Goal: Task Accomplishment & Management: Use online tool/utility

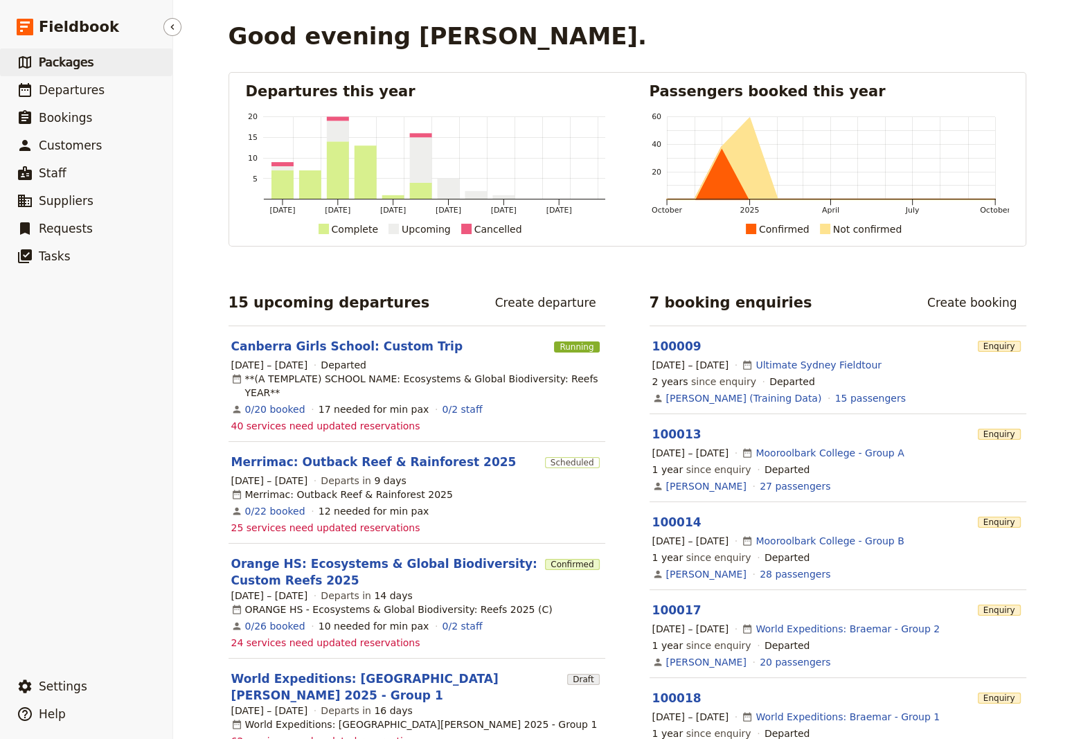
click at [60, 64] on span "Packages" at bounding box center [66, 62] width 55 height 14
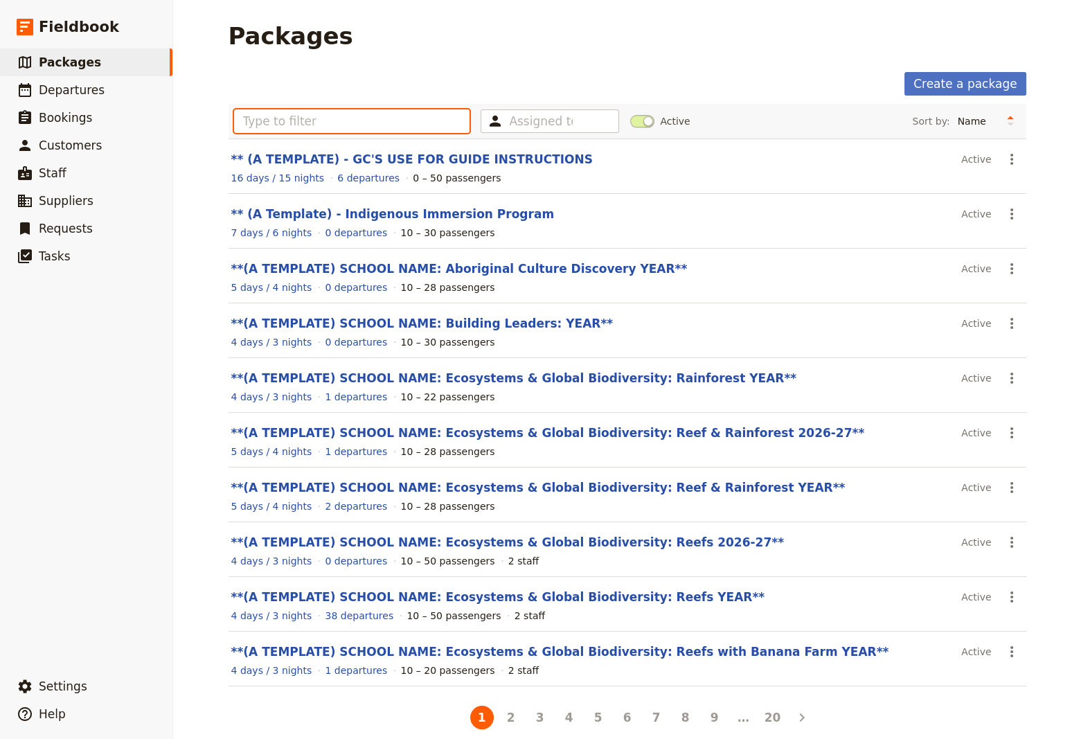
click at [291, 127] on input "text" at bounding box center [352, 121] width 236 height 24
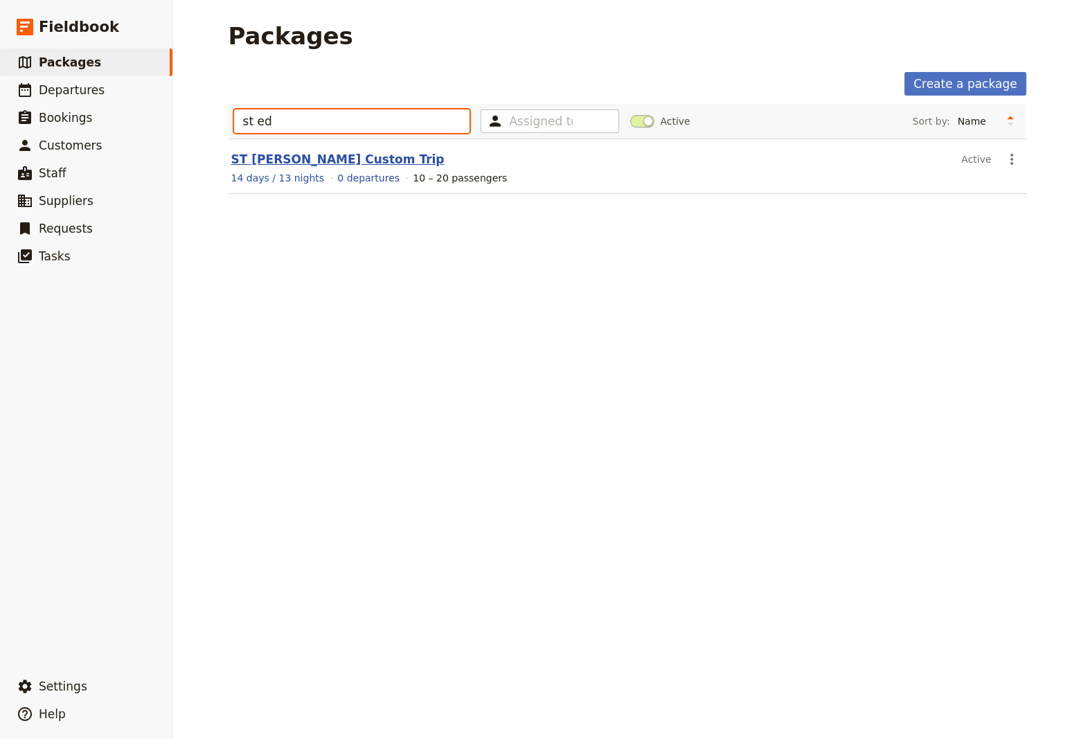
type input "st ed"
click at [311, 159] on link "ST [PERSON_NAME] Custom Trip" at bounding box center [337, 159] width 213 height 14
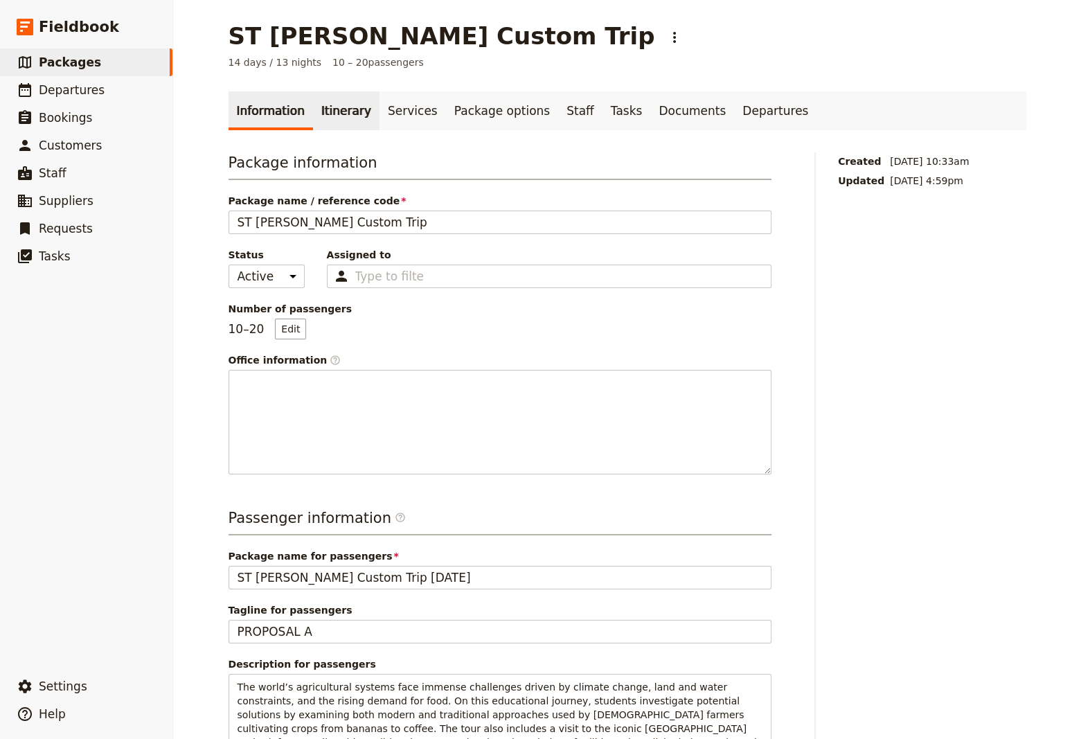
click at [340, 116] on link "Itinerary" at bounding box center [346, 110] width 66 height 39
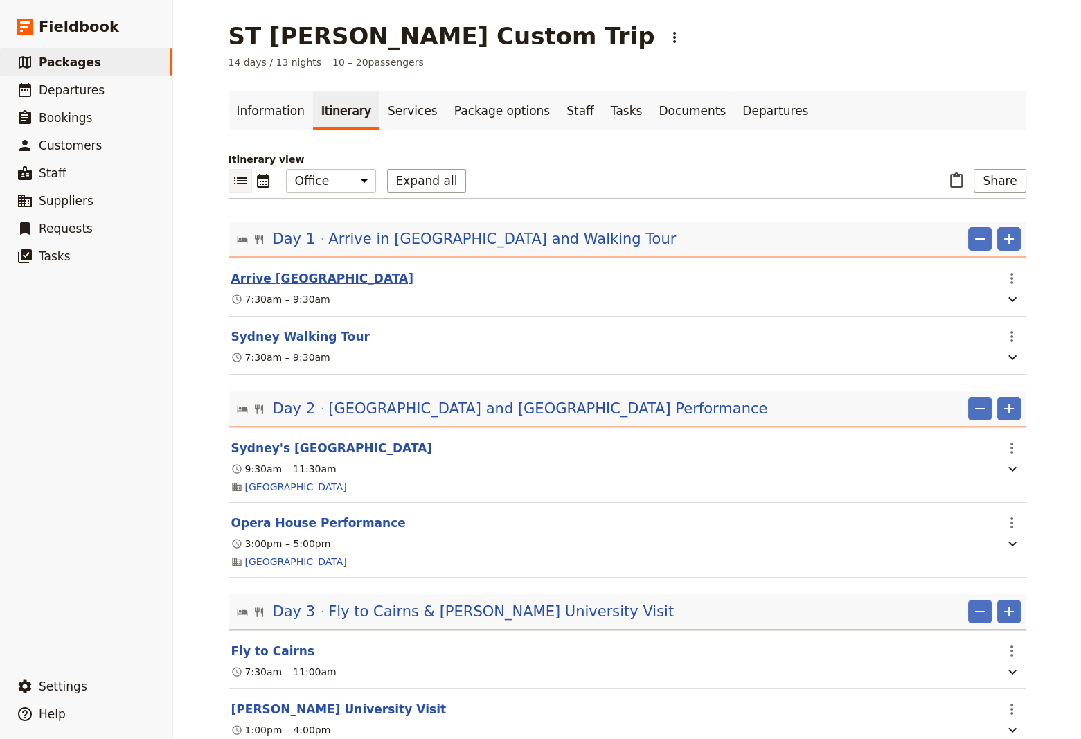
click at [279, 280] on button "Arrive [GEOGRAPHIC_DATA]" at bounding box center [322, 278] width 182 height 17
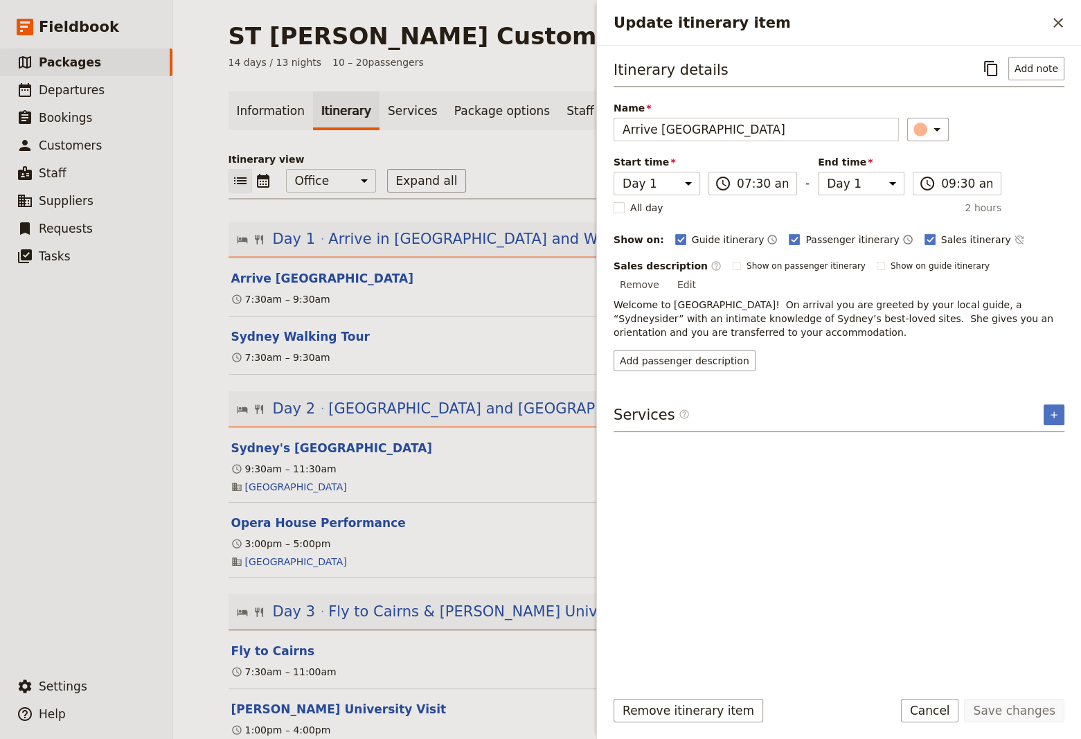
click at [700, 299] on span "Welcome to [GEOGRAPHIC_DATA]! On arrival you are greeted by your local guide, a…" at bounding box center [834, 318] width 442 height 39
drag, startPoint x: 1051, startPoint y: 262, endPoint x: 1033, endPoint y: 266, distance: 18.6
click at [702, 274] on button "Edit" at bounding box center [686, 284] width 31 height 21
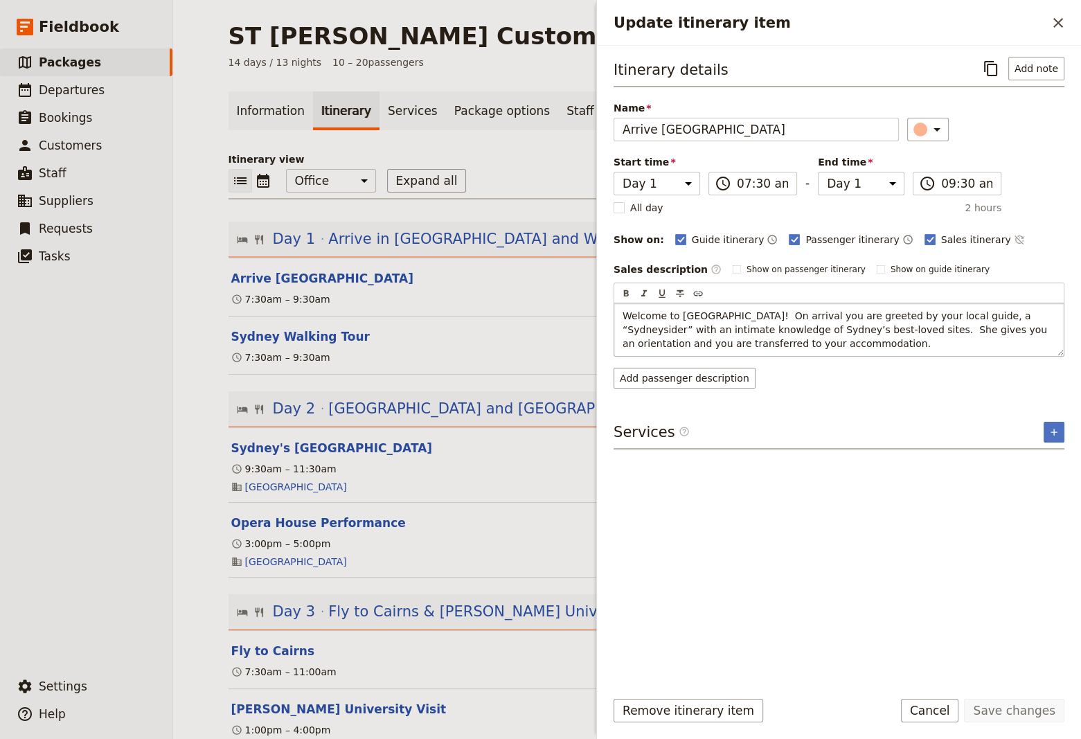
click at [712, 315] on span "Welcome to [GEOGRAPHIC_DATA]! On arrival you are greeted by your local guide, a…" at bounding box center [835, 329] width 427 height 39
click at [794, 330] on span "Welcome to [GEOGRAPHIC_DATA]! On arrival you are greeted by your local guide, a…" at bounding box center [835, 329] width 427 height 39
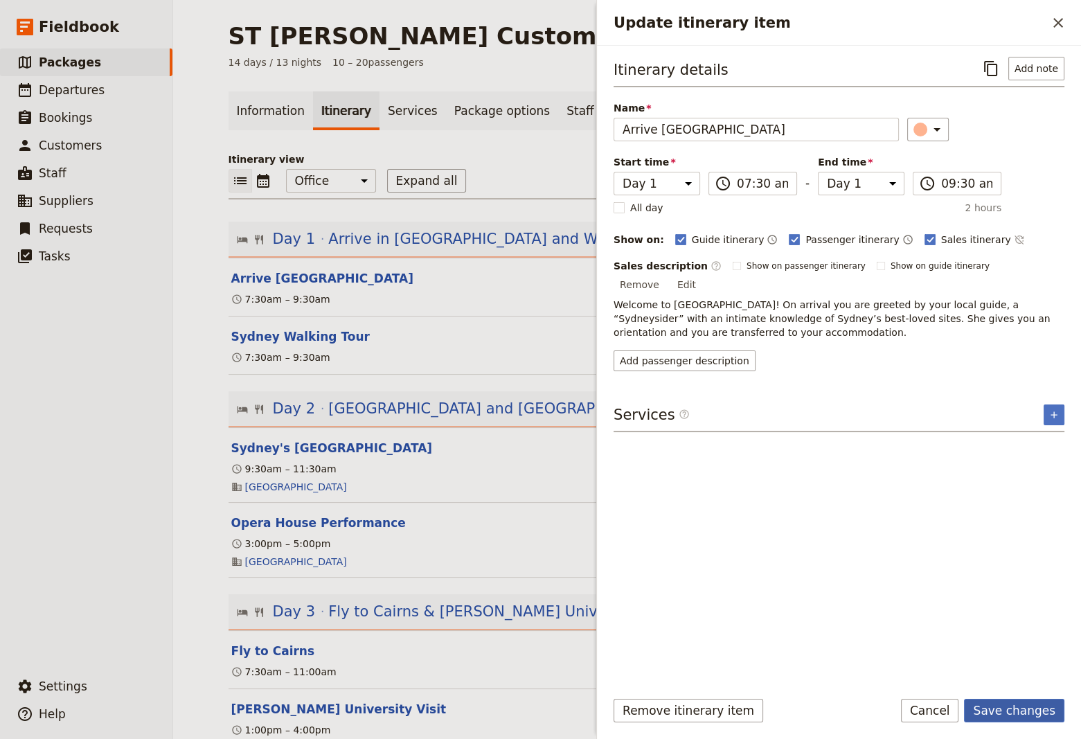
click at [1016, 713] on button "Save changes" at bounding box center [1014, 710] width 100 height 24
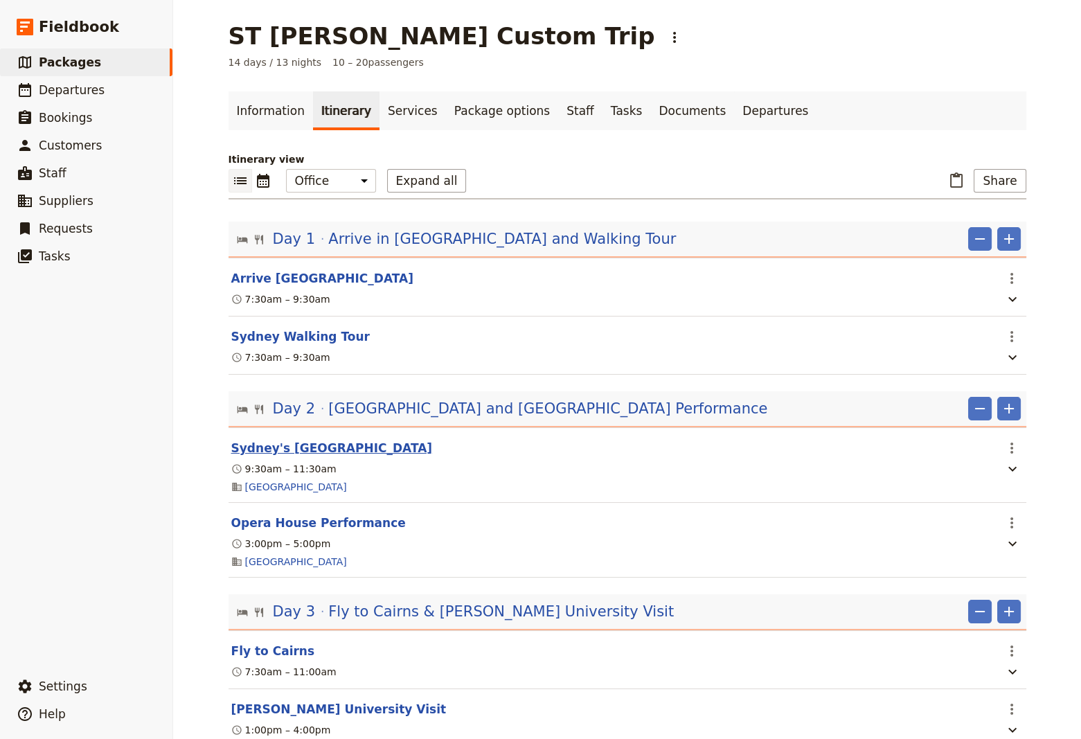
click at [311, 449] on button "Sydney's [GEOGRAPHIC_DATA]" at bounding box center [331, 448] width 201 height 17
select select "2"
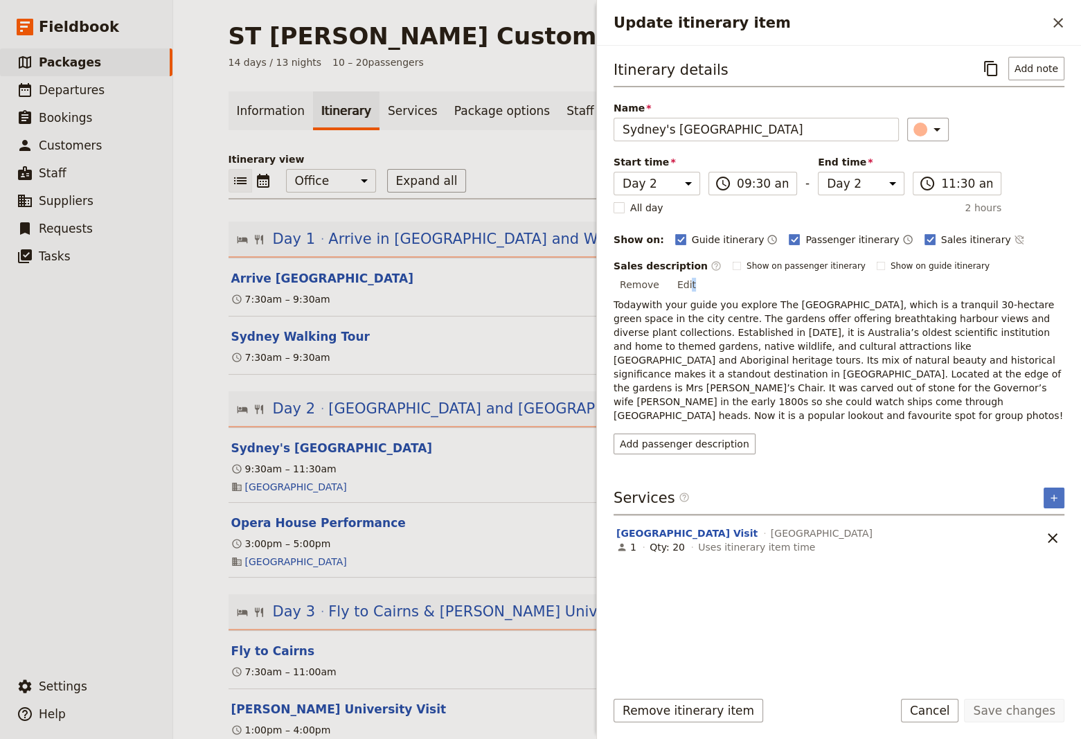
drag, startPoint x: 1058, startPoint y: 262, endPoint x: 1044, endPoint y: 271, distance: 16.5
click at [702, 274] on button "Edit" at bounding box center [686, 284] width 31 height 21
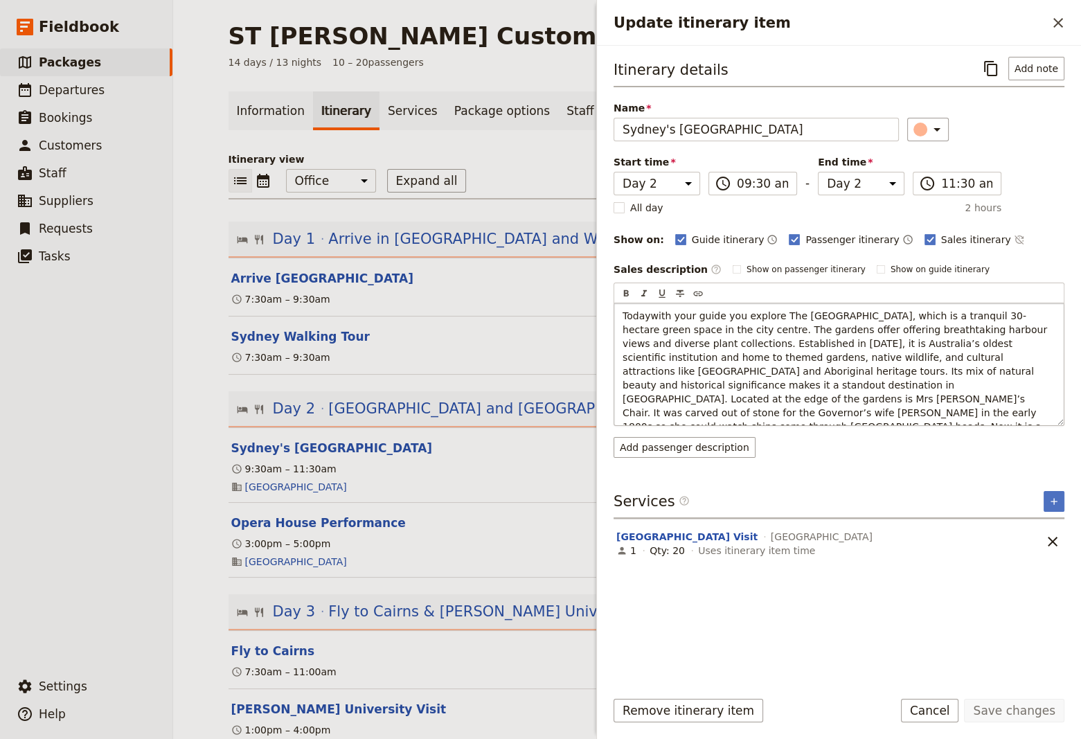
click at [647, 316] on span "Todaywith your guide you explore The [GEOGRAPHIC_DATA], which is a tranquil 30-…" at bounding box center [835, 378] width 427 height 136
drag, startPoint x: 833, startPoint y: 327, endPoint x: 803, endPoint y: 327, distance: 29.8
click at [803, 327] on span "[DATE] with your guide you explore The [GEOGRAPHIC_DATA], which is a tranquil 3…" at bounding box center [835, 378] width 427 height 136
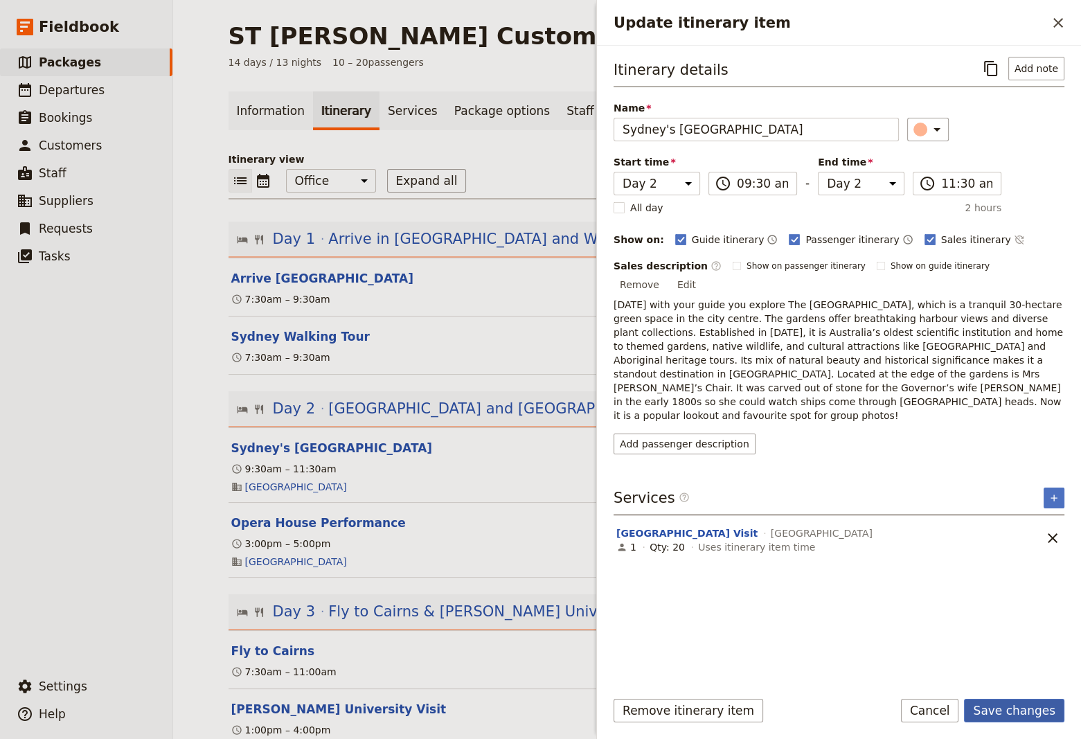
click at [1004, 712] on button "Save changes" at bounding box center [1014, 710] width 100 height 24
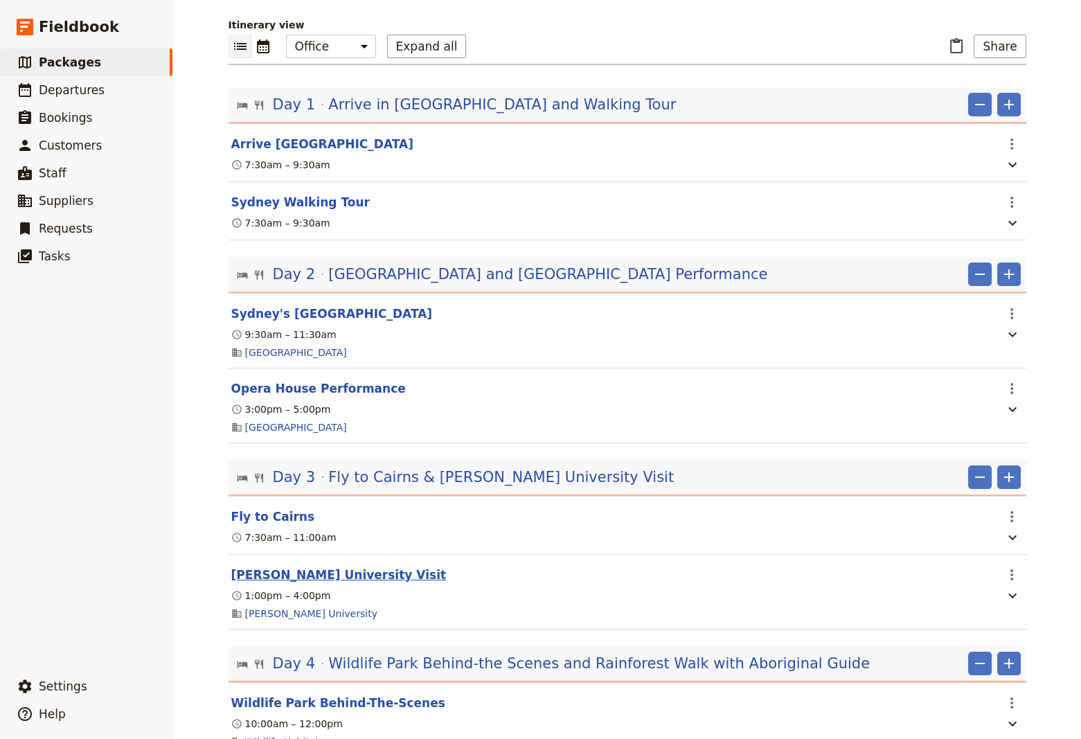
scroll to position [187, 0]
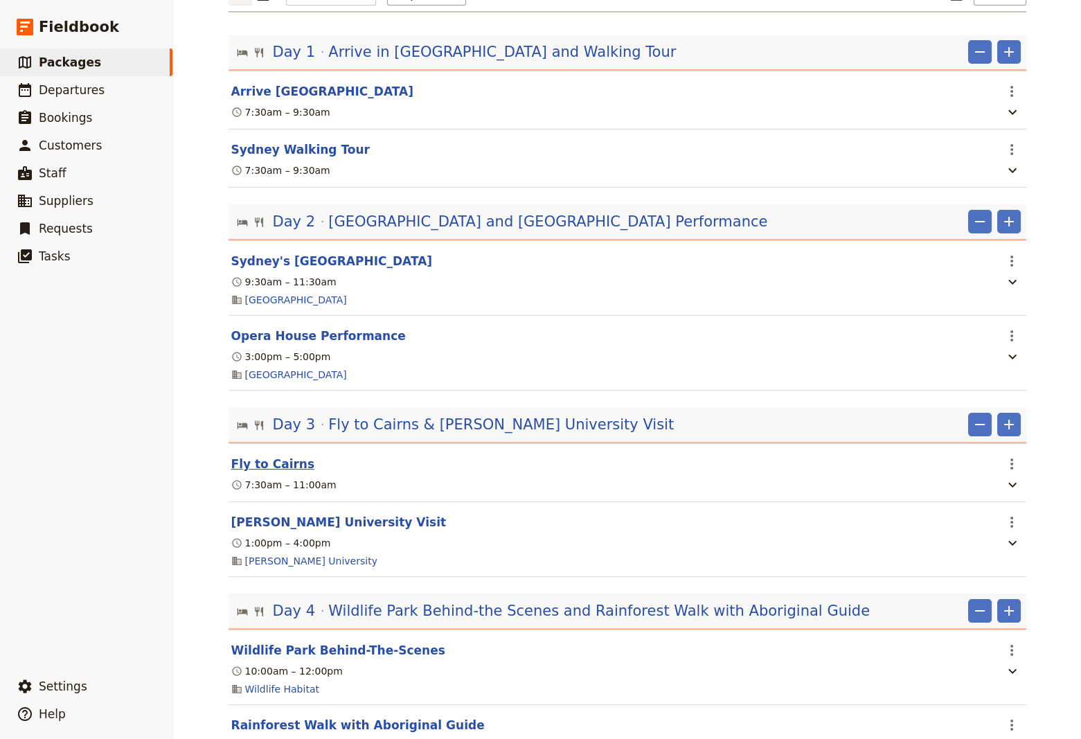
click at [262, 468] on button "Fly to Cairns" at bounding box center [273, 463] width 84 height 17
select select "3"
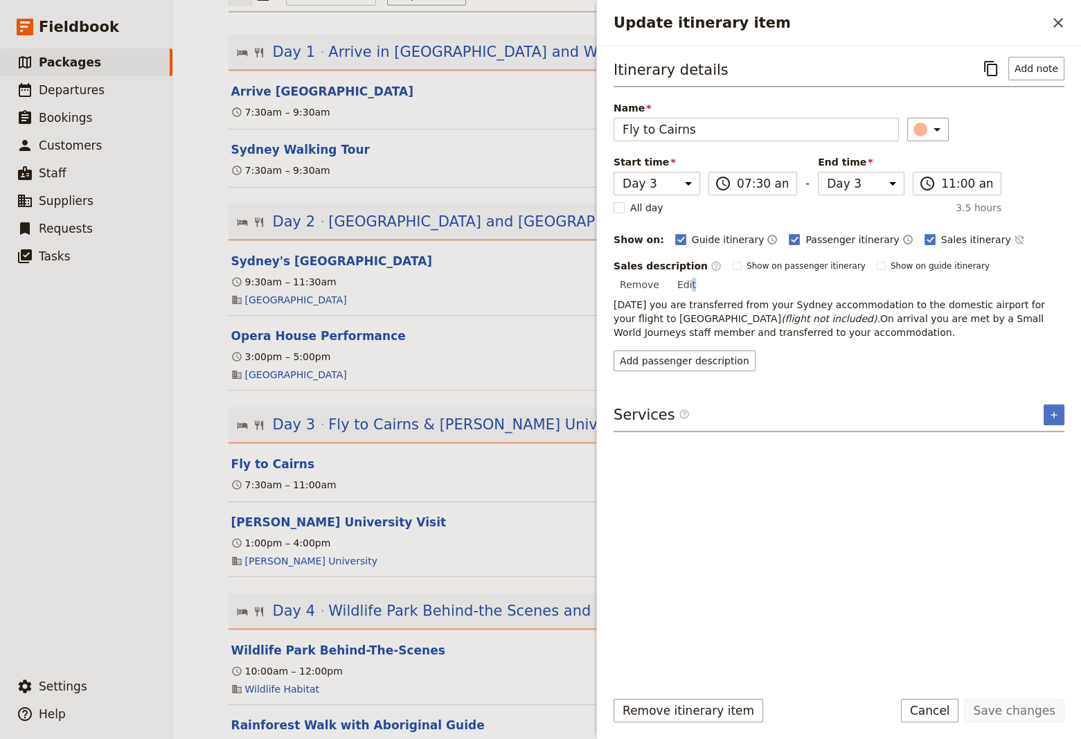
drag, startPoint x: 1055, startPoint y: 268, endPoint x: 1047, endPoint y: 275, distance: 10.8
click at [702, 274] on button "Edit" at bounding box center [686, 284] width 31 height 21
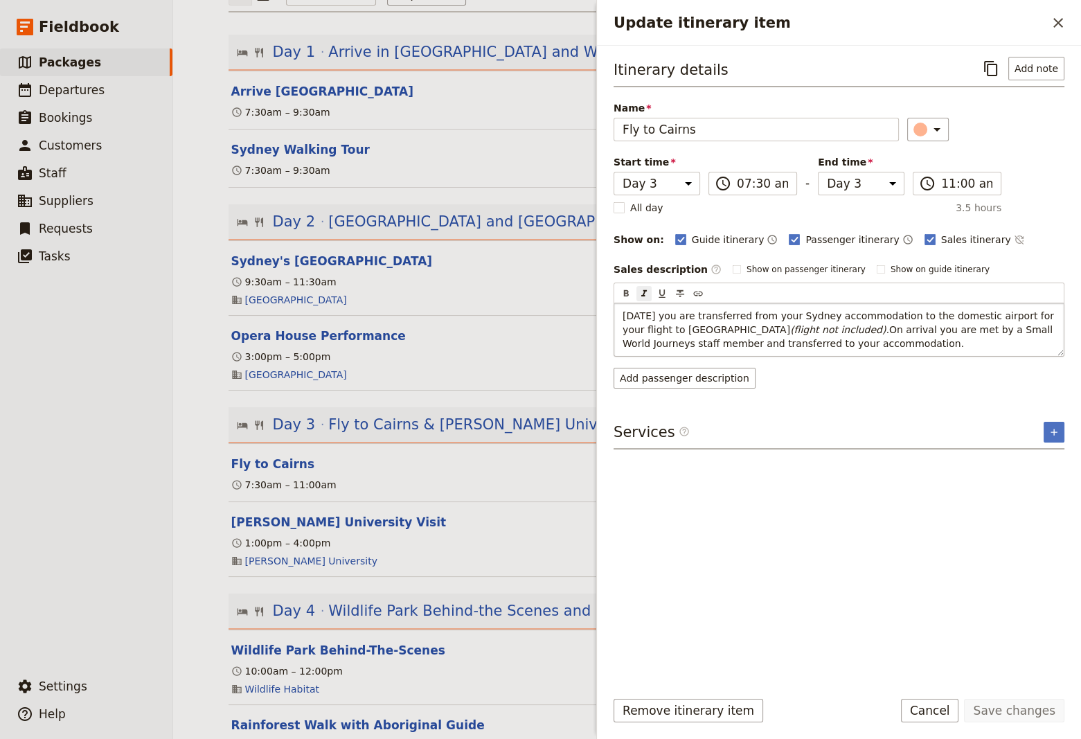
click at [790, 327] on em "(flight not included)." at bounding box center [839, 329] width 99 height 11
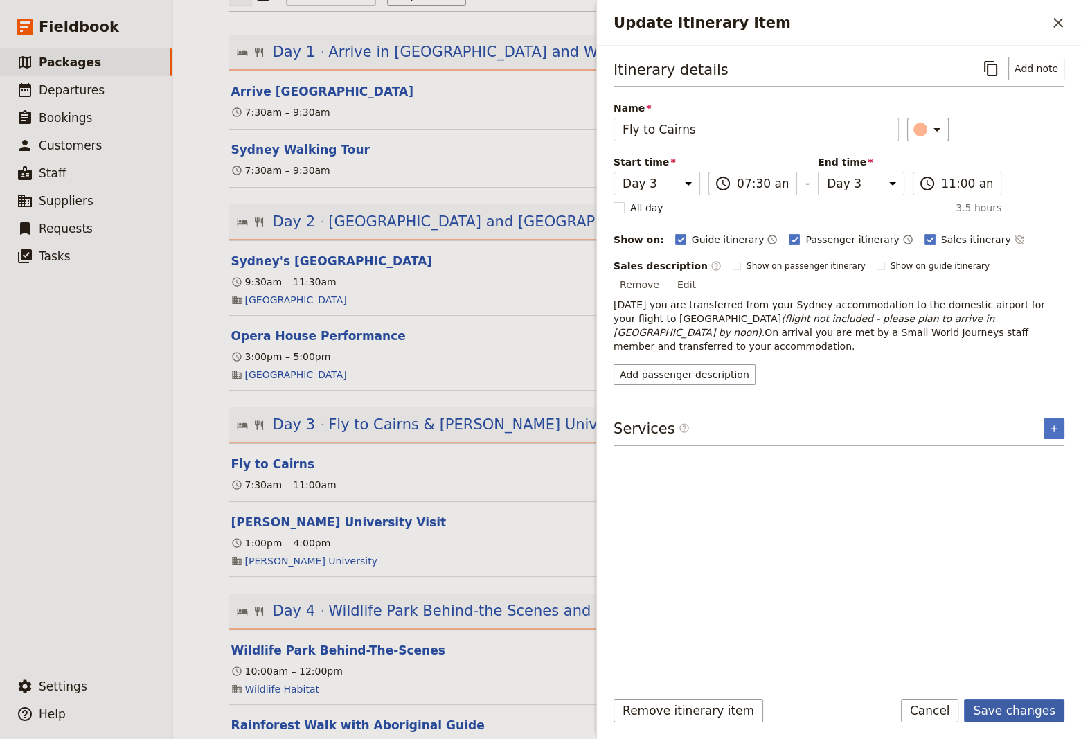
click at [1020, 712] on button "Save changes" at bounding box center [1014, 710] width 100 height 24
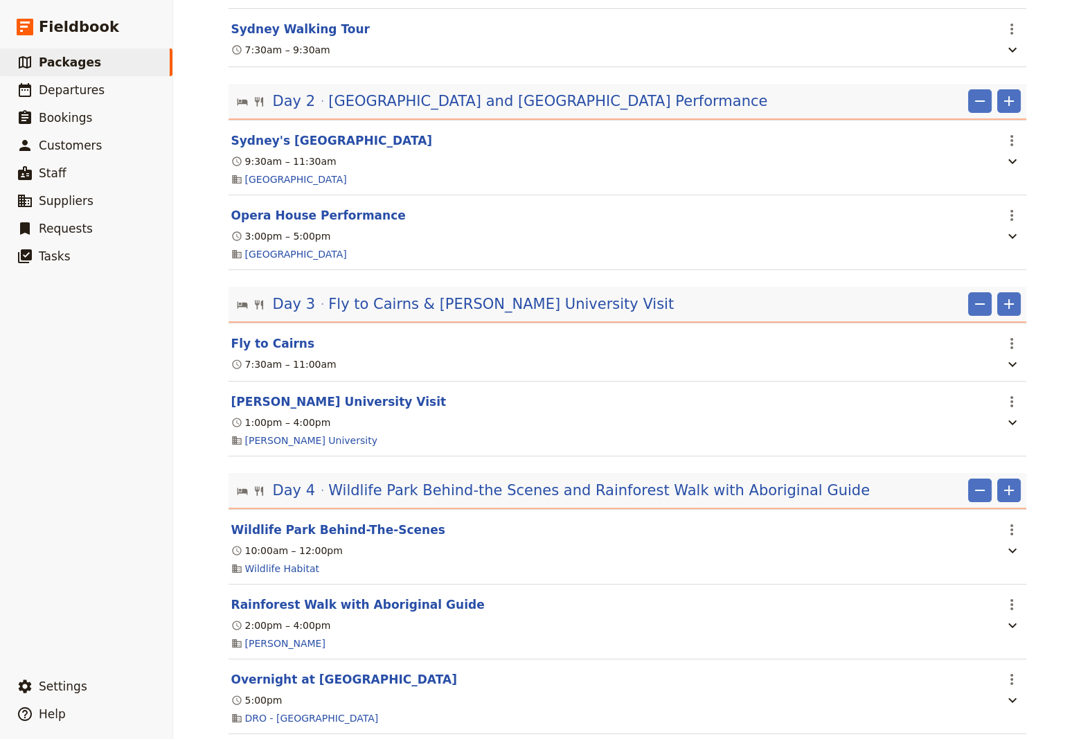
scroll to position [467, 0]
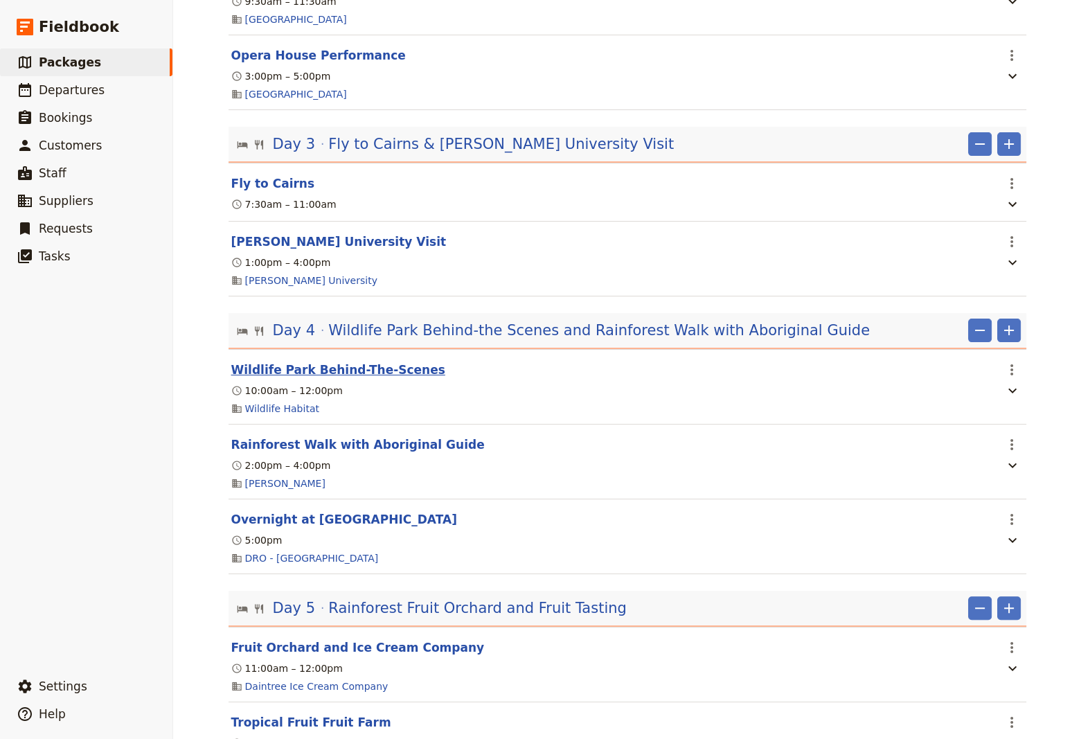
click at [352, 374] on button "Wildlife Park Behind-The-Scenes" at bounding box center [338, 369] width 214 height 17
select select "4"
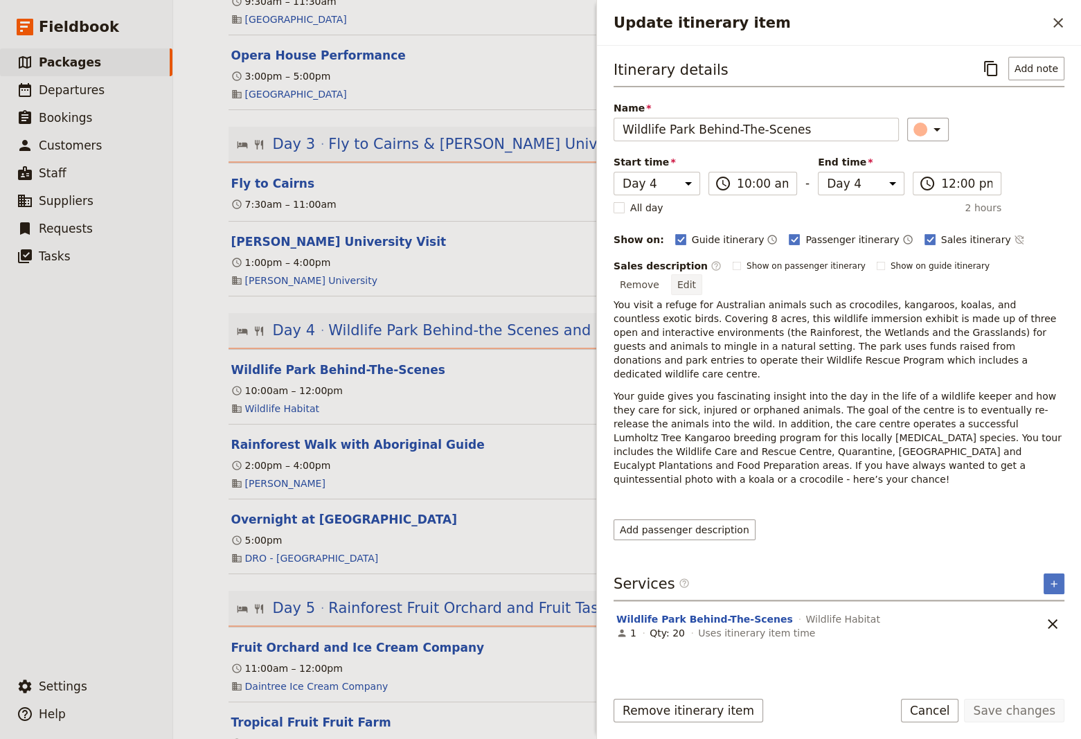
click at [702, 274] on button "Edit" at bounding box center [686, 284] width 31 height 21
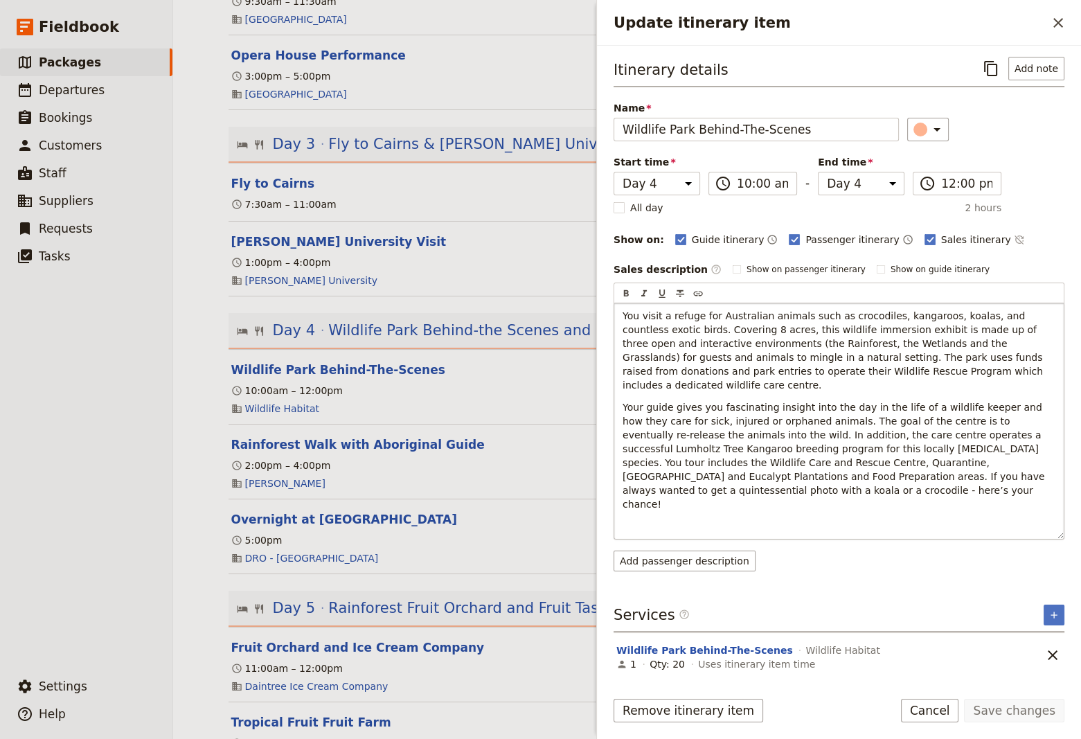
click at [813, 435] on span "Your guide gives you fascinating insight into the day in the life of a wildlife…" at bounding box center [834, 455] width 425 height 108
click at [1013, 705] on button "Save changes" at bounding box center [1014, 710] width 100 height 24
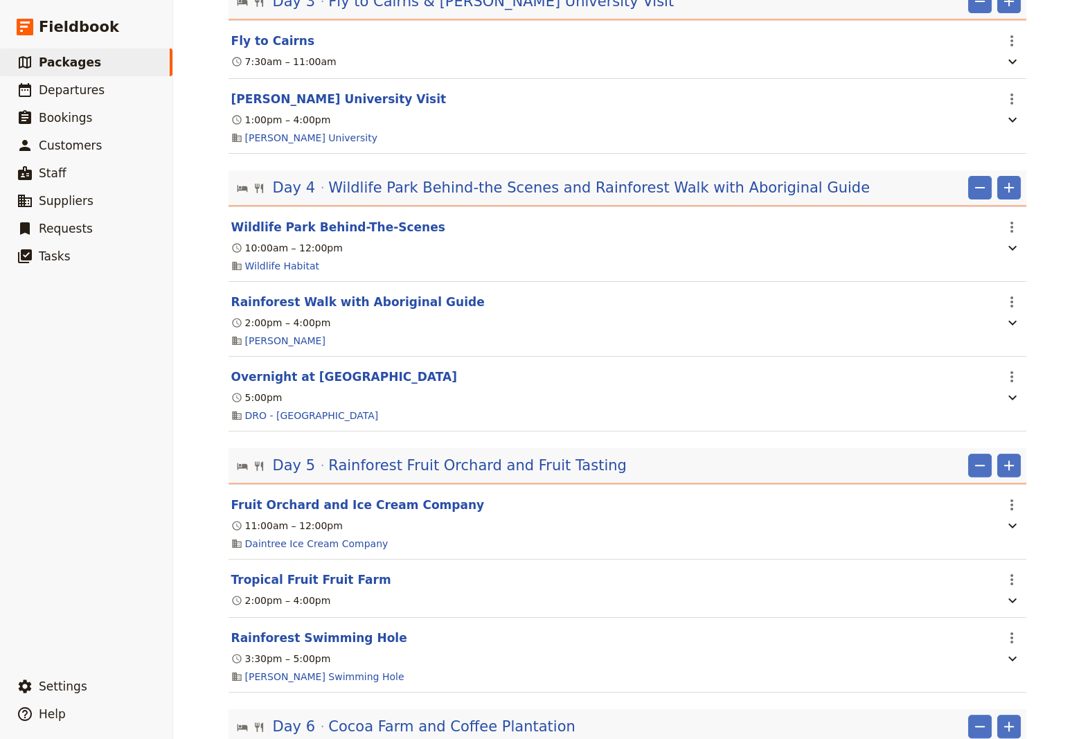
scroll to position [654, 0]
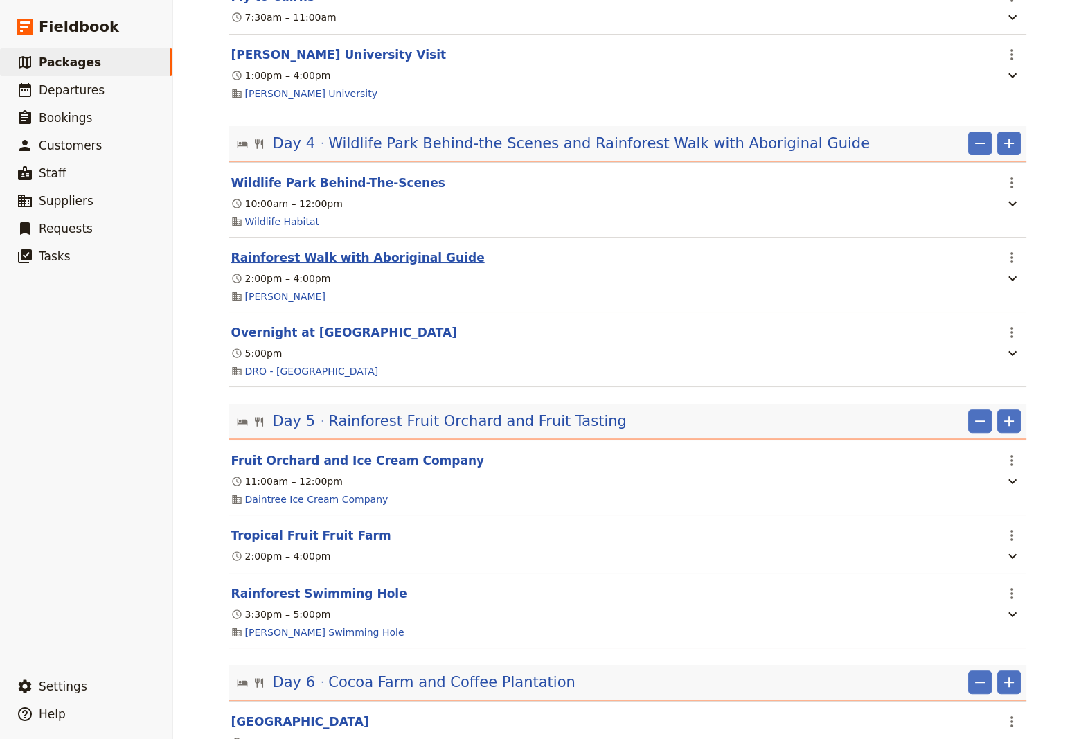
click at [293, 262] on button "Rainforest Walk with Aboriginal Guide" at bounding box center [357, 257] width 253 height 17
select select "4"
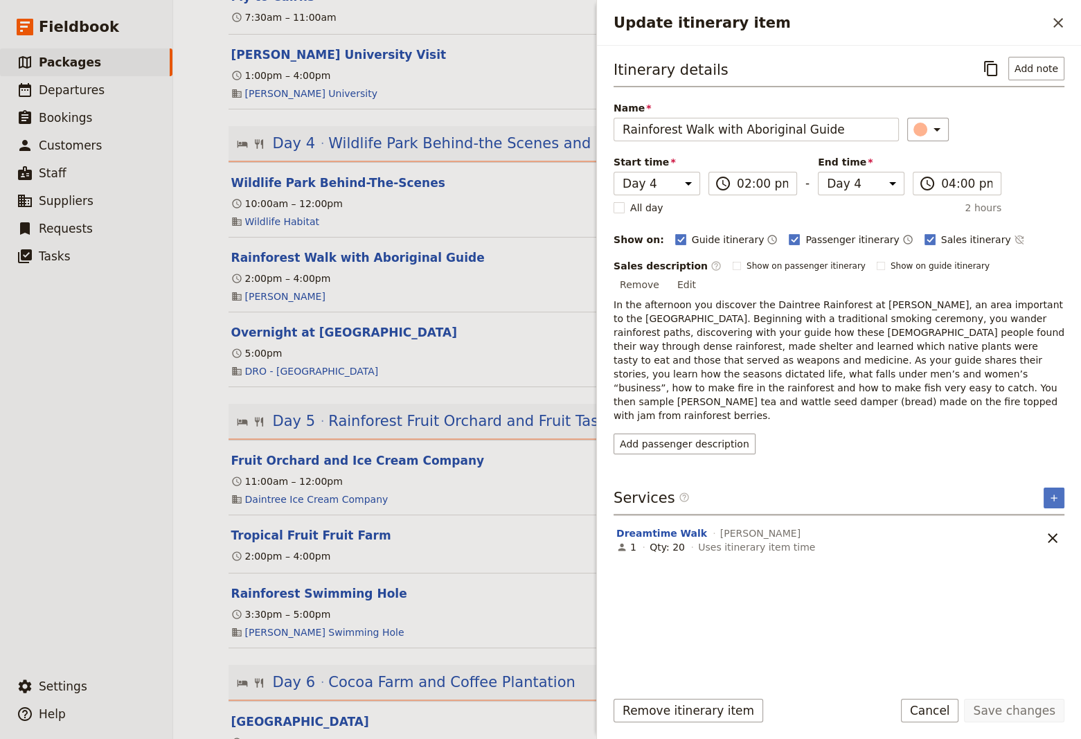
click at [857, 372] on span "In the afternoon you discover the Daintree Rainforest at [PERSON_NAME], an area…" at bounding box center [839, 360] width 453 height 122
click at [950, 715] on button "Cancel" at bounding box center [930, 710] width 58 height 24
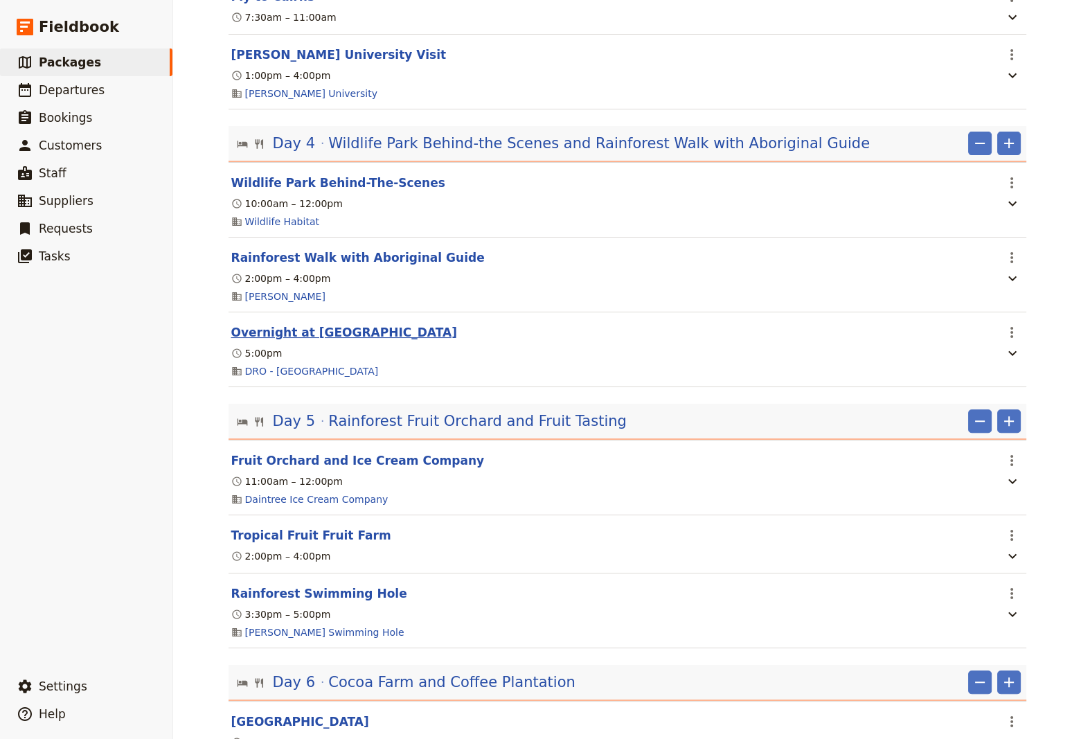
click at [331, 338] on button "Overnight at [GEOGRAPHIC_DATA]" at bounding box center [344, 332] width 226 height 17
select select "4"
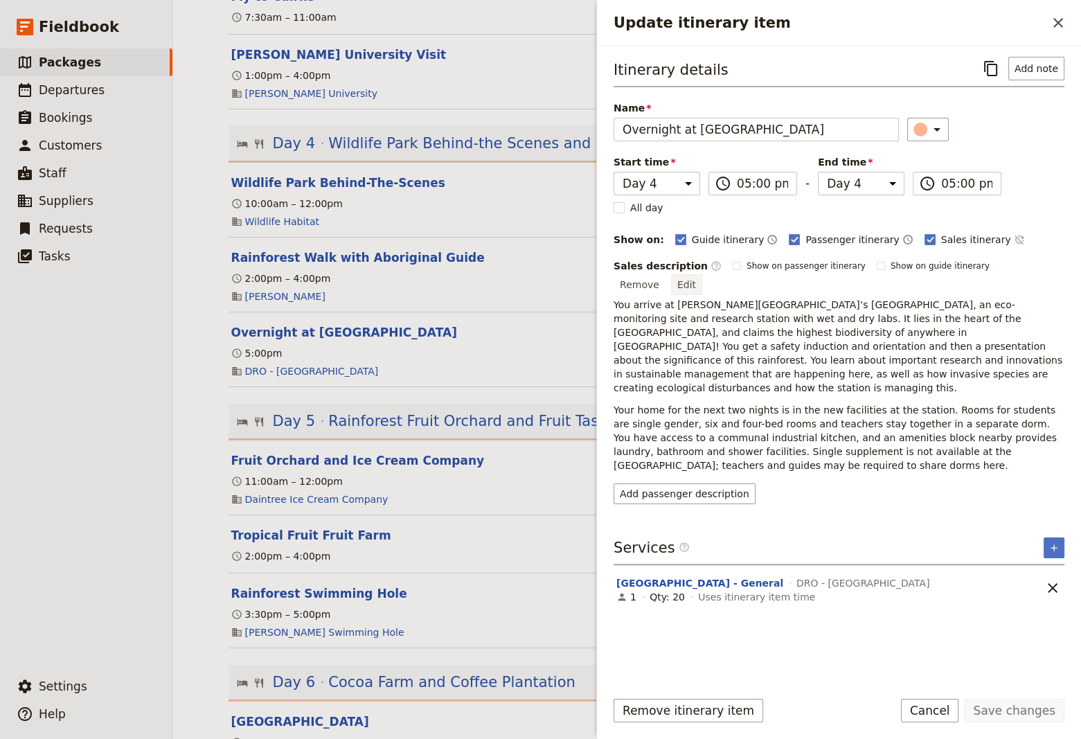
drag, startPoint x: 1051, startPoint y: 262, endPoint x: 1040, endPoint y: 271, distance: 14.3
click at [702, 274] on button "Edit" at bounding box center [686, 284] width 31 height 21
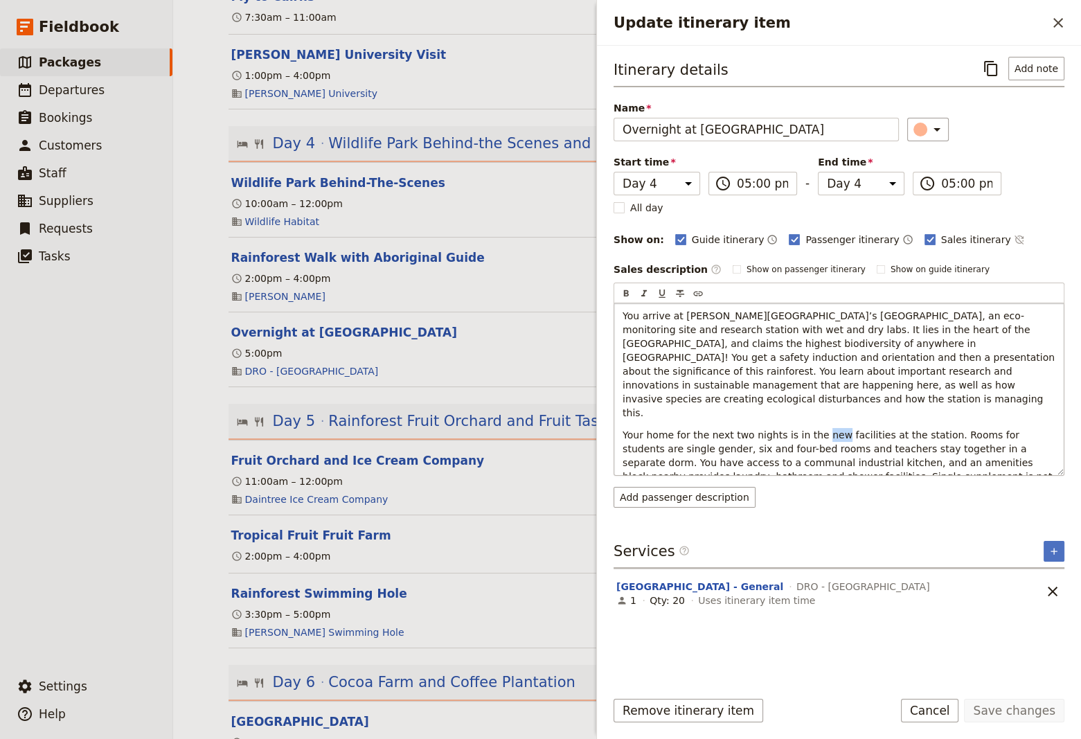
drag, startPoint x: 824, startPoint y: 405, endPoint x: 806, endPoint y: 407, distance: 17.4
click at [806, 429] on span "Your home for the next two nights is in the new facilities at the station. Room…" at bounding box center [838, 469] width 433 height 80
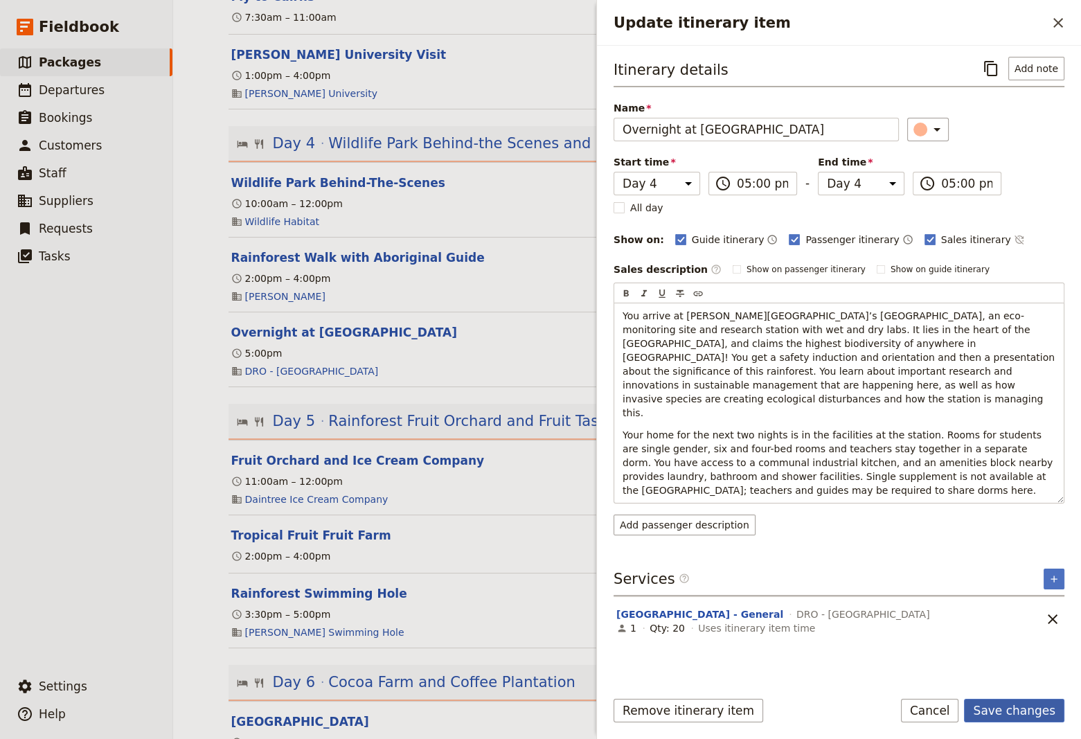
click at [1017, 709] on button "Save changes" at bounding box center [1014, 710] width 100 height 24
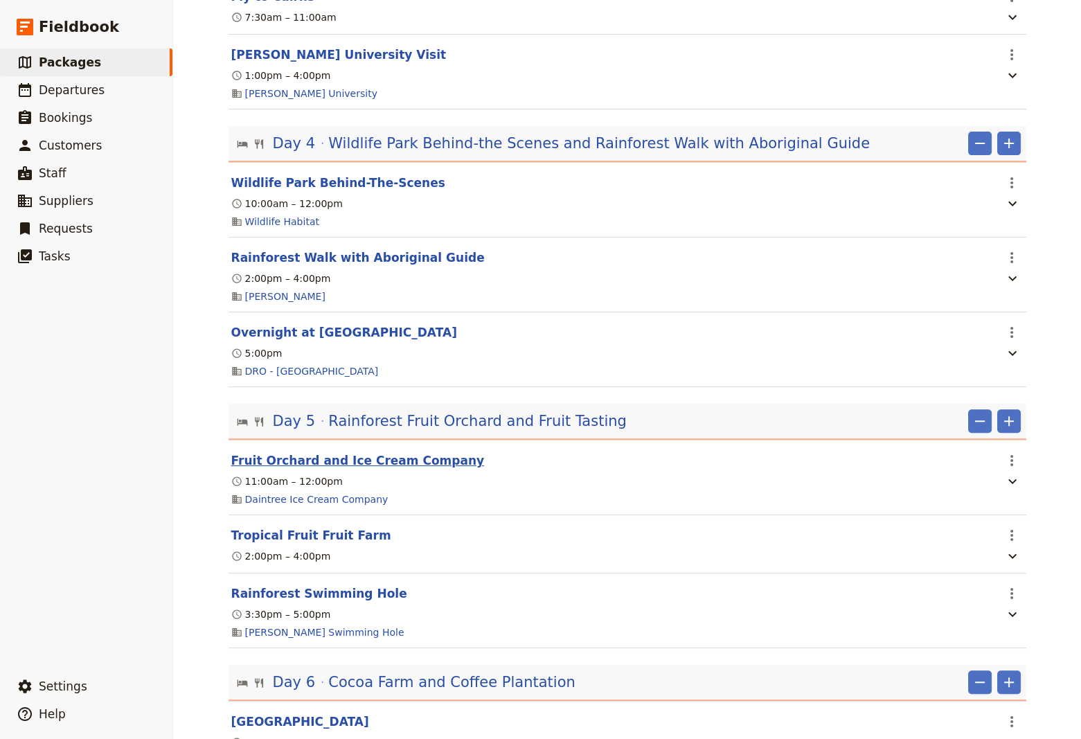
click at [356, 467] on button "Fruit Orchard and Ice Cream Company" at bounding box center [357, 460] width 253 height 17
select select "5"
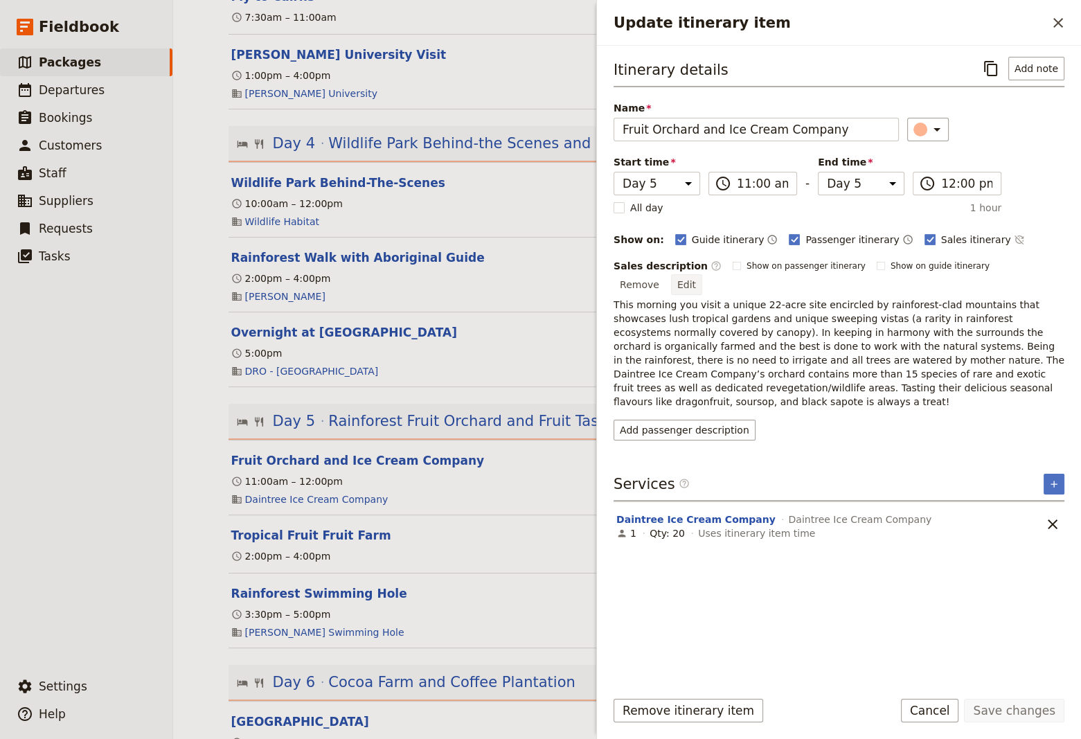
click at [702, 274] on button "Edit" at bounding box center [686, 284] width 31 height 21
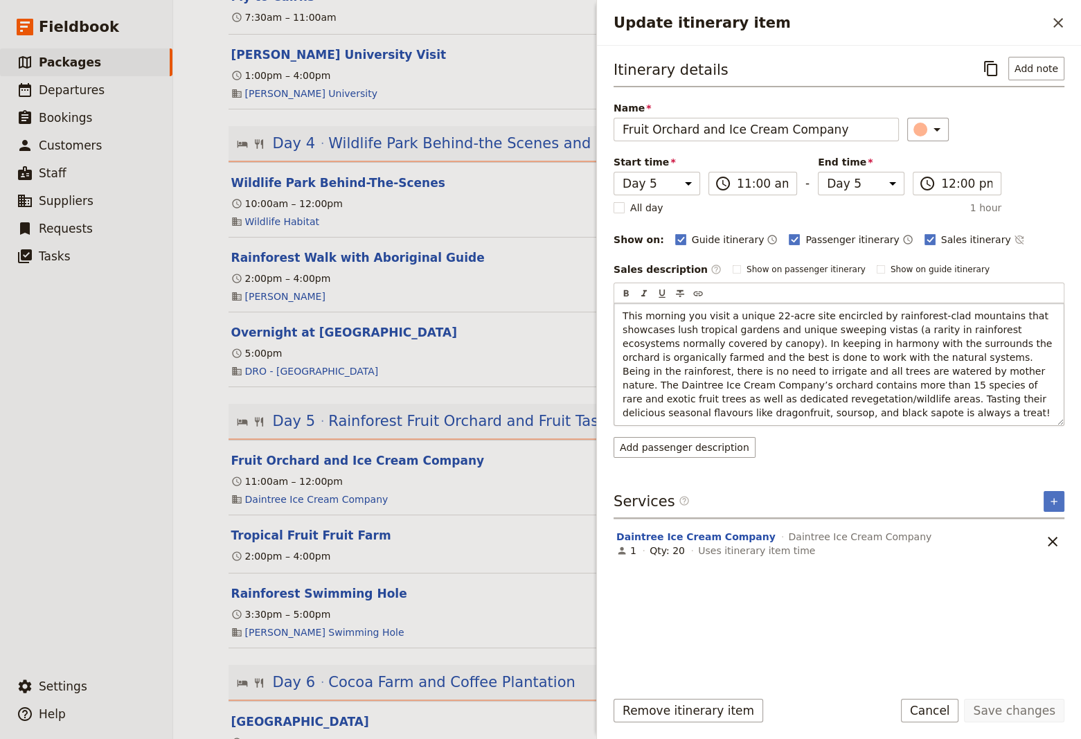
click at [888, 343] on span "This morning you visit a unique 22-acre site encircled by rainforest-clad mount…" at bounding box center [838, 364] width 433 height 108
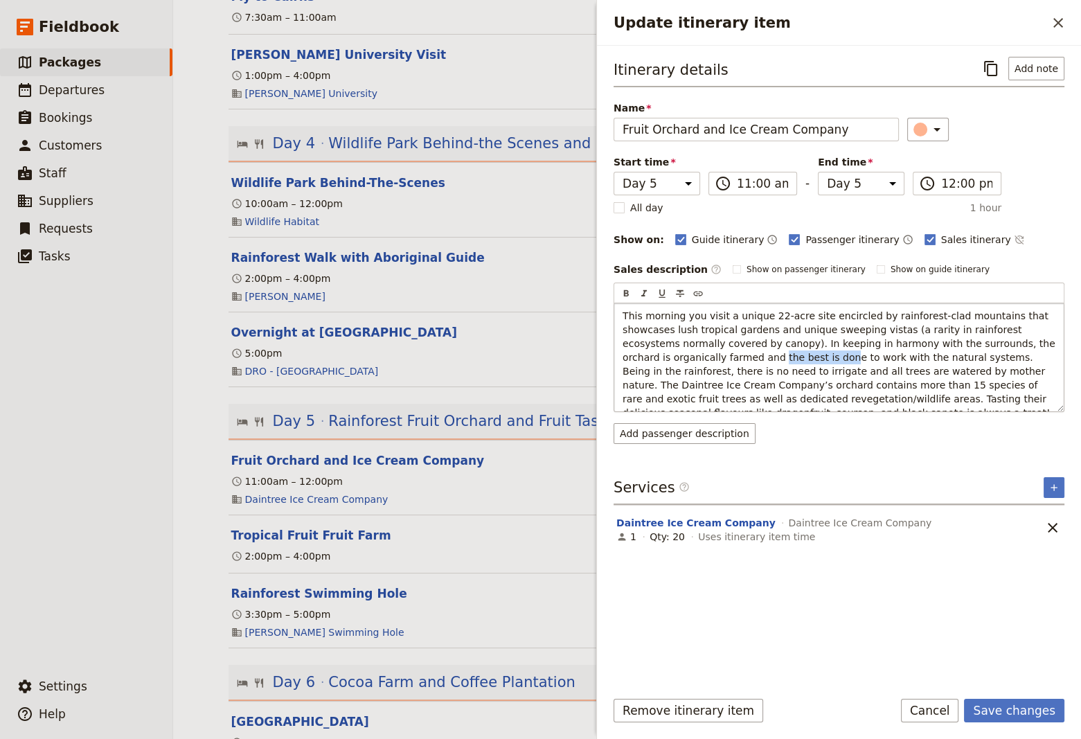
drag, startPoint x: 686, startPoint y: 355, endPoint x: 623, endPoint y: 355, distance: 63.0
click at [623, 355] on span "This morning you visit a unique 22-acre site encircled by rainforest-clad mount…" at bounding box center [839, 364] width 435 height 108
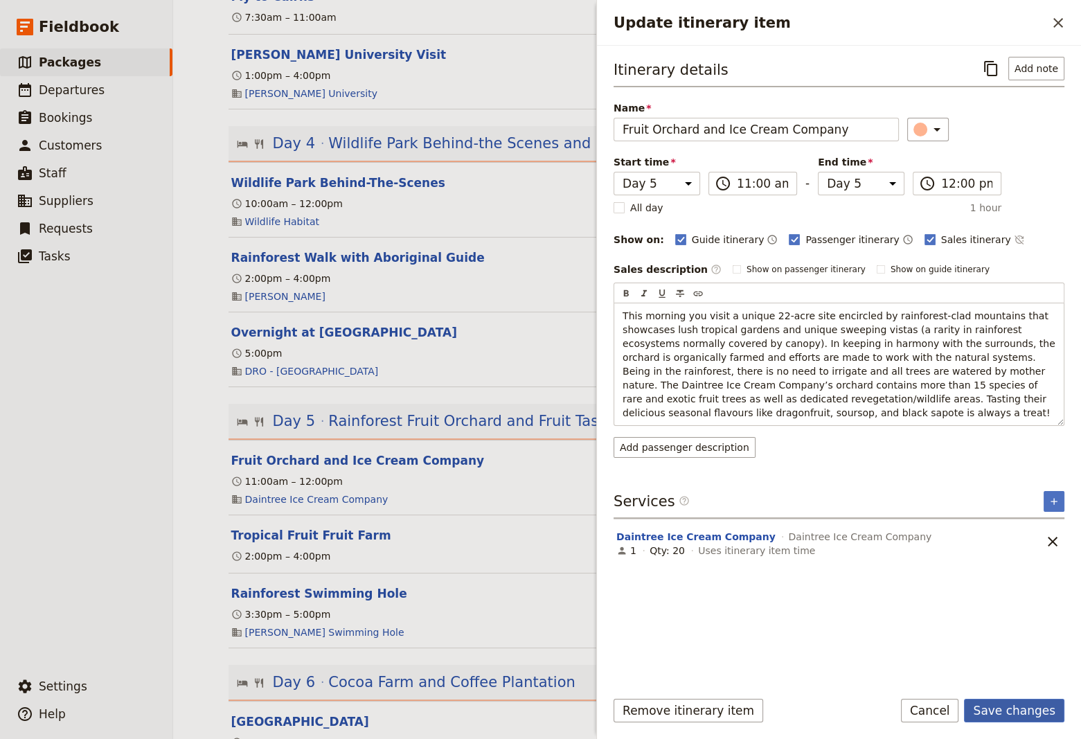
click at [1027, 709] on button "Save changes" at bounding box center [1014, 710] width 100 height 24
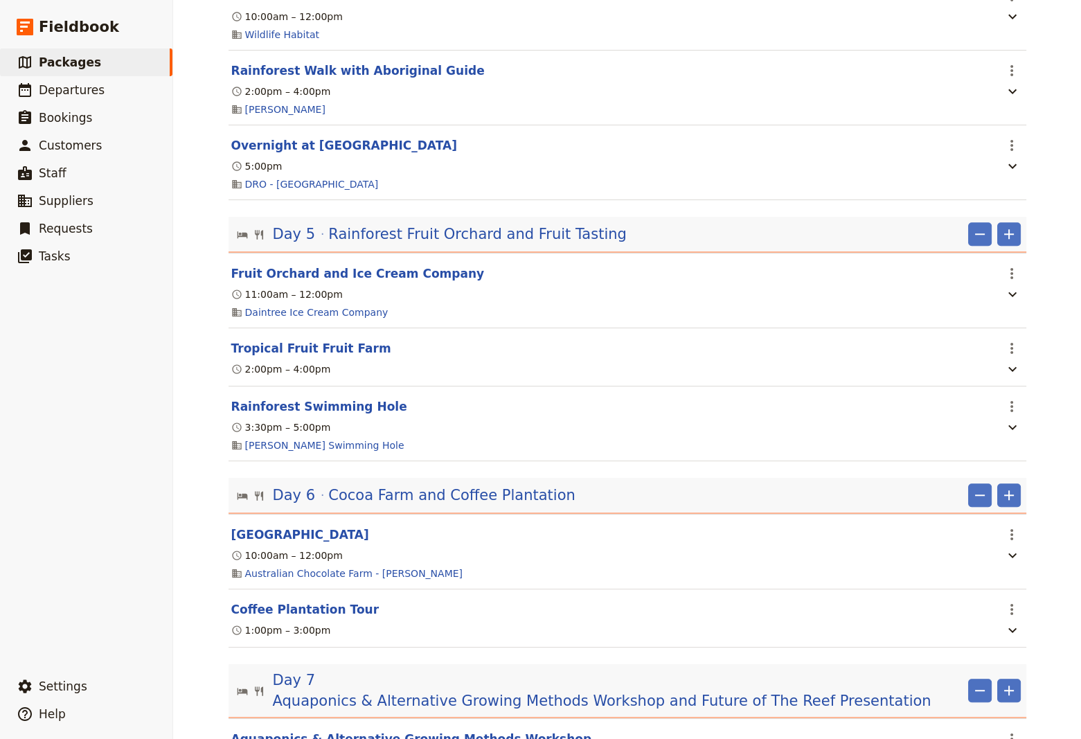
scroll to position [1028, 0]
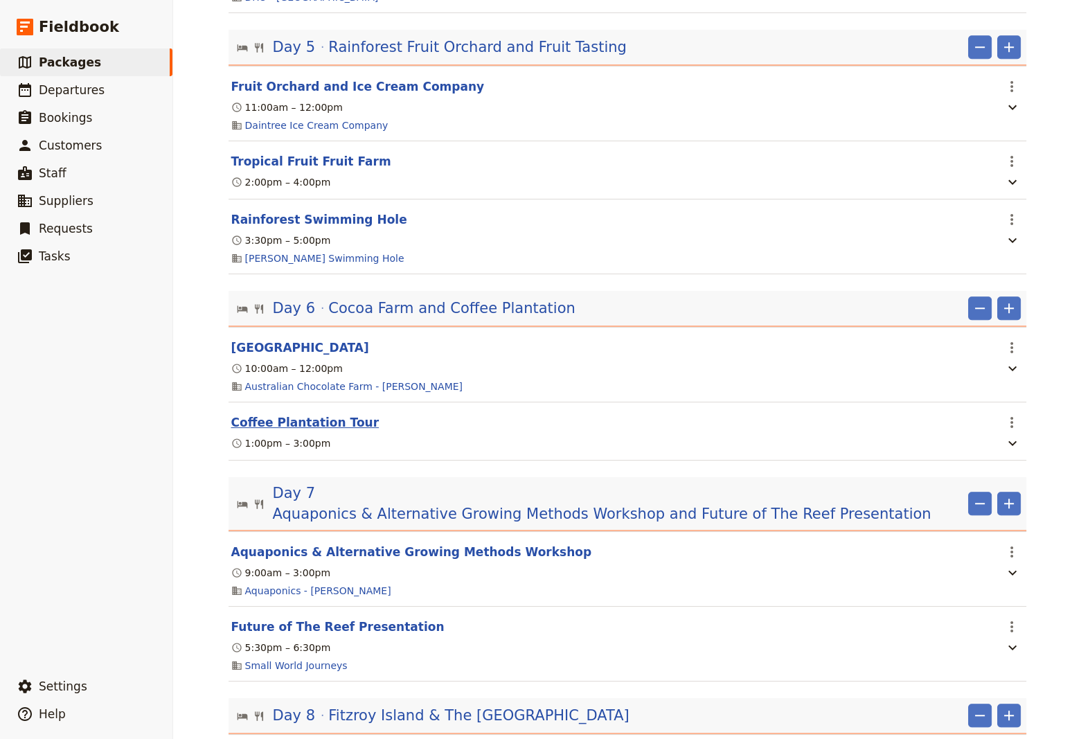
click at [297, 431] on button "Coffee Plantation Tour" at bounding box center [305, 422] width 148 height 17
select select "6"
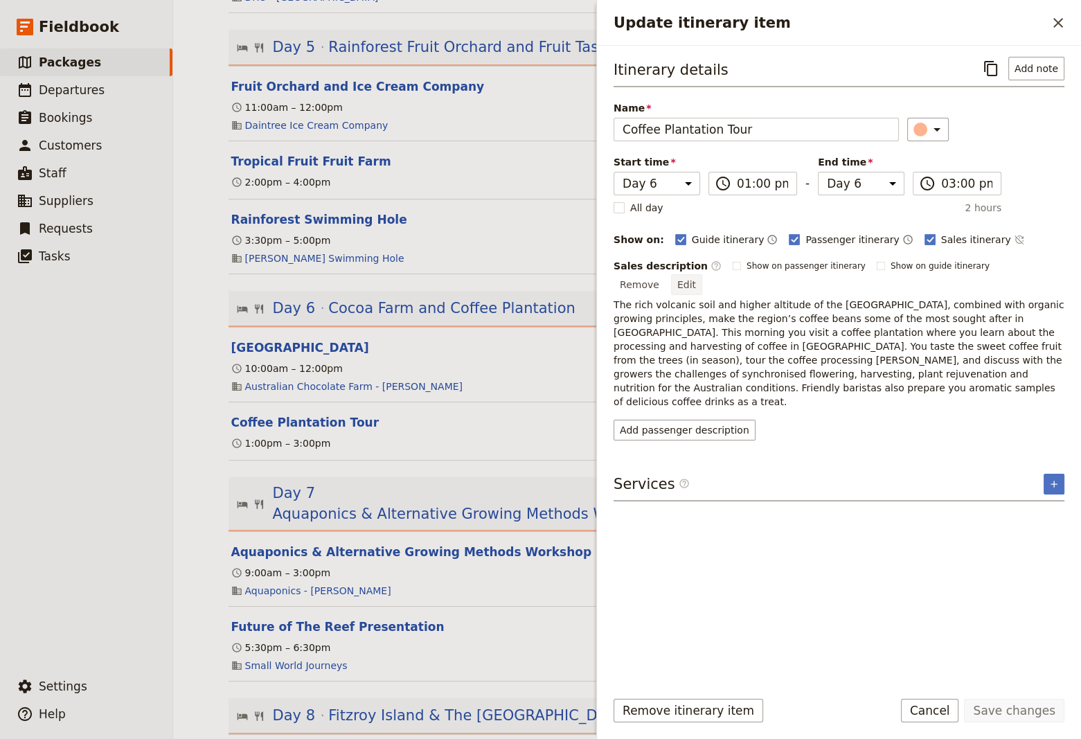
click at [702, 274] on button "Edit" at bounding box center [686, 284] width 31 height 21
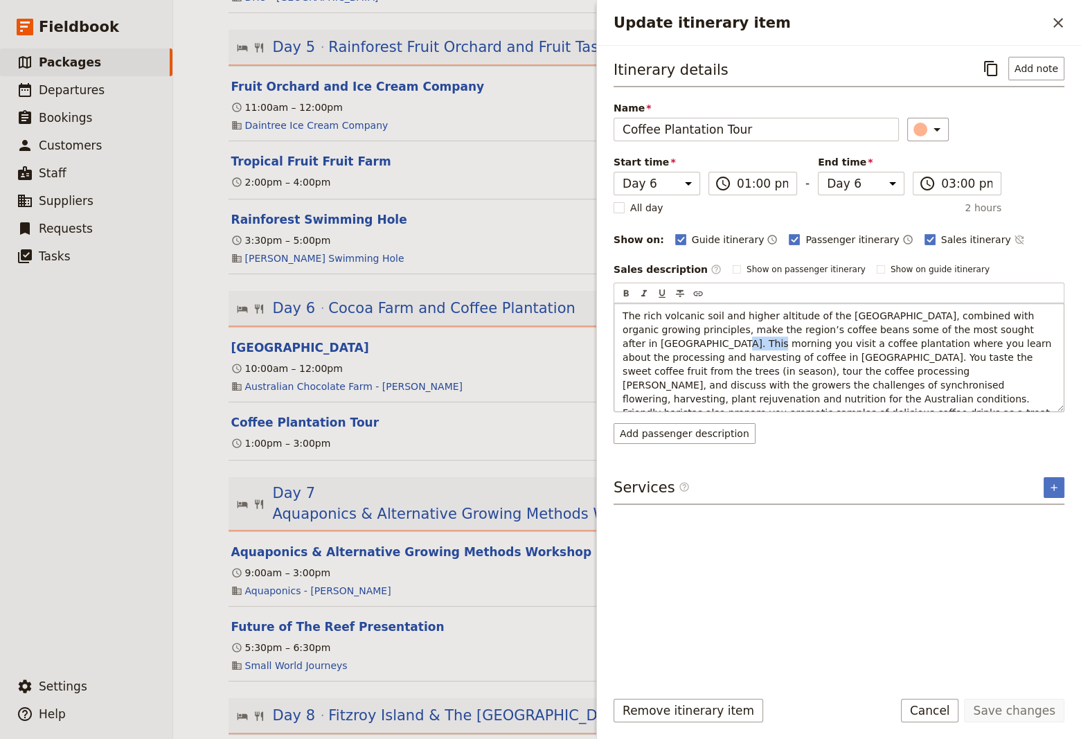
drag, startPoint x: 1045, startPoint y: 326, endPoint x: 1011, endPoint y: 329, distance: 34.7
click at [1011, 329] on span "The rich volcanic soil and higher altitude of the [GEOGRAPHIC_DATA], combined w…" at bounding box center [838, 364] width 432 height 108
click at [875, 355] on span "The rich volcanic soil and higher altitude of the [GEOGRAPHIC_DATA], combined w…" at bounding box center [839, 364] width 435 height 108
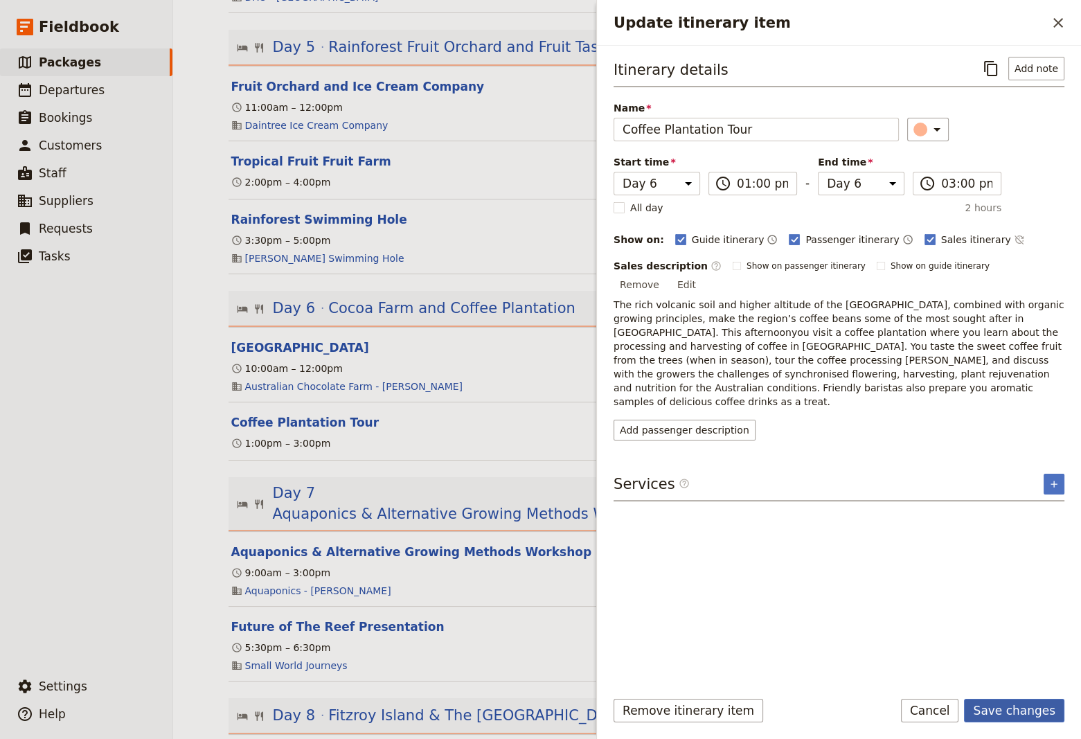
click at [1019, 708] on button "Save changes" at bounding box center [1014, 710] width 100 height 24
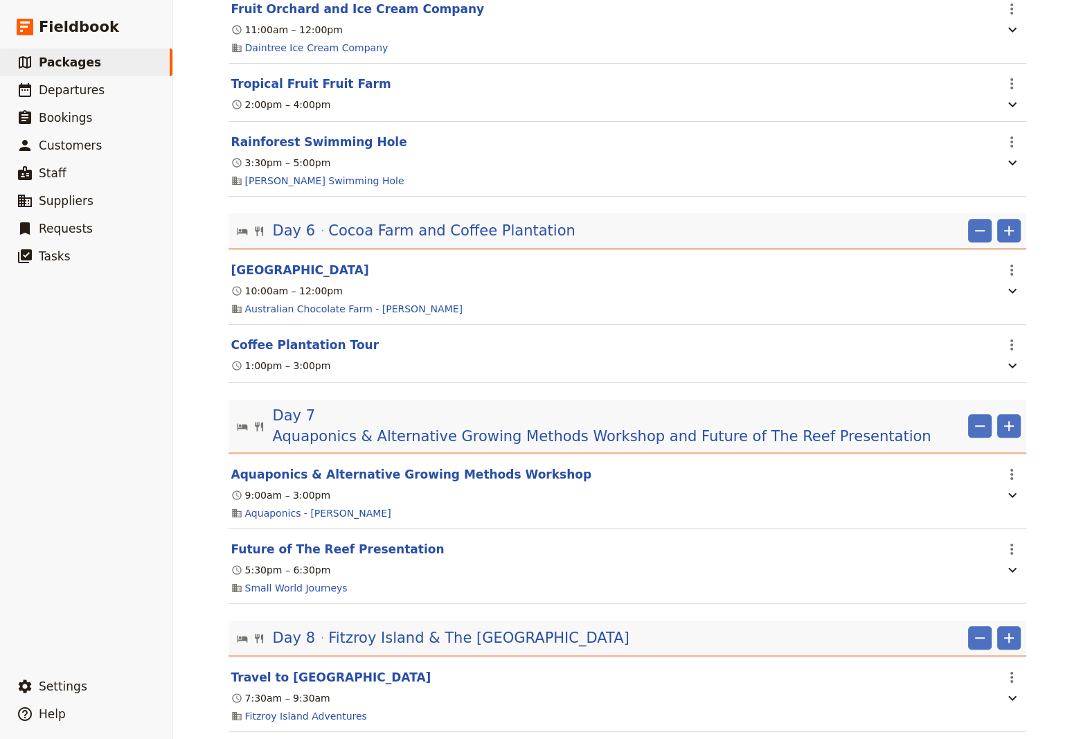
scroll to position [1121, 0]
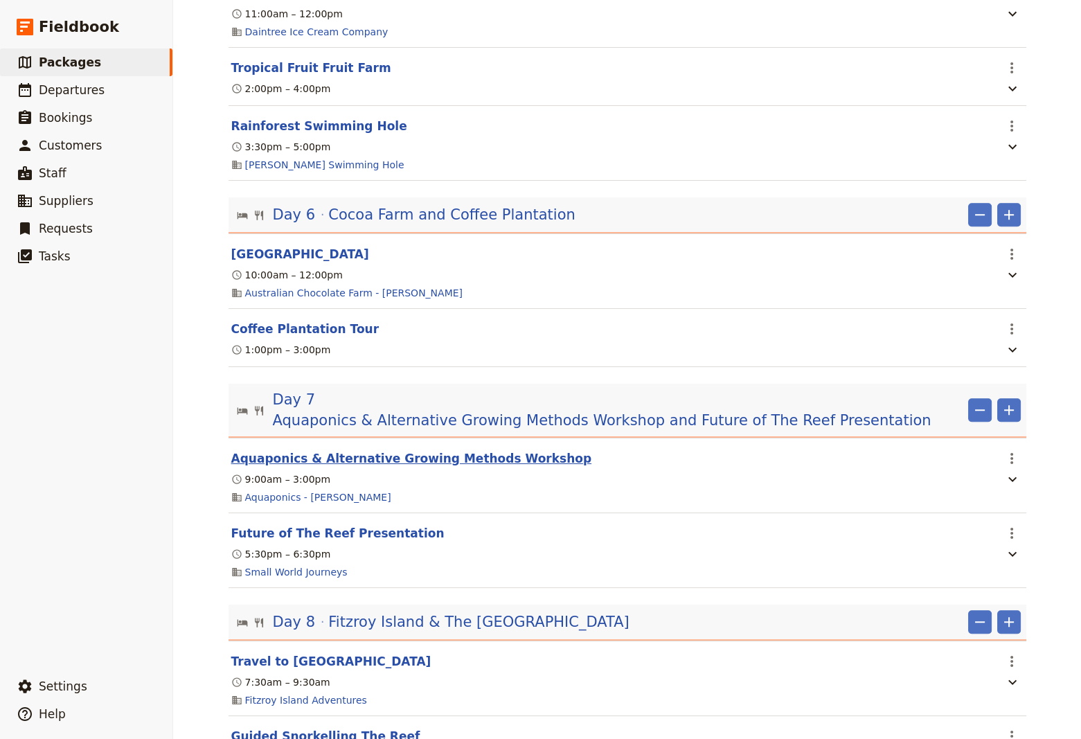
click at [334, 450] on button "Aquaponics & Alternative Growing Methods Workshop" at bounding box center [411, 458] width 361 height 17
select select "7"
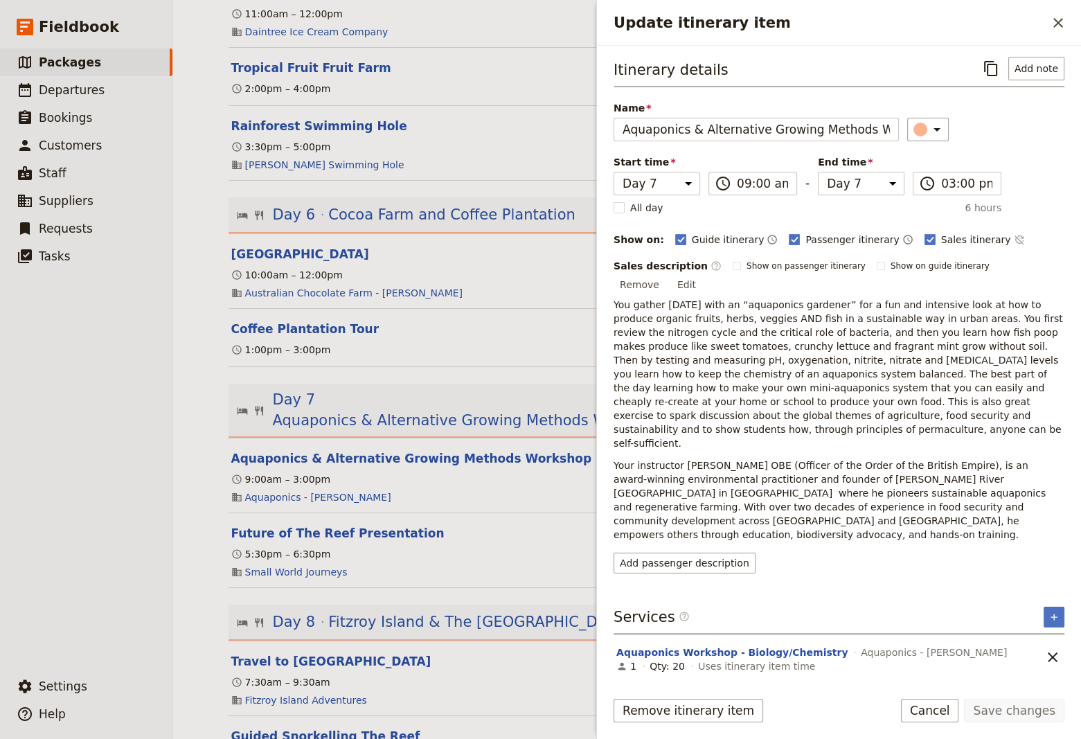
click at [760, 359] on span "You gather [DATE] with an “aquaponics gardener” for a fun and intensive look at…" at bounding box center [839, 374] width 452 height 150
drag, startPoint x: 1049, startPoint y: 265, endPoint x: 1031, endPoint y: 275, distance: 20.2
click at [702, 274] on button "Edit" at bounding box center [686, 284] width 31 height 21
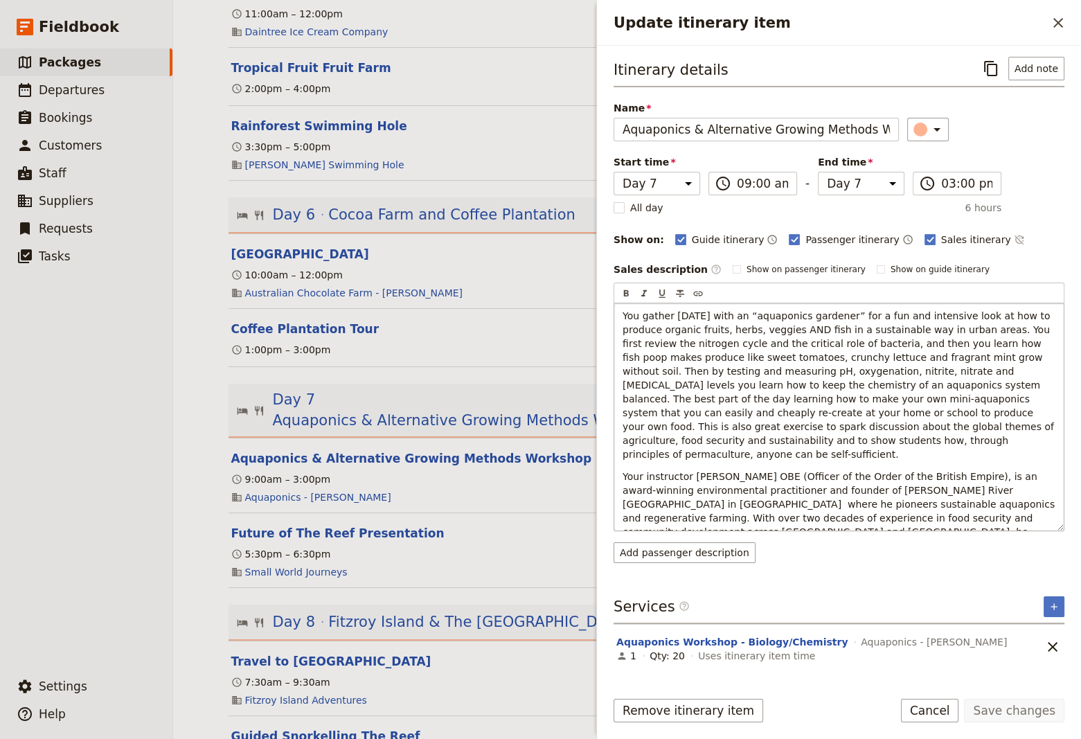
click at [853, 385] on span "You gather [DATE] with an “aquaponics gardener” for a fun and intensive look at…" at bounding box center [839, 385] width 434 height 150
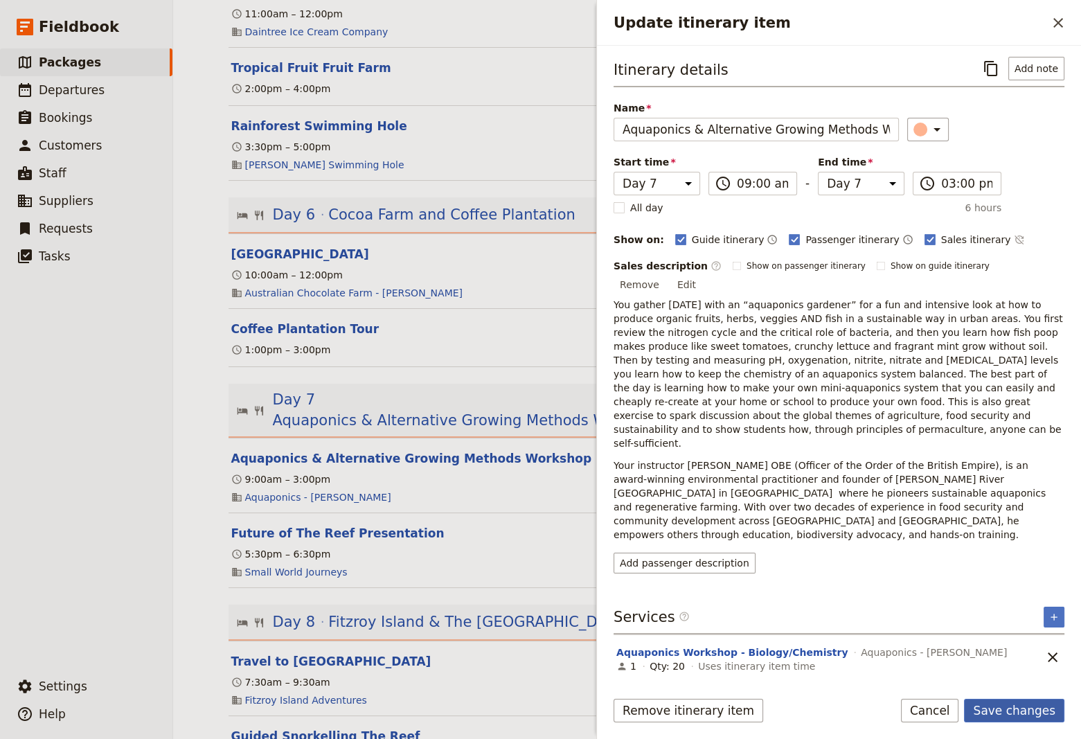
click at [1000, 710] on button "Save changes" at bounding box center [1014, 710] width 100 height 24
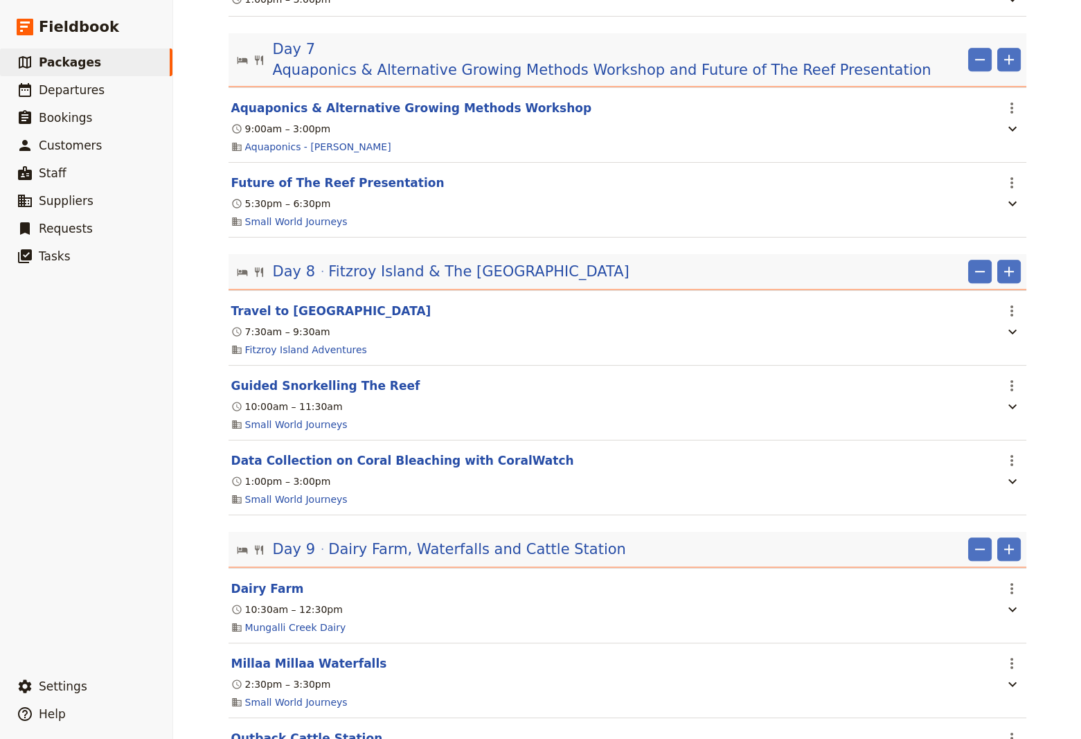
scroll to position [1682, 0]
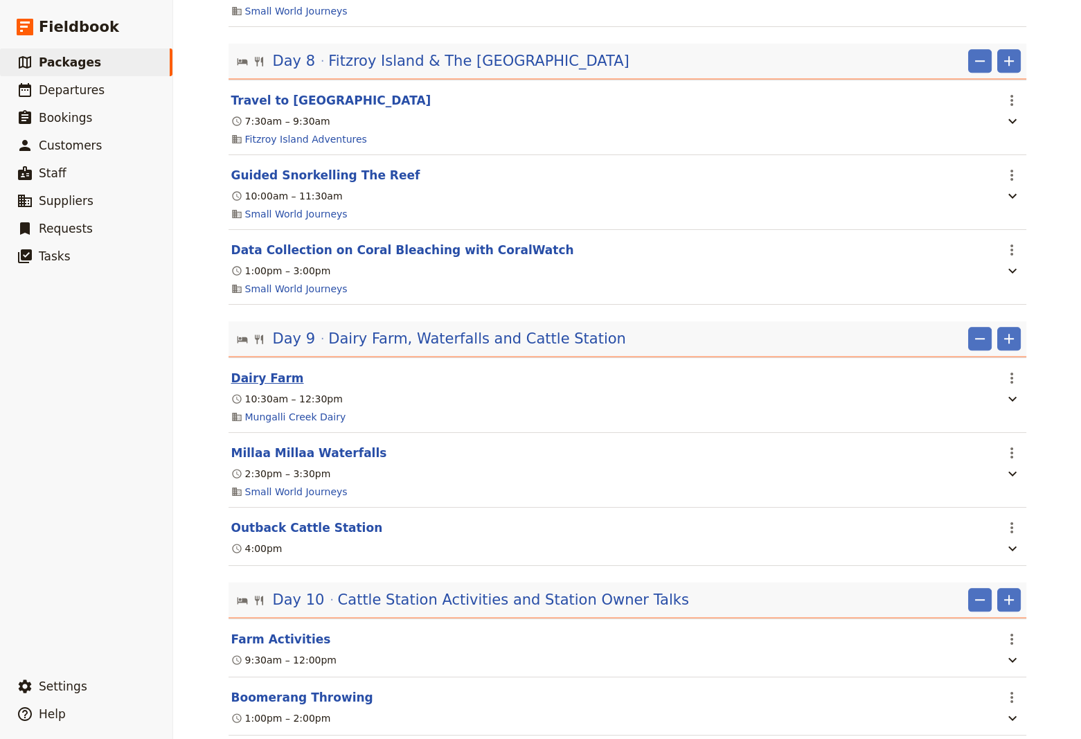
click at [257, 374] on button "Dairy Farm" at bounding box center [267, 378] width 73 height 17
select select "9"
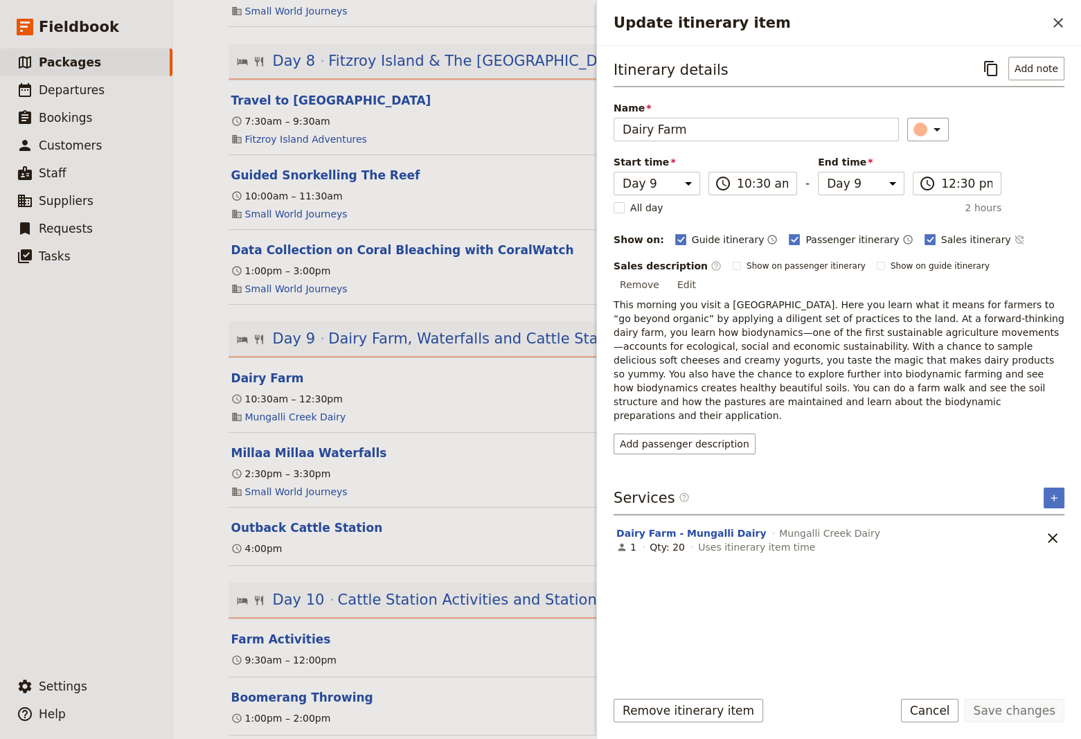
drag, startPoint x: 1053, startPoint y: 262, endPoint x: 1036, endPoint y: 275, distance: 21.6
click at [702, 274] on button "Edit" at bounding box center [686, 284] width 31 height 21
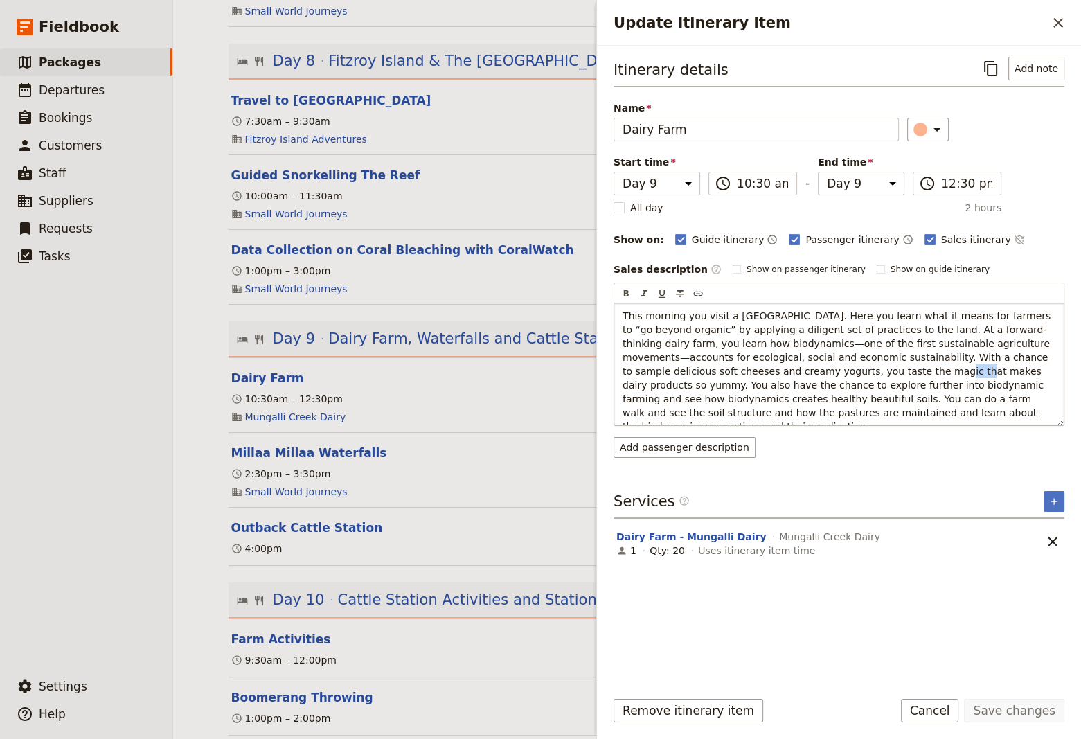
drag, startPoint x: 777, startPoint y: 370, endPoint x: 754, endPoint y: 367, distance: 23.8
click at [754, 367] on span "This morning you visit a [GEOGRAPHIC_DATA]. Here you learn what it means for fa…" at bounding box center [837, 371] width 431 height 122
click at [768, 369] on span "This morning you visit a [GEOGRAPHIC_DATA]. Here you learn what it means for fa…" at bounding box center [837, 371] width 431 height 122
drag, startPoint x: 776, startPoint y: 369, endPoint x: 752, endPoint y: 366, distance: 24.4
click at [752, 366] on span "This morning you visit a [GEOGRAPHIC_DATA]. Here you learn what it means for fa…" at bounding box center [837, 371] width 431 height 122
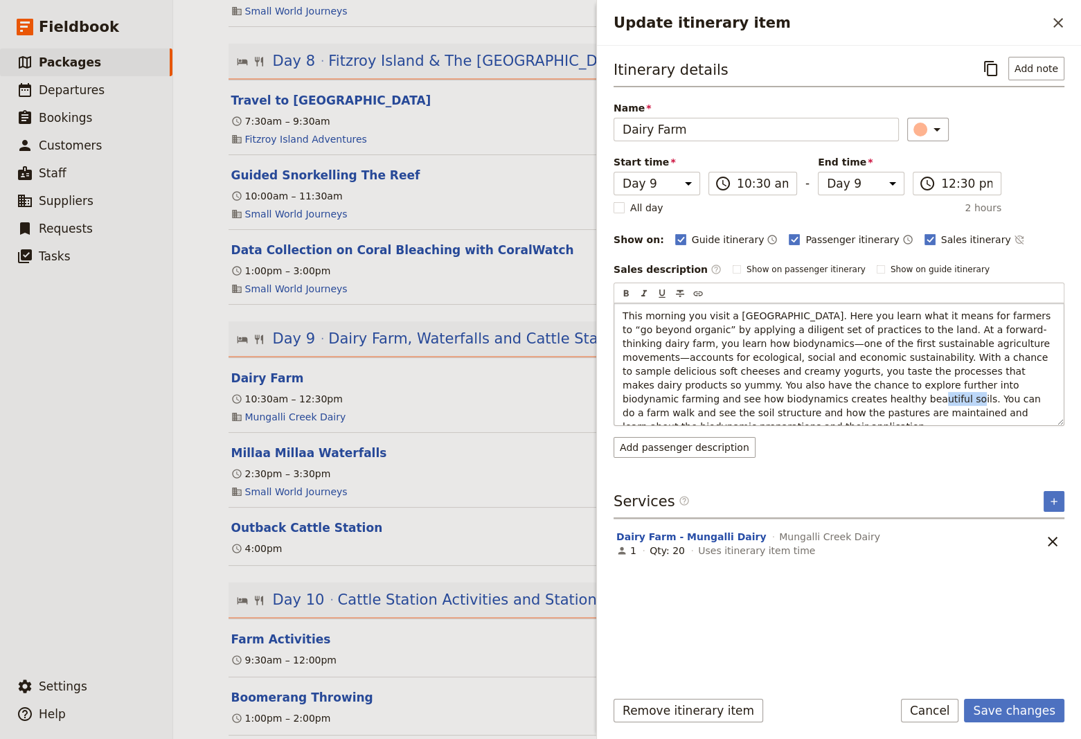
drag, startPoint x: 660, startPoint y: 398, endPoint x: 594, endPoint y: 398, distance: 65.8
click at [614, 398] on div "This morning you visit a [GEOGRAPHIC_DATA]. Here you learn what it means for fa…" at bounding box center [838, 364] width 449 height 122
click at [784, 374] on span "This morning you visit a [GEOGRAPHIC_DATA]. Here you learn what it means for fa…" at bounding box center [837, 371] width 431 height 122
drag, startPoint x: 790, startPoint y: 370, endPoint x: 751, endPoint y: 370, distance: 38.8
click at [751, 370] on span "This morning you visit a [GEOGRAPHIC_DATA]. Here you learn what it means for fa…" at bounding box center [837, 371] width 431 height 122
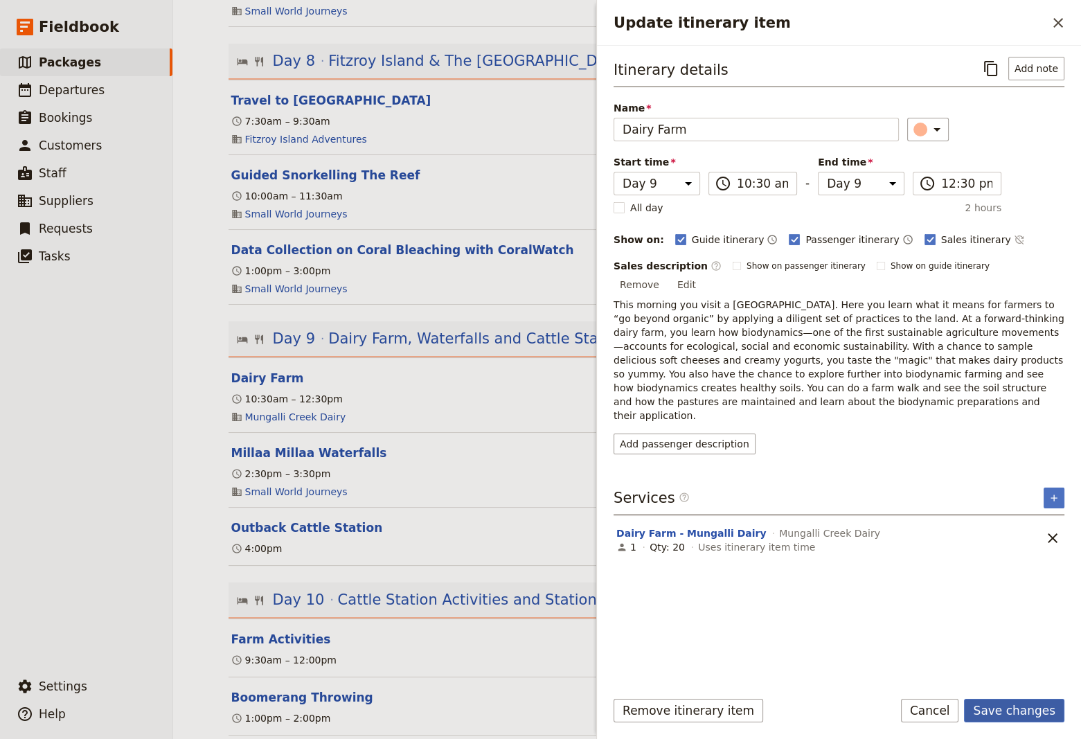
click at [1023, 712] on button "Save changes" at bounding box center [1014, 710] width 100 height 24
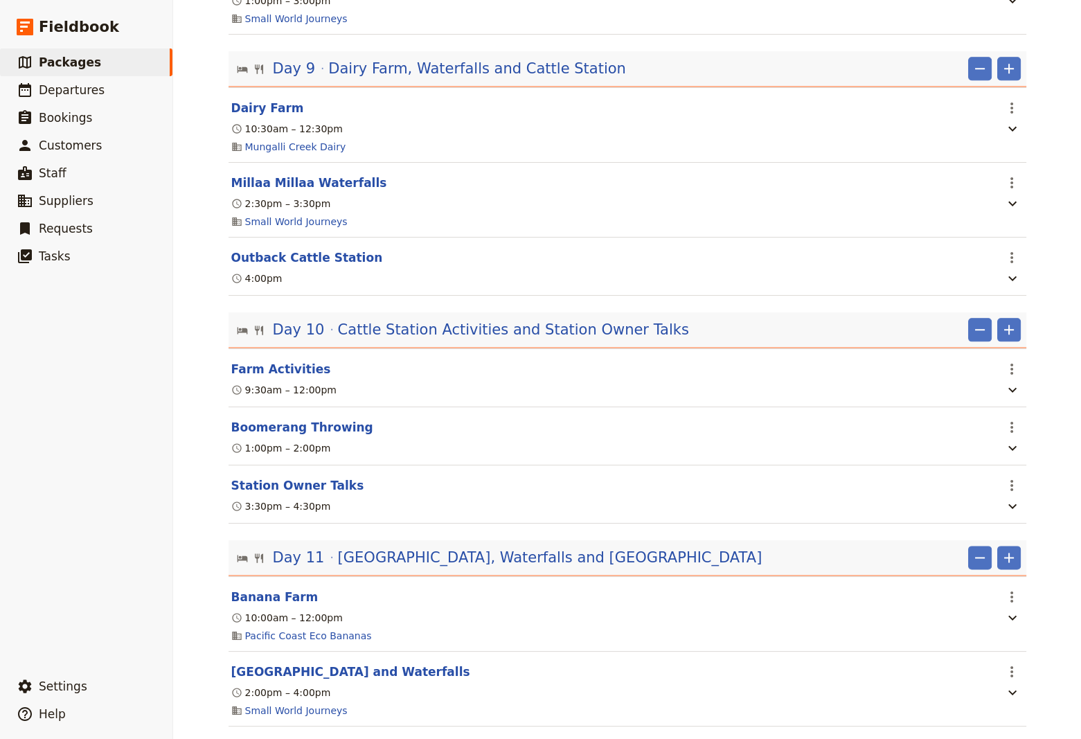
scroll to position [2056, 0]
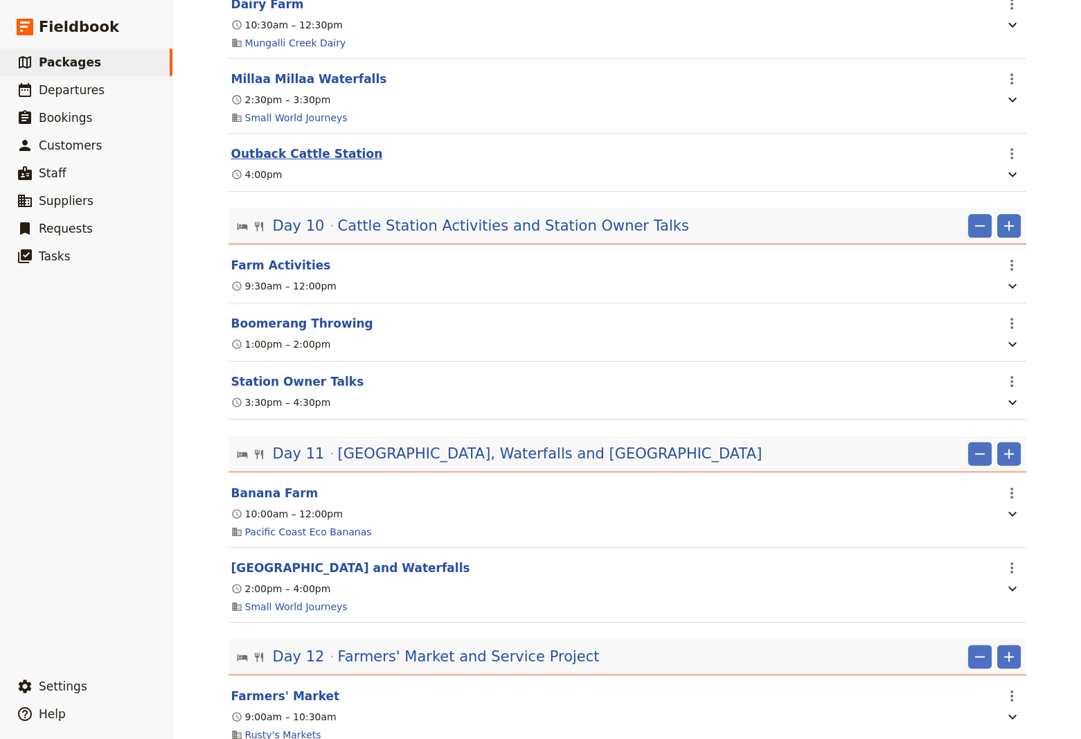
click at [293, 147] on button "Outback Cattle Station" at bounding box center [307, 153] width 152 height 17
select select "9"
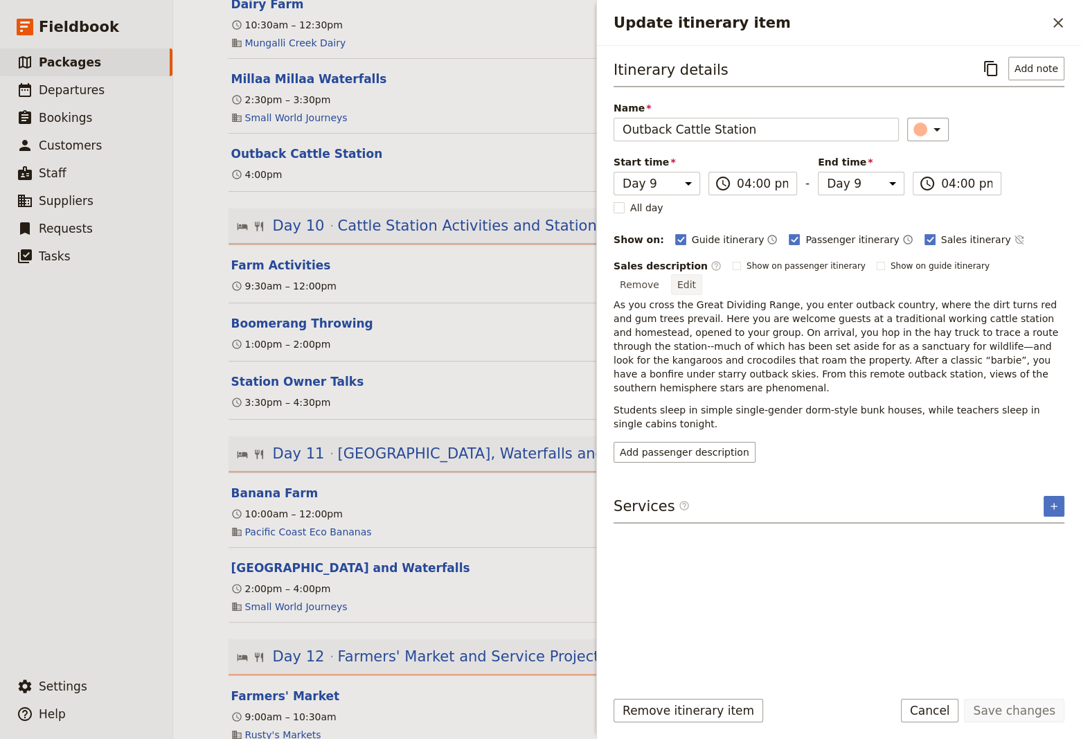
click at [702, 274] on button "Edit" at bounding box center [686, 284] width 31 height 21
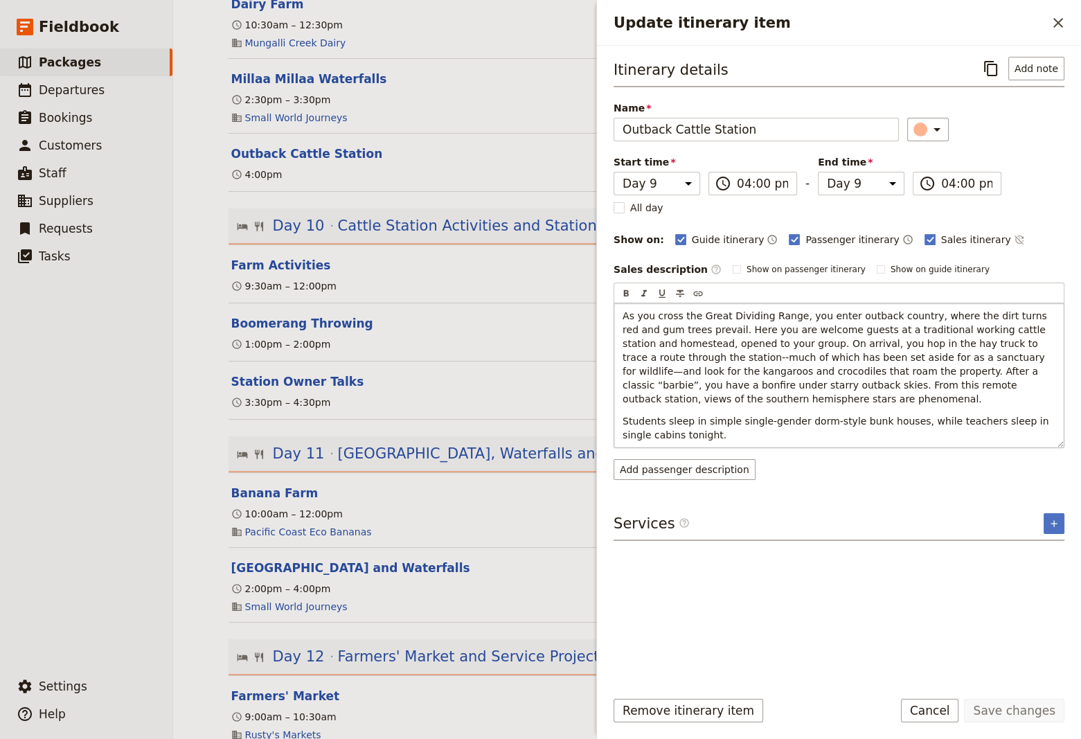
click at [831, 370] on span "As you cross the Great Dividing Range, you enter outback country, where the dir…" at bounding box center [835, 357] width 427 height 94
drag, startPoint x: 781, startPoint y: 359, endPoint x: 768, endPoint y: 358, distance: 13.2
click at [768, 358] on span "As you cross the Great Dividing Range, you enter outback country, where the dir…" at bounding box center [835, 357] width 427 height 94
click at [997, 712] on button "Save changes" at bounding box center [1014, 710] width 100 height 24
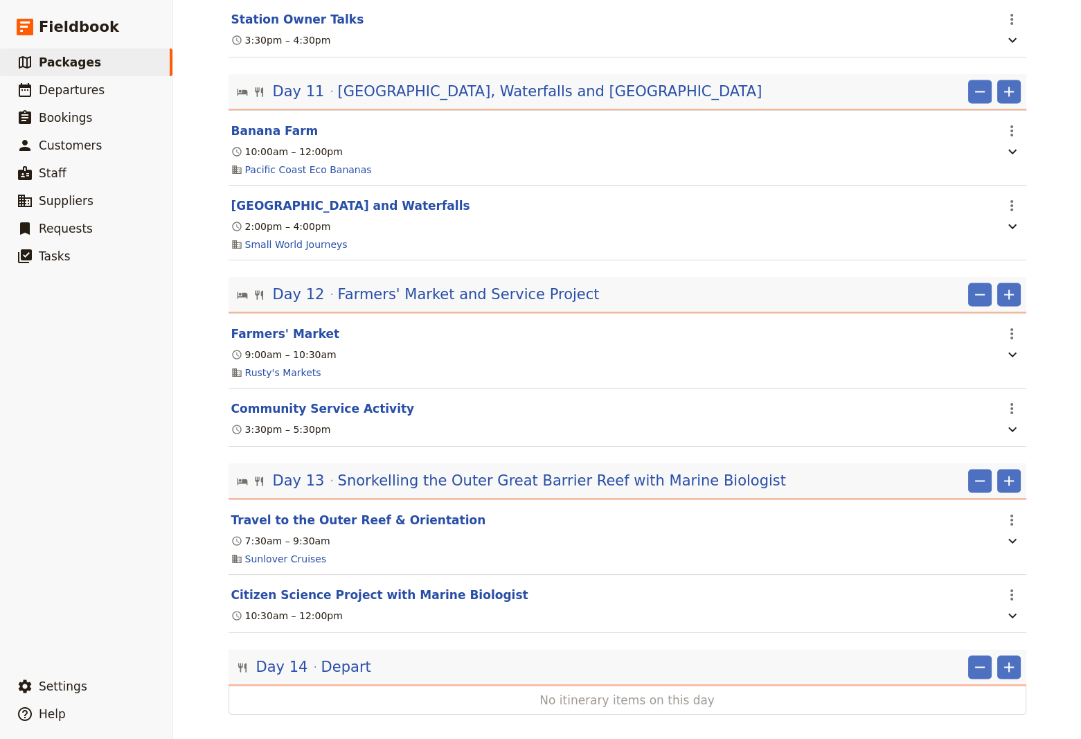
scroll to position [2434, 0]
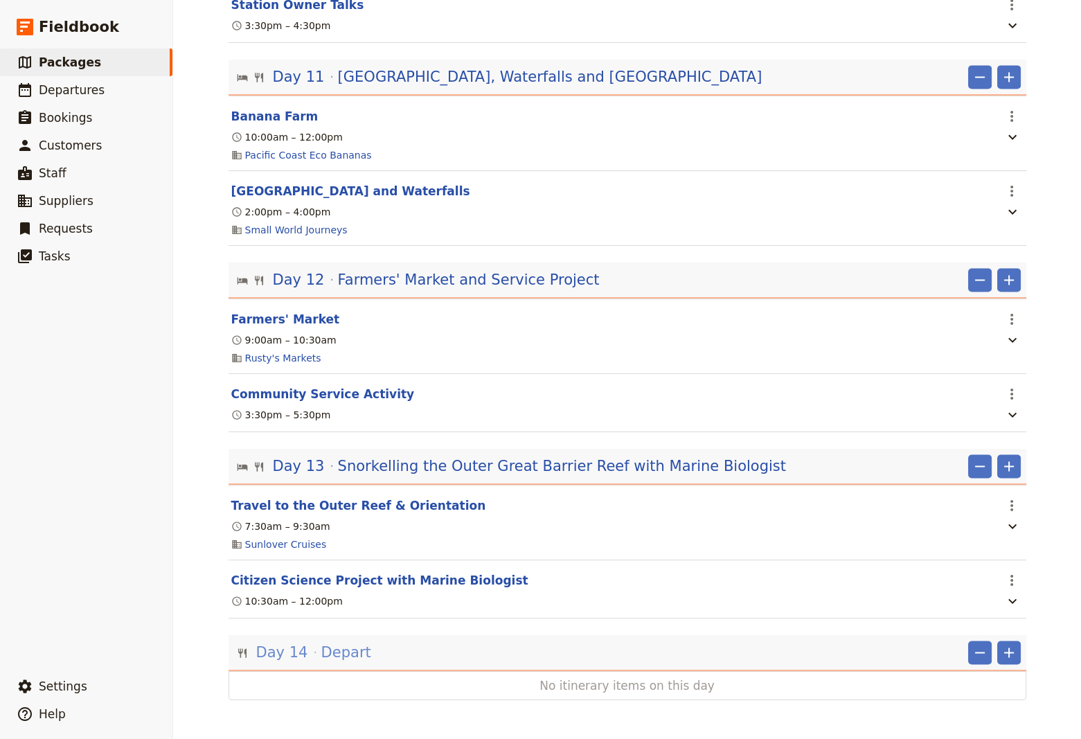
click at [332, 650] on span "Depart" at bounding box center [346, 652] width 50 height 21
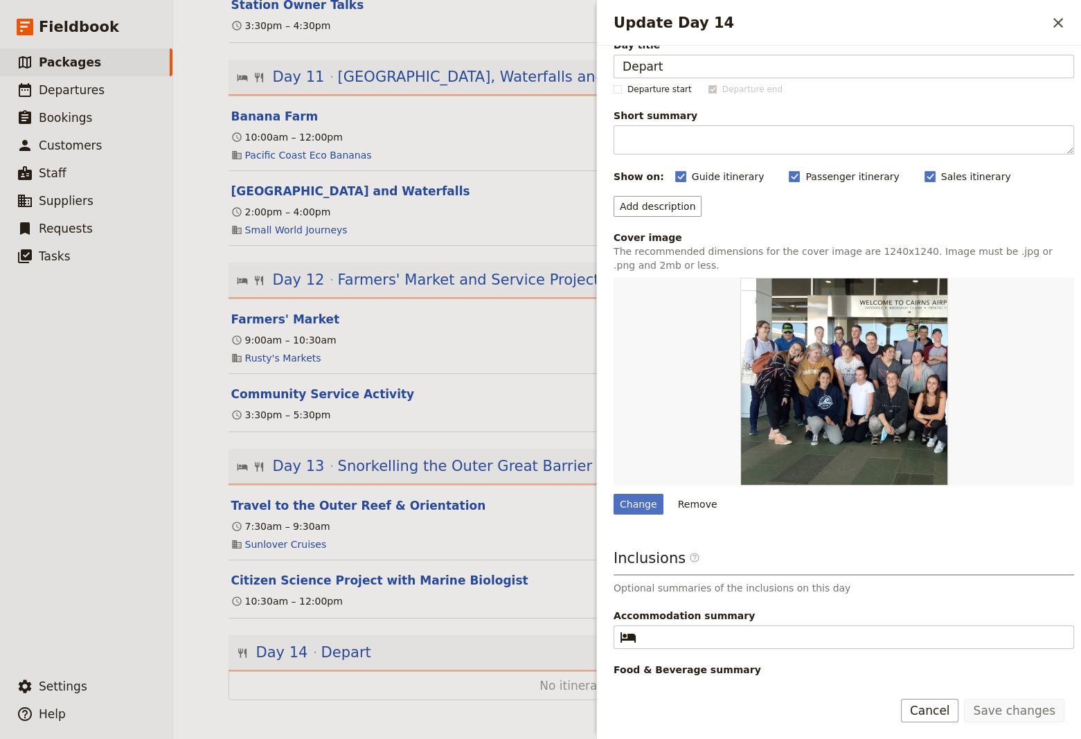
scroll to position [0, 0]
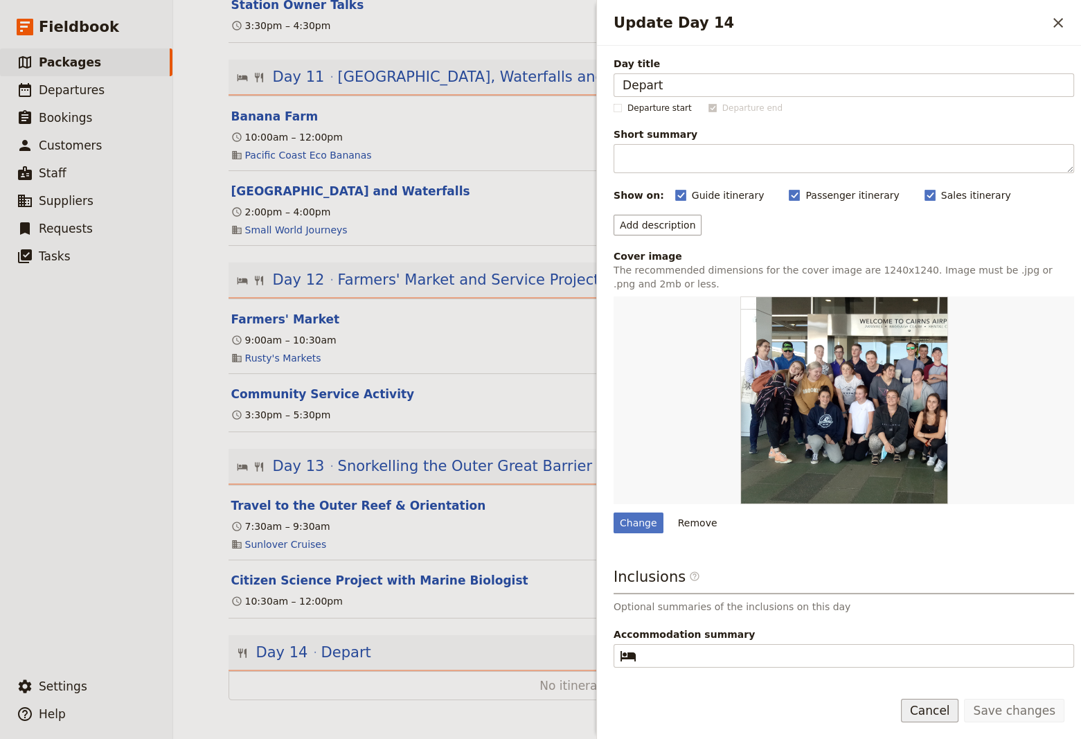
click at [949, 716] on button "Cancel" at bounding box center [930, 710] width 58 height 24
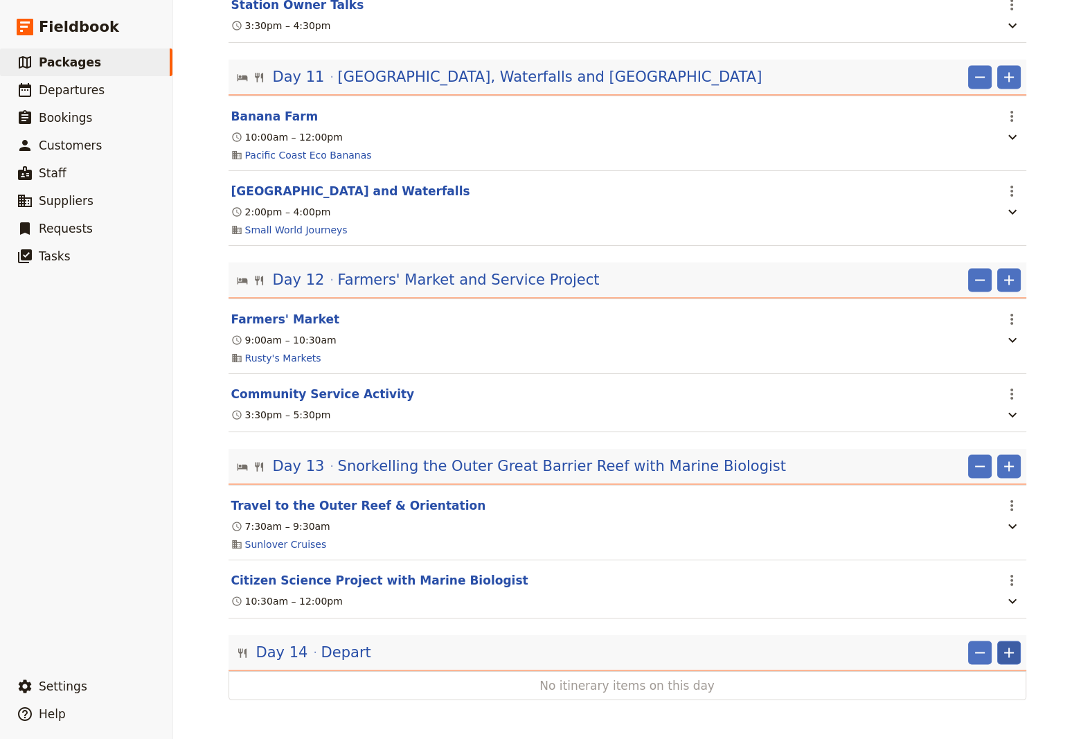
click at [1005, 654] on icon "Add" at bounding box center [1008, 652] width 17 height 17
click at [944, 563] on span "Add itinerary item" at bounding box center [962, 564] width 88 height 14
select select "14"
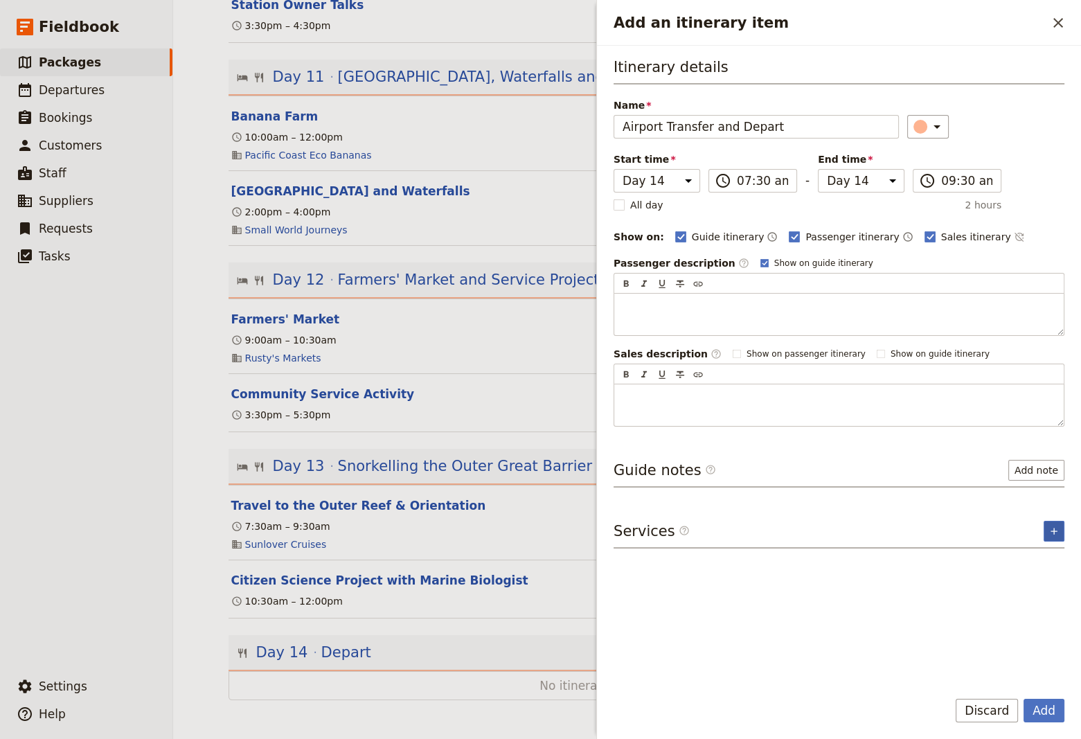
type input "Airport Transfer and Depart"
click at [1052, 532] on icon "Add service inclusion" at bounding box center [1053, 530] width 11 height 11
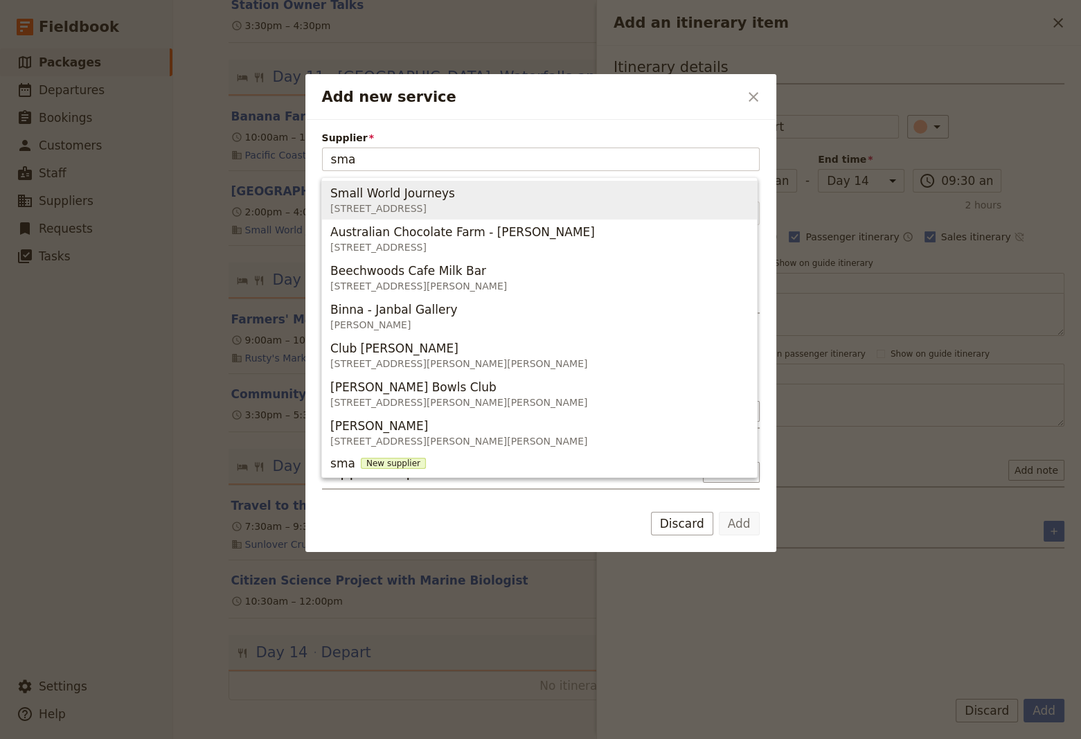
click at [414, 204] on span "[STREET_ADDRESS]" at bounding box center [395, 208] width 130 height 14
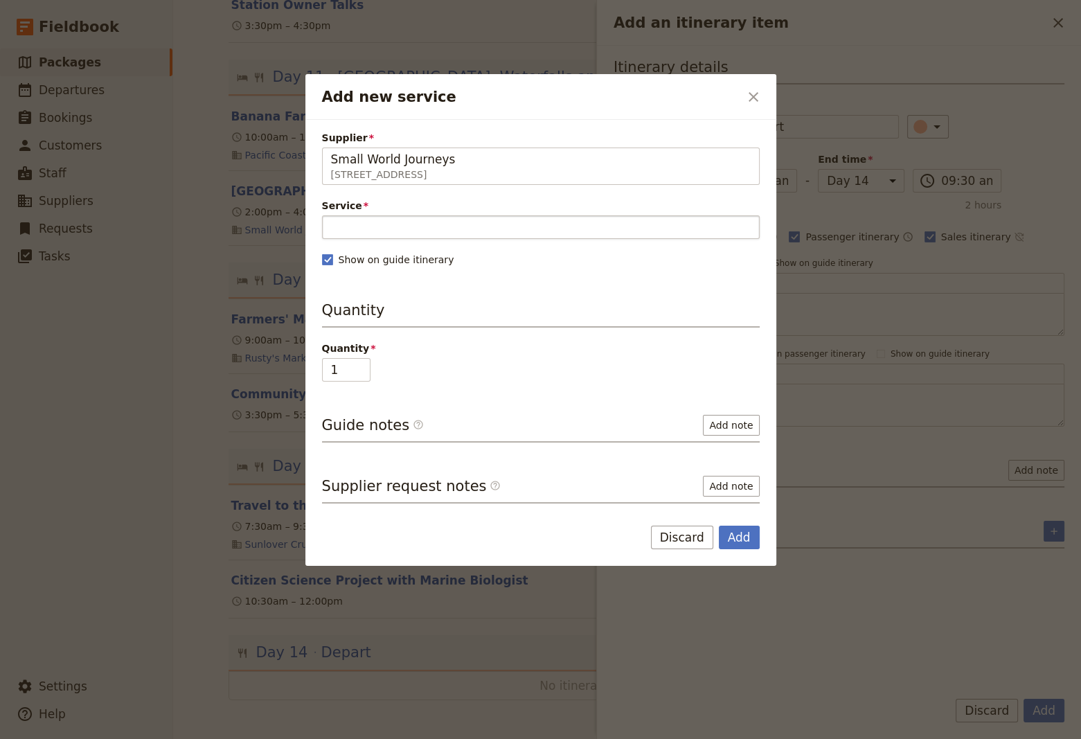
type input "Small World Journeys"
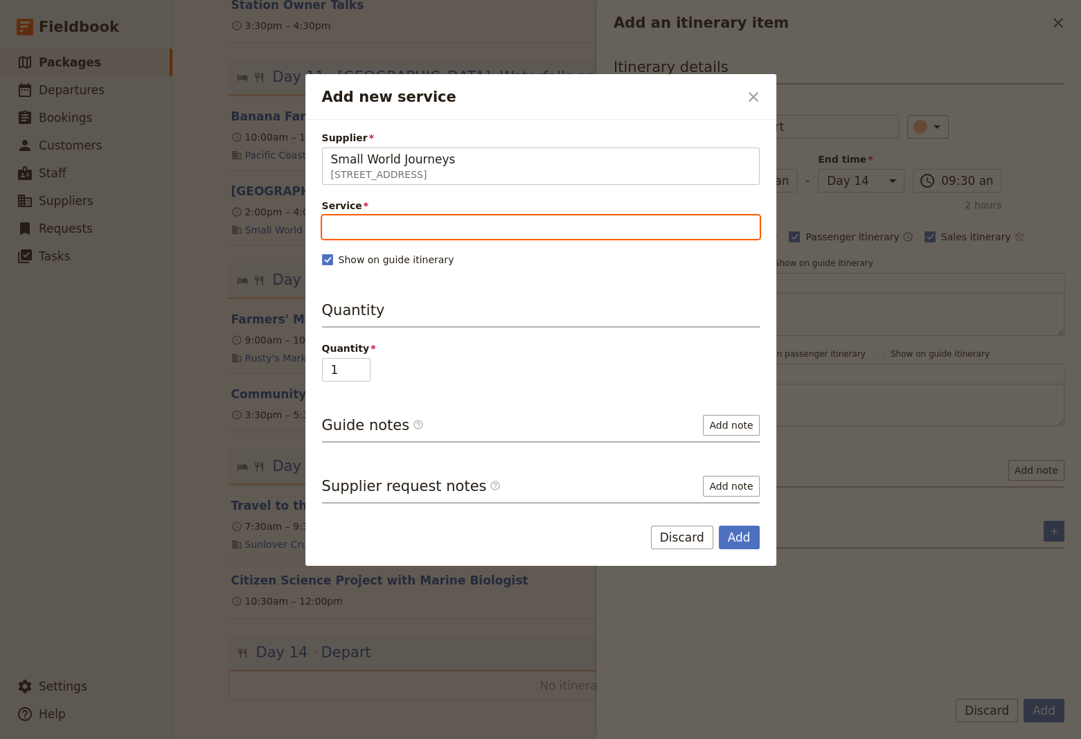
click at [385, 230] on input "Service" at bounding box center [540, 227] width 437 height 24
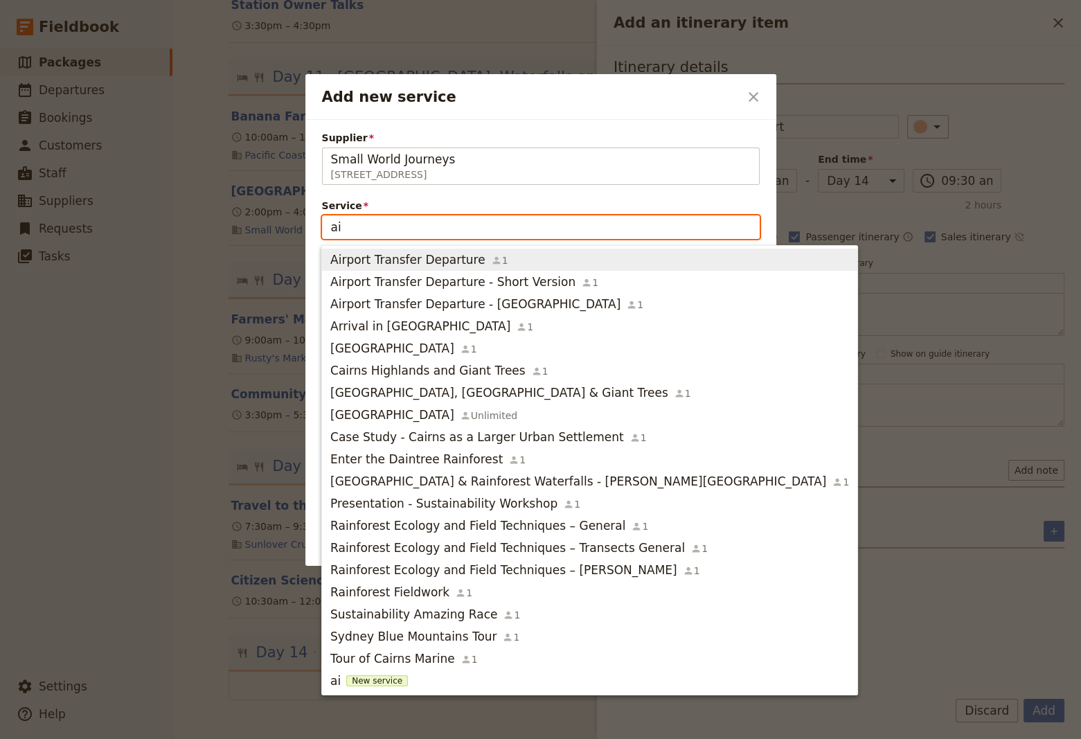
type input "air"
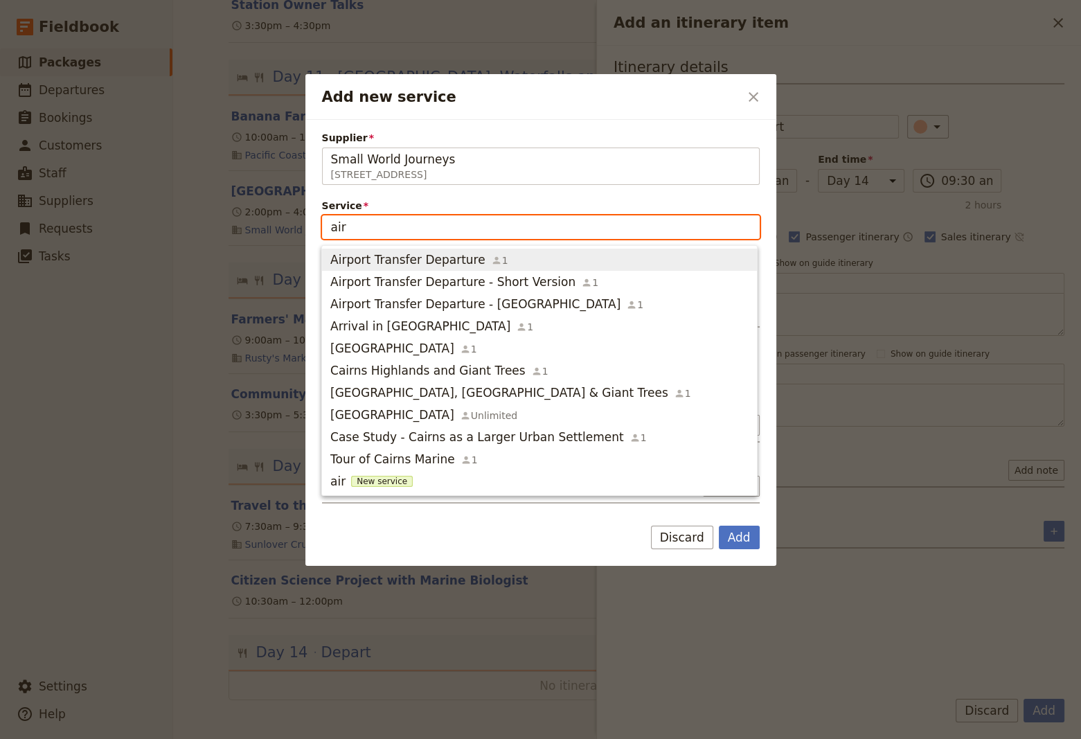
click at [417, 256] on span "Airport Transfer Departure" at bounding box center [407, 259] width 155 height 17
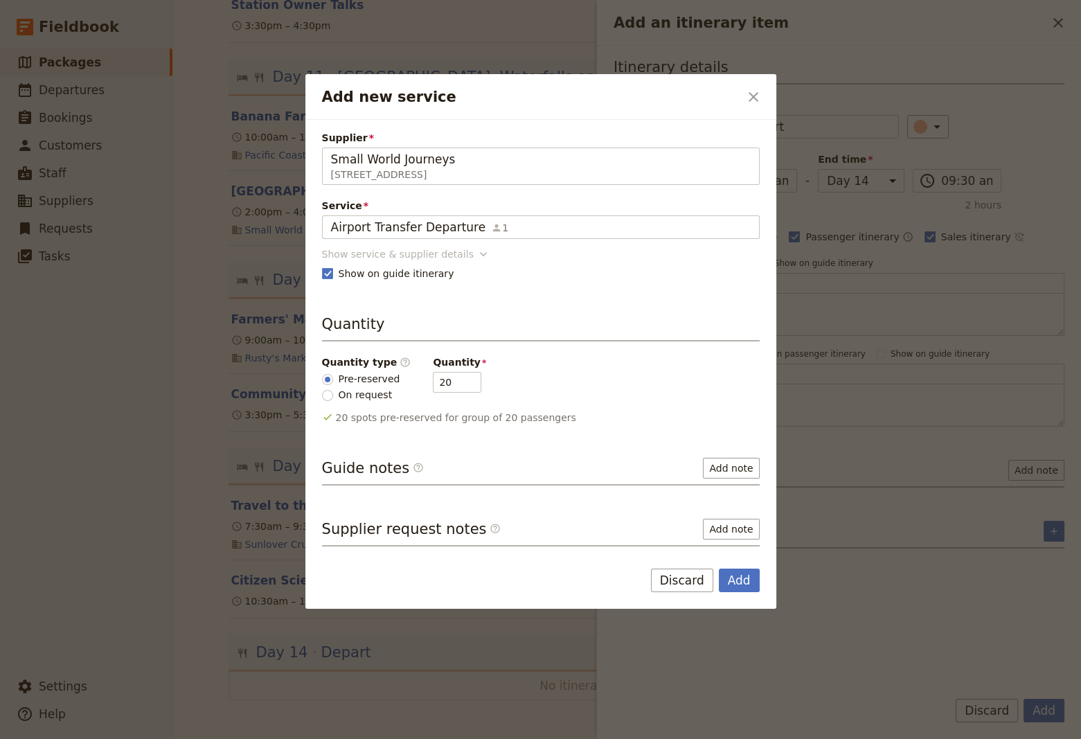
click at [476, 254] on icon "Add new service" at bounding box center [483, 254] width 14 height 14
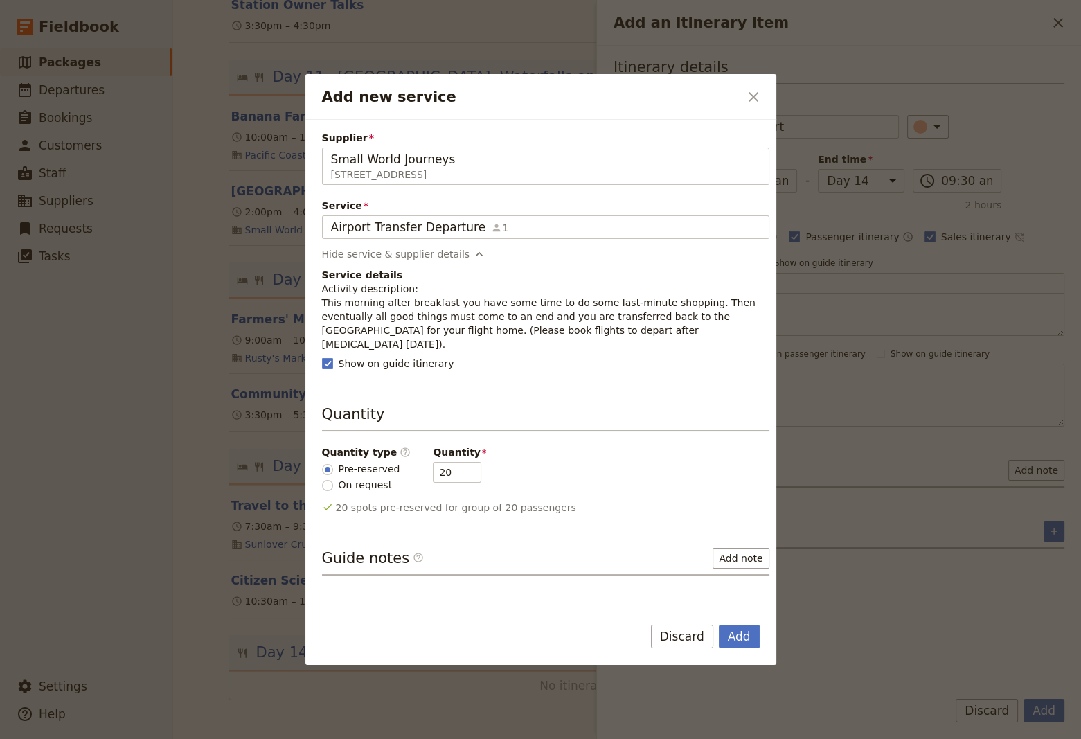
drag, startPoint x: 638, startPoint y: 334, endPoint x: 310, endPoint y: 307, distance: 328.5
click at [310, 307] on div "Supplier Small World Journeys [STREET_ADDRESS] Small World Journeys Service Air…" at bounding box center [540, 362] width 471 height 485
copy p "This morning after breakfast you have some time to do some last-minute shopping…"
click at [743, 639] on button "Add" at bounding box center [738, 636] width 41 height 24
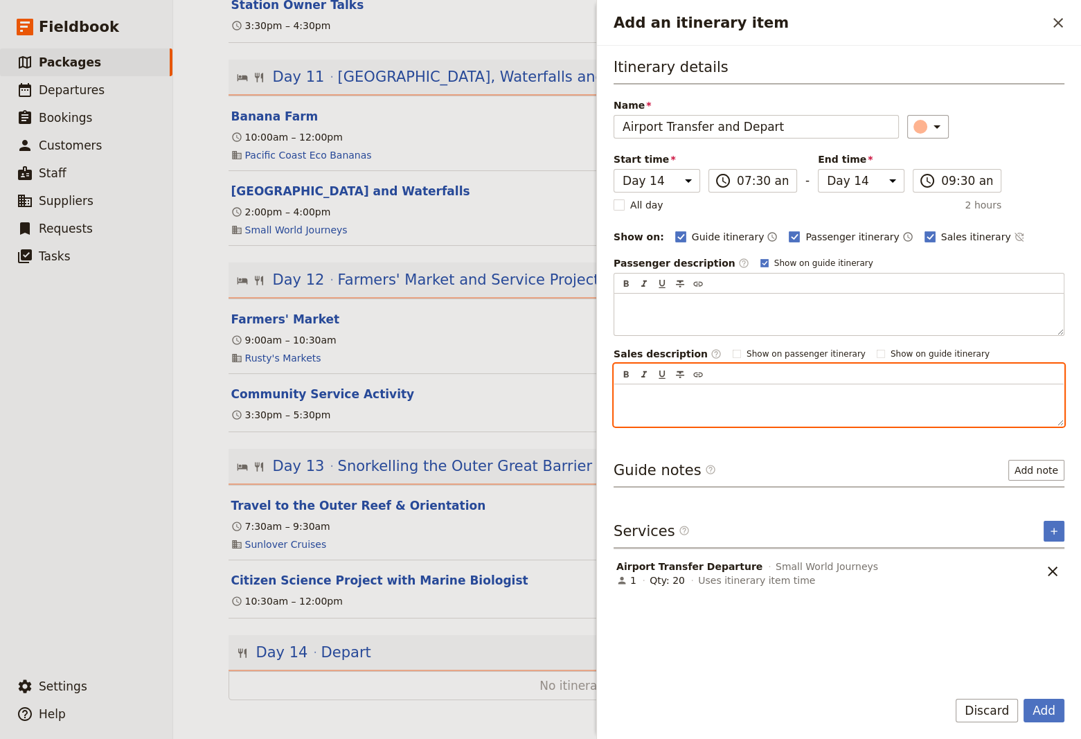
click at [626, 393] on p "Add an itinerary item" at bounding box center [838, 397] width 433 height 14
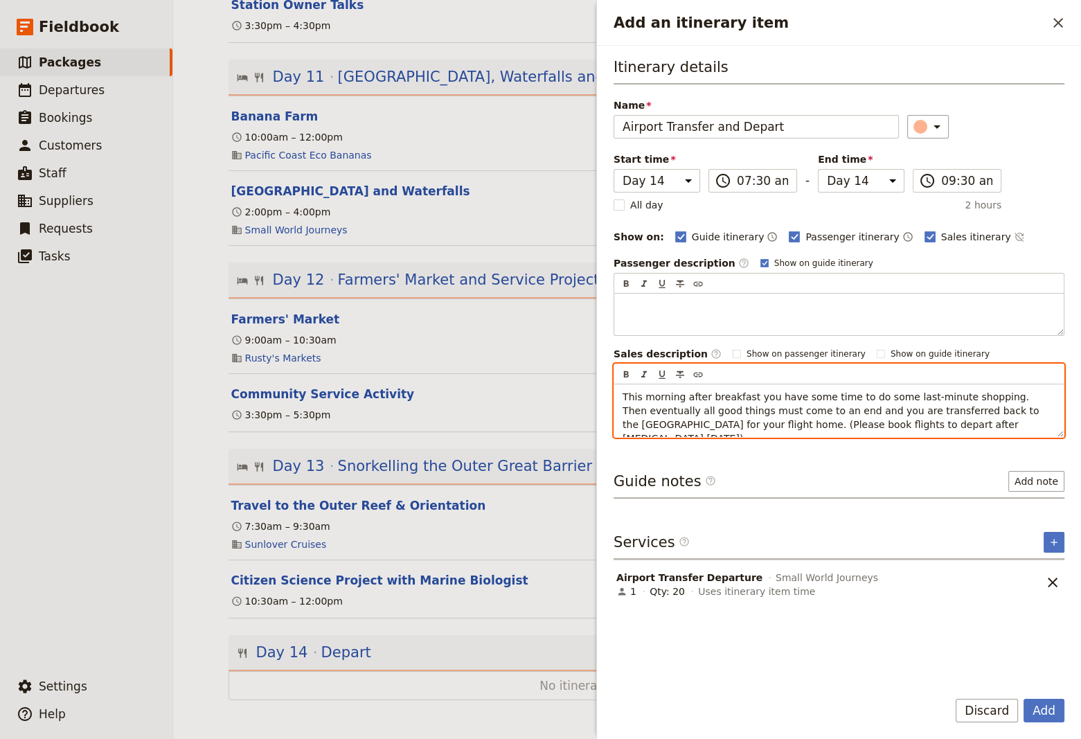
click at [746, 421] on span "This morning after breakfast you have some time to do some last-minute shopping…" at bounding box center [831, 417] width 419 height 53
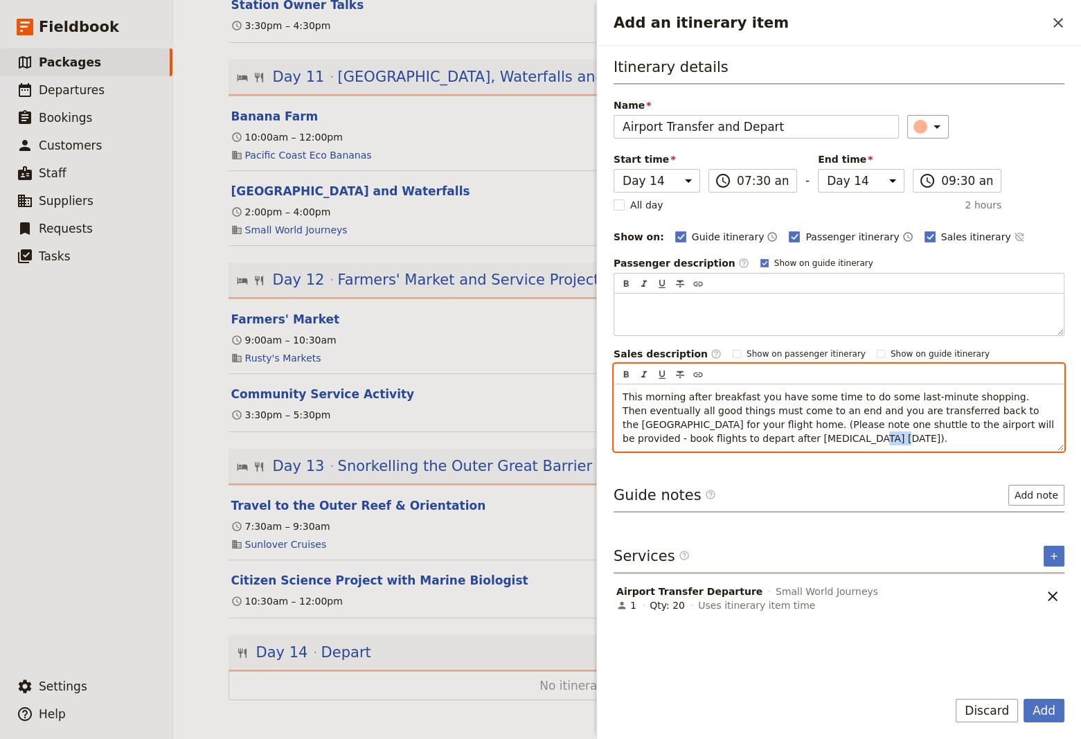
drag, startPoint x: 673, startPoint y: 437, endPoint x: 645, endPoint y: 434, distance: 27.8
click at [645, 434] on span "This morning after breakfast you have some time to do some last-minute shopping…" at bounding box center [839, 417] width 434 height 53
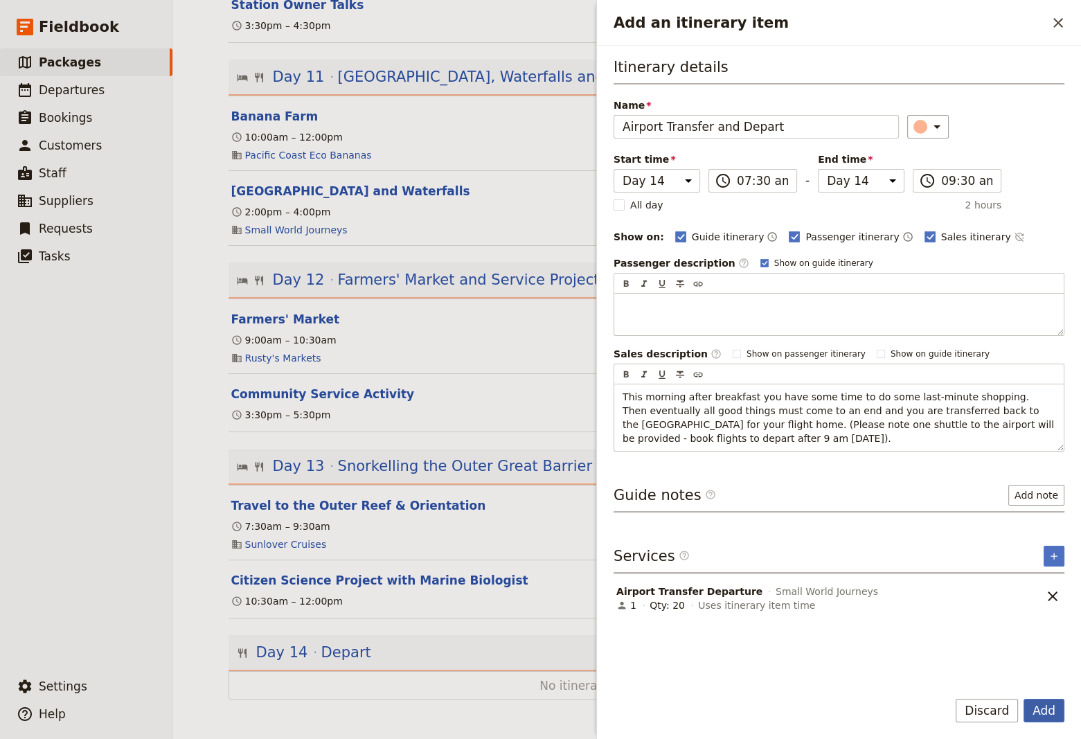
click at [1042, 707] on button "Add" at bounding box center [1043, 710] width 41 height 24
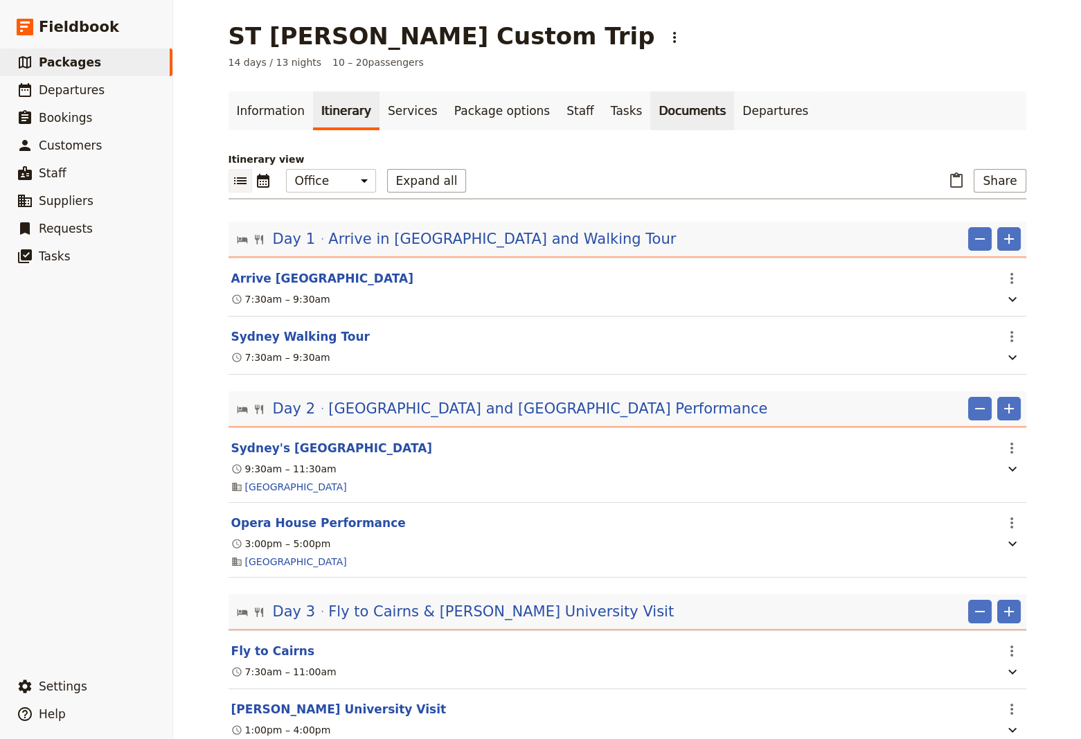
click at [650, 115] on link "Documents" at bounding box center [692, 110] width 84 height 39
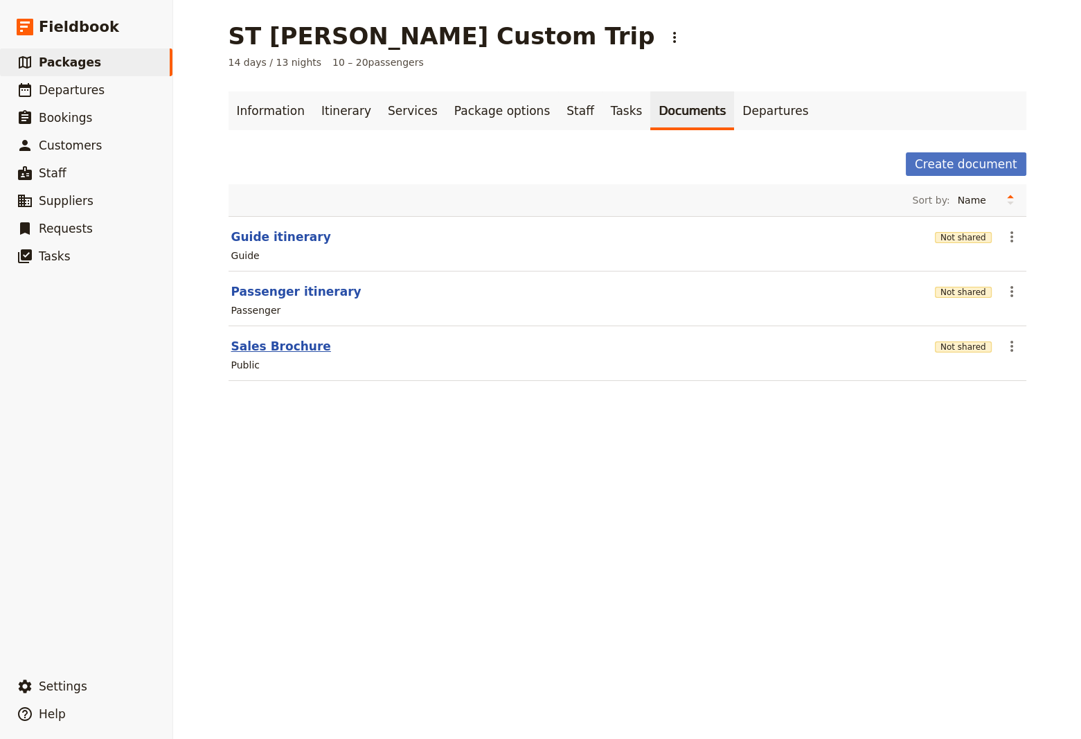
click at [243, 350] on button "Sales Brochure" at bounding box center [281, 346] width 100 height 17
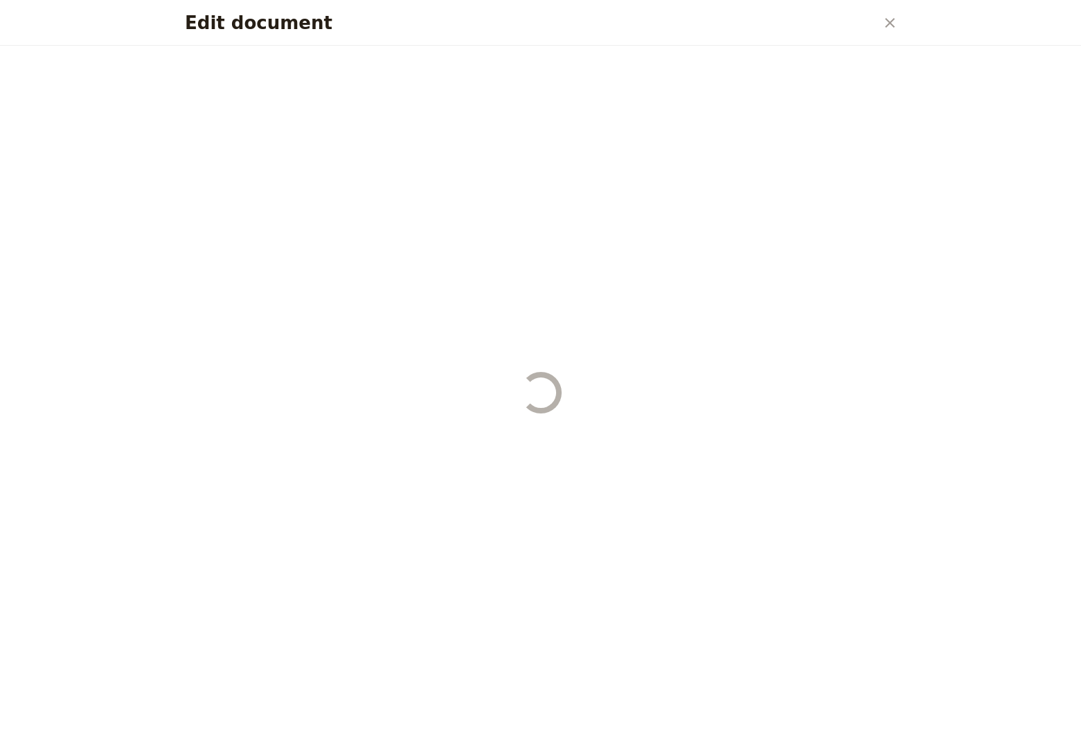
select select "DEFAULT"
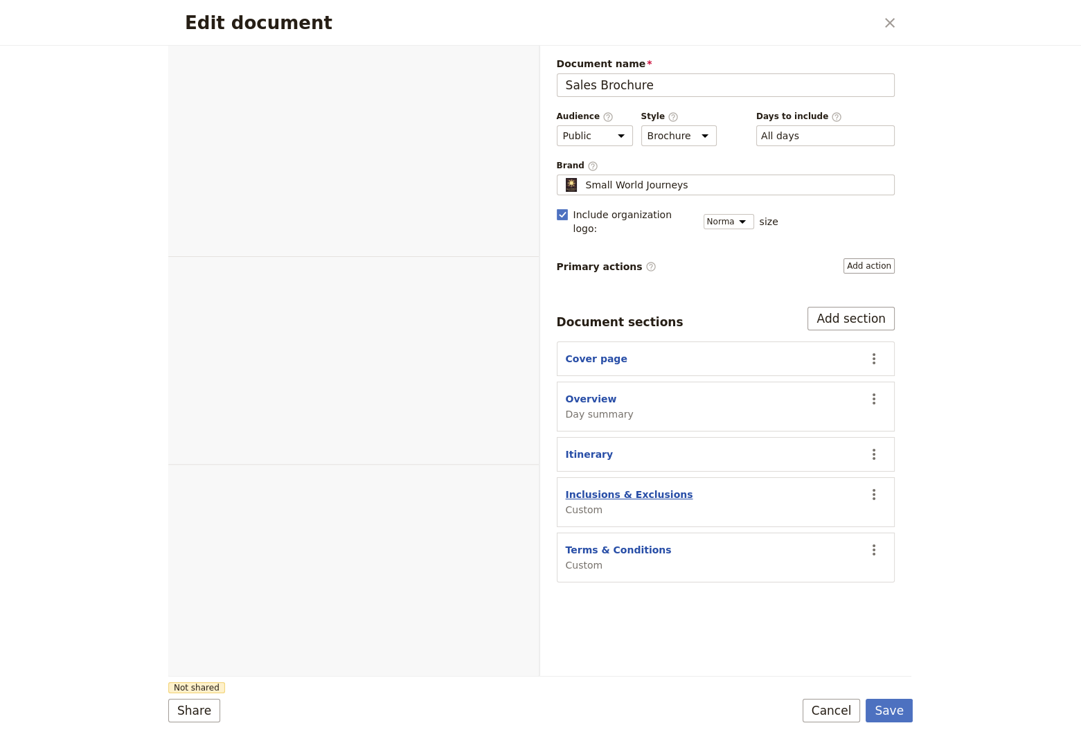
click at [613, 487] on button "Inclusions & Exclusions" at bounding box center [629, 494] width 127 height 14
select select "CUSTOM"
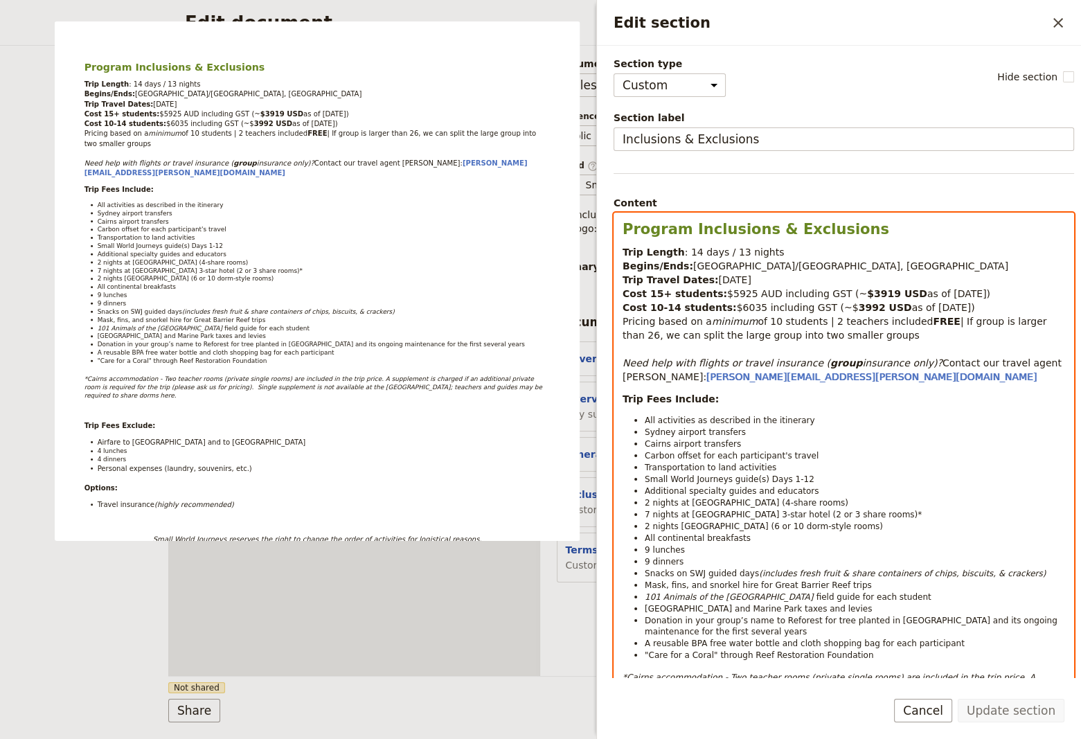
click at [718, 265] on span "[GEOGRAPHIC_DATA]/[GEOGRAPHIC_DATA], [GEOGRAPHIC_DATA]" at bounding box center [850, 265] width 315 height 11
click at [712, 265] on span "[GEOGRAPHIC_DATA]/ [GEOGRAPHIC_DATA], [GEOGRAPHIC_DATA]" at bounding box center [852, 265] width 318 height 11
click at [812, 521] on span "2 nights [GEOGRAPHIC_DATA] (6 or 10 dorm-style rooms)" at bounding box center [763, 526] width 238 height 10
click at [829, 521] on span "2 nights [GEOGRAPHIC_DATA] (4 or 10 dorm-style rooms)" at bounding box center [763, 526] width 238 height 10
drag, startPoint x: 695, startPoint y: 559, endPoint x: 671, endPoint y: 564, distance: 24.0
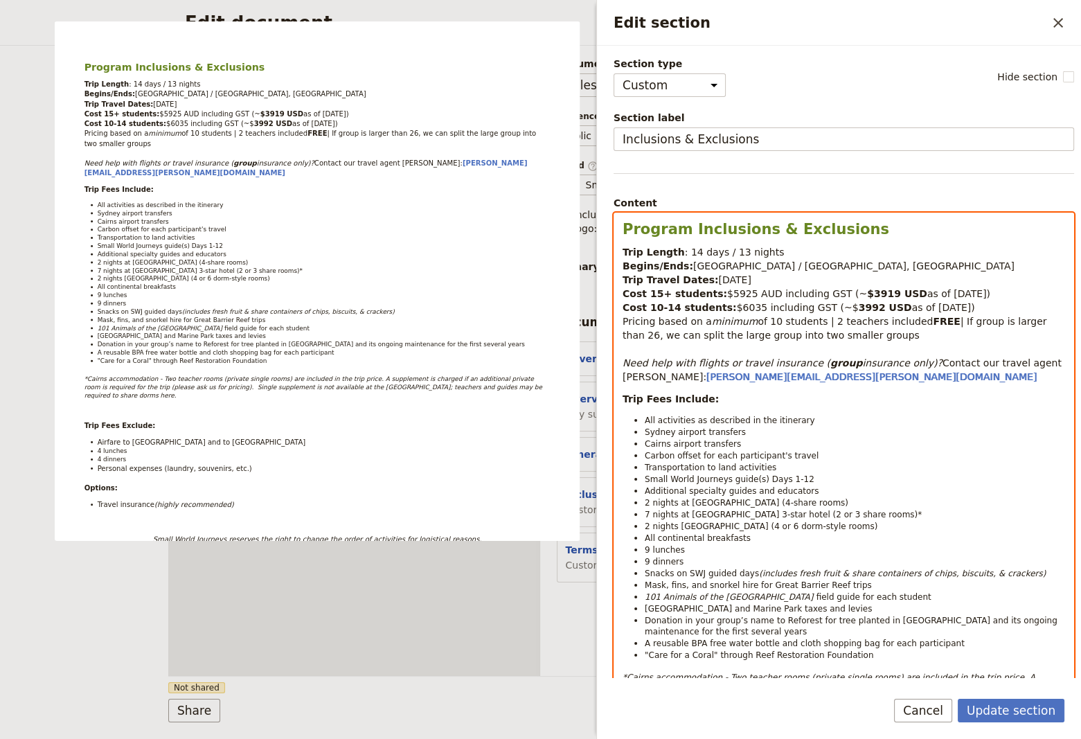
click at [671, 568] on span "Snacks on SWJ guided days" at bounding box center [701, 573] width 114 height 10
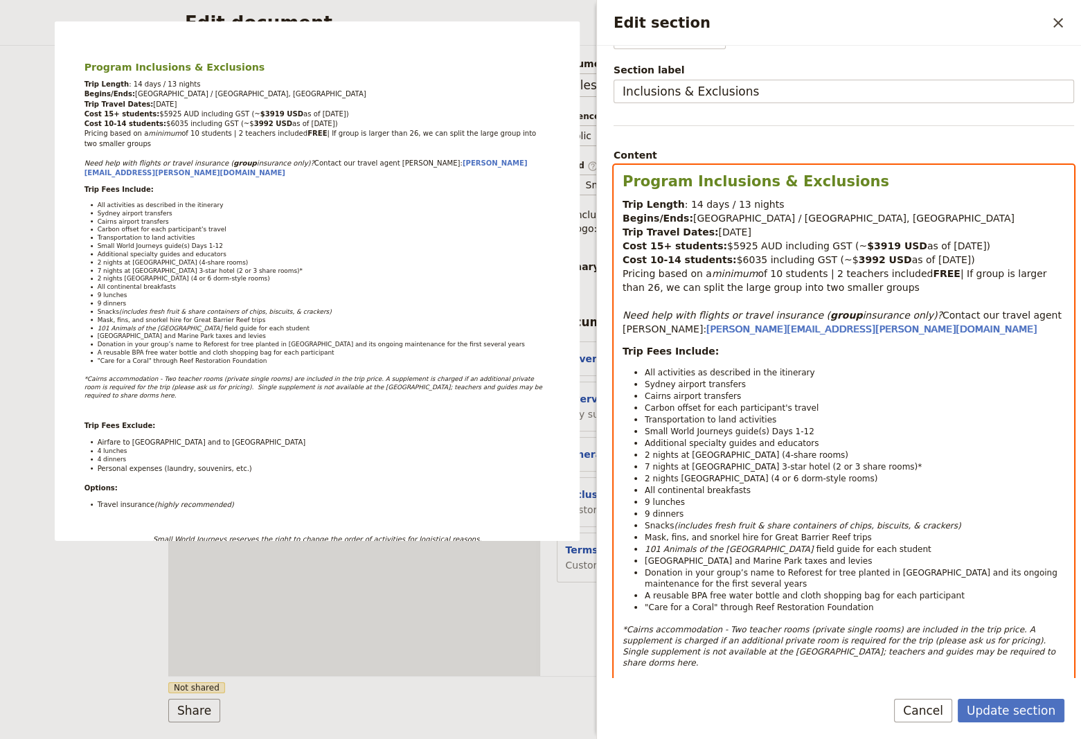
scroll to position [93, 0]
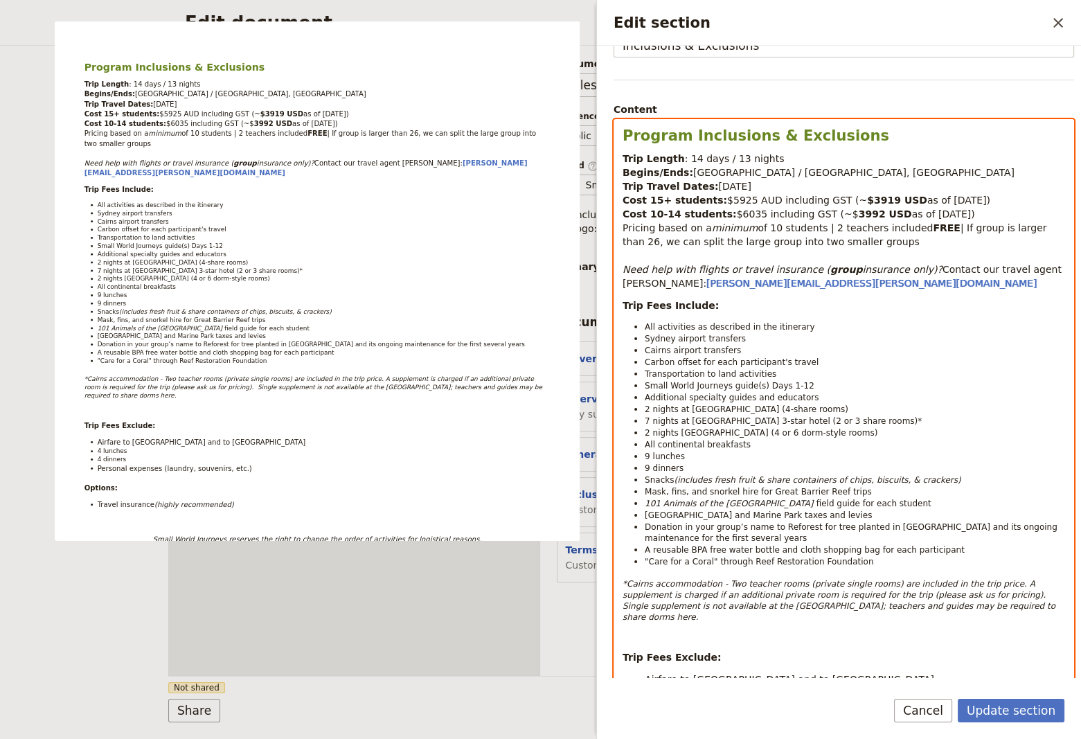
click at [645, 673] on span "Airfare to [GEOGRAPHIC_DATA] and to [GEOGRAPHIC_DATA]" at bounding box center [788, 678] width 289 height 11
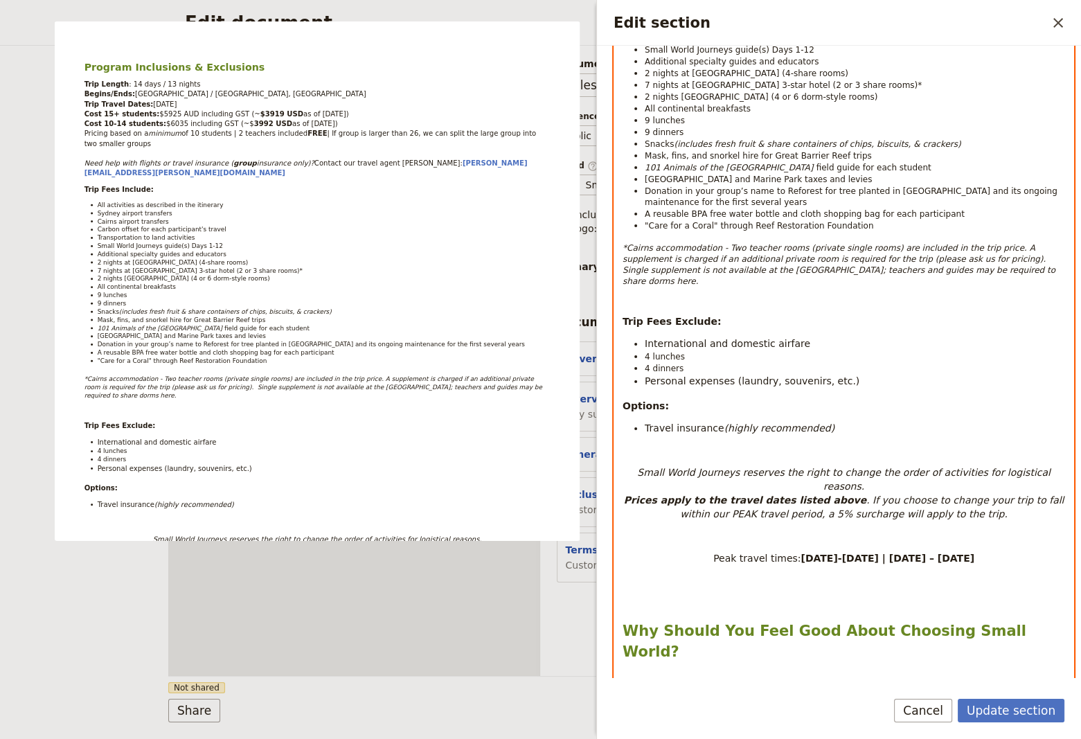
scroll to position [467, 0]
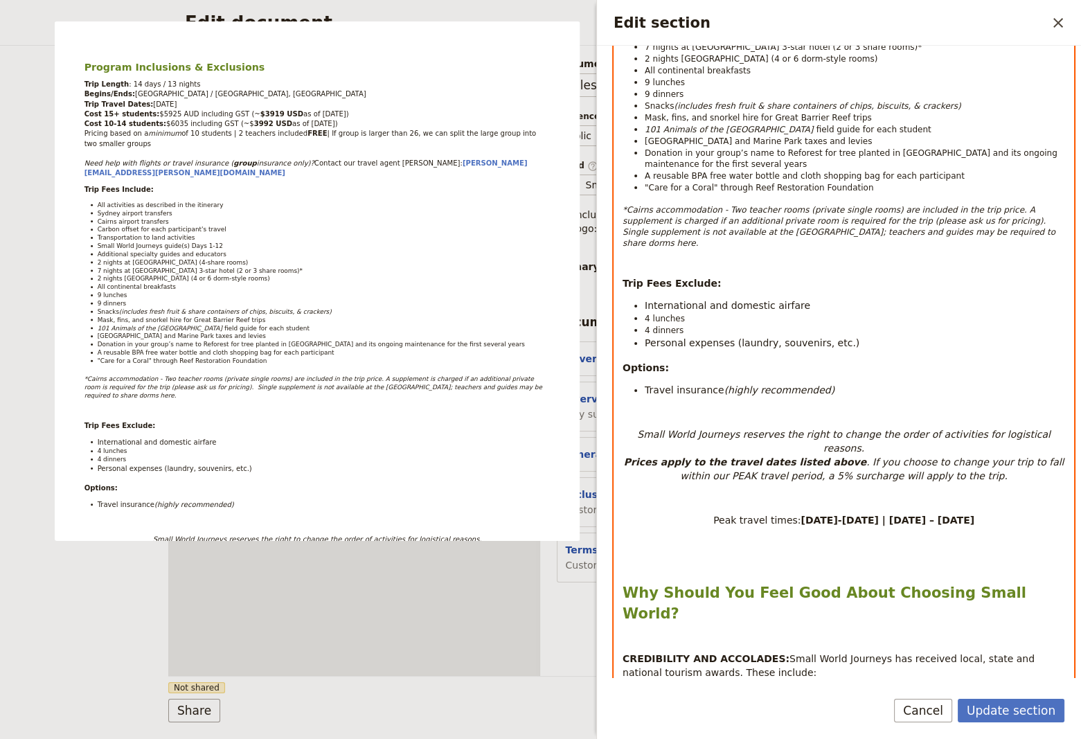
drag, startPoint x: 696, startPoint y: 393, endPoint x: 645, endPoint y: 363, distance: 59.6
click at [645, 363] on div "Program Inclusions & Exclusions Trip Length : 14 days / 13 nights Begins/Ends: …" at bounding box center [843, 479] width 459 height 1467
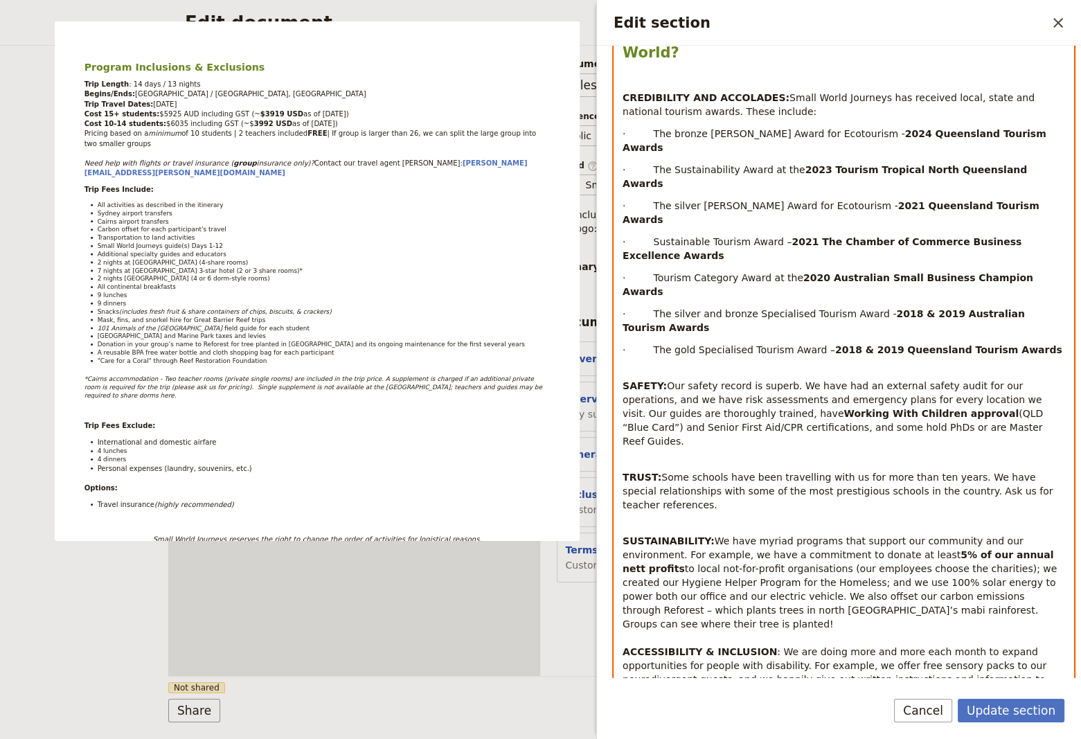
scroll to position [1078, 0]
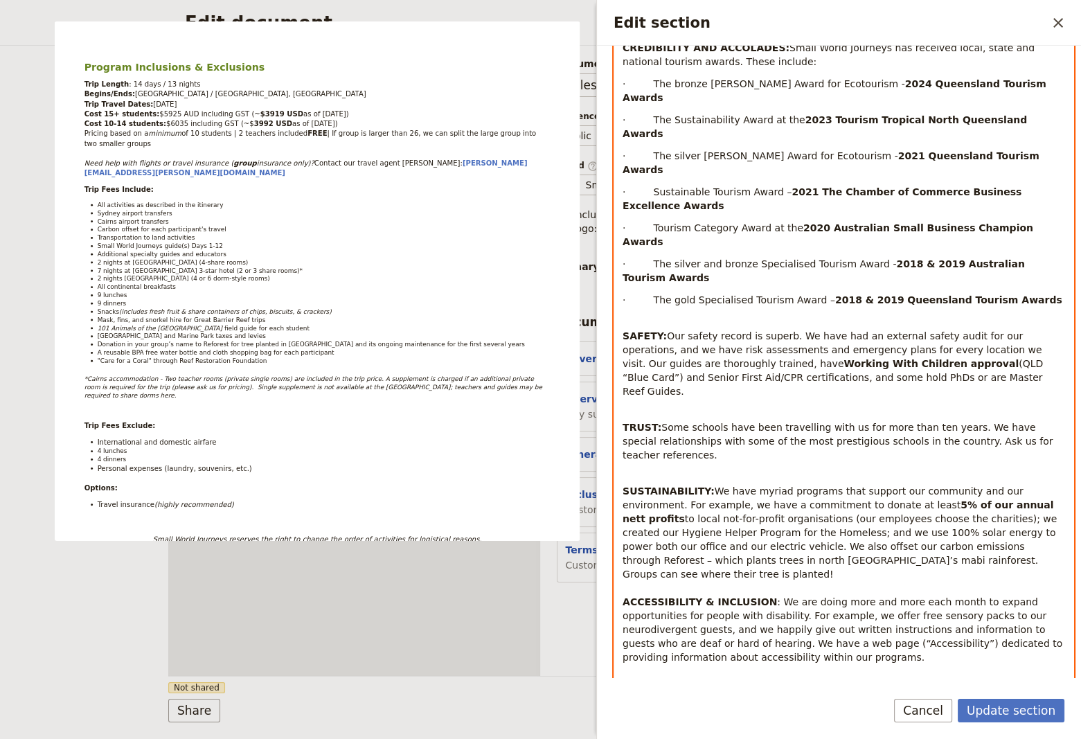
click option "Normal" at bounding box center [0, 0] width 0 height 0
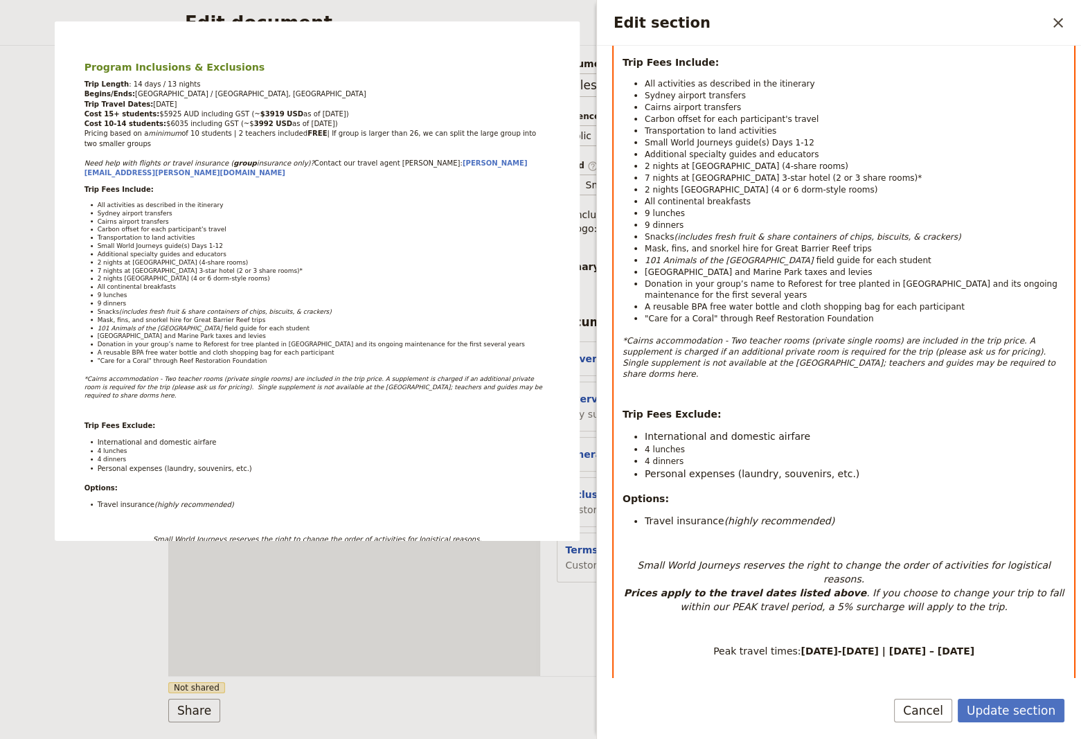
scroll to position [424, 0]
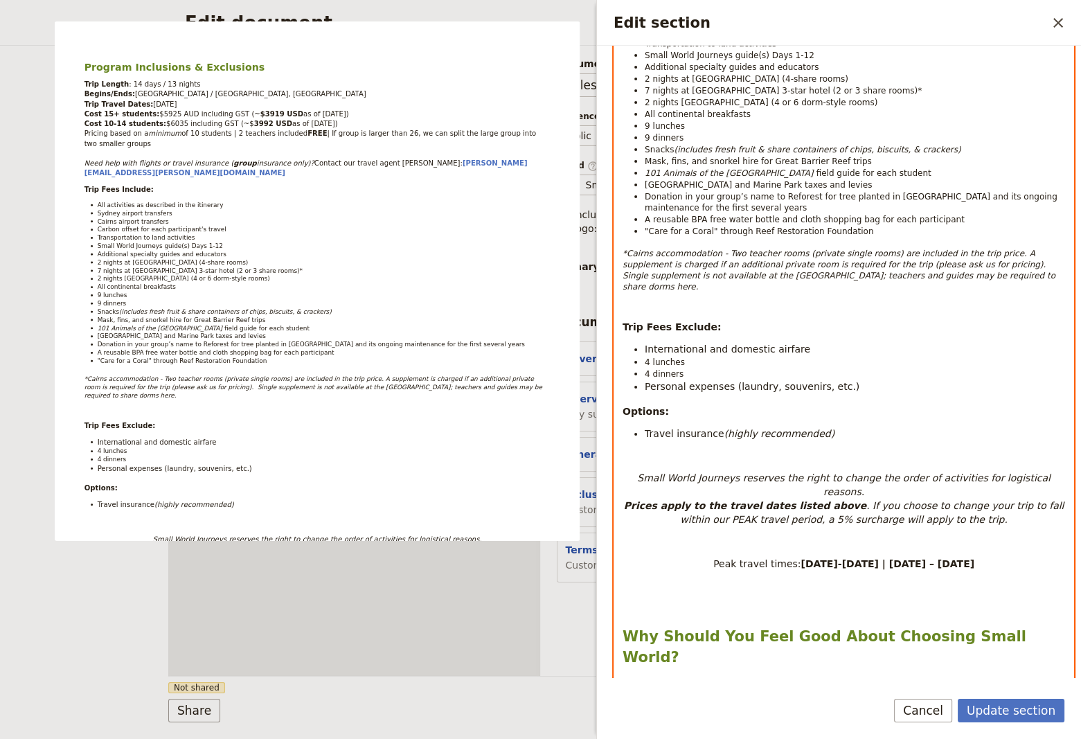
click at [813, 422] on div "Program Inclusions & Exclusions Trip Length : 14 days / 13 nights Begins/Ends: …" at bounding box center [843, 622] width 459 height 1664
drag, startPoint x: 968, startPoint y: 483, endPoint x: 611, endPoint y: 451, distance: 358.6
click at [614, 451] on div "Program Inclusions & Exclusions Trip Length : 14 days / 13 nights Begins/Ends: …" at bounding box center [843, 523] width 459 height 1467
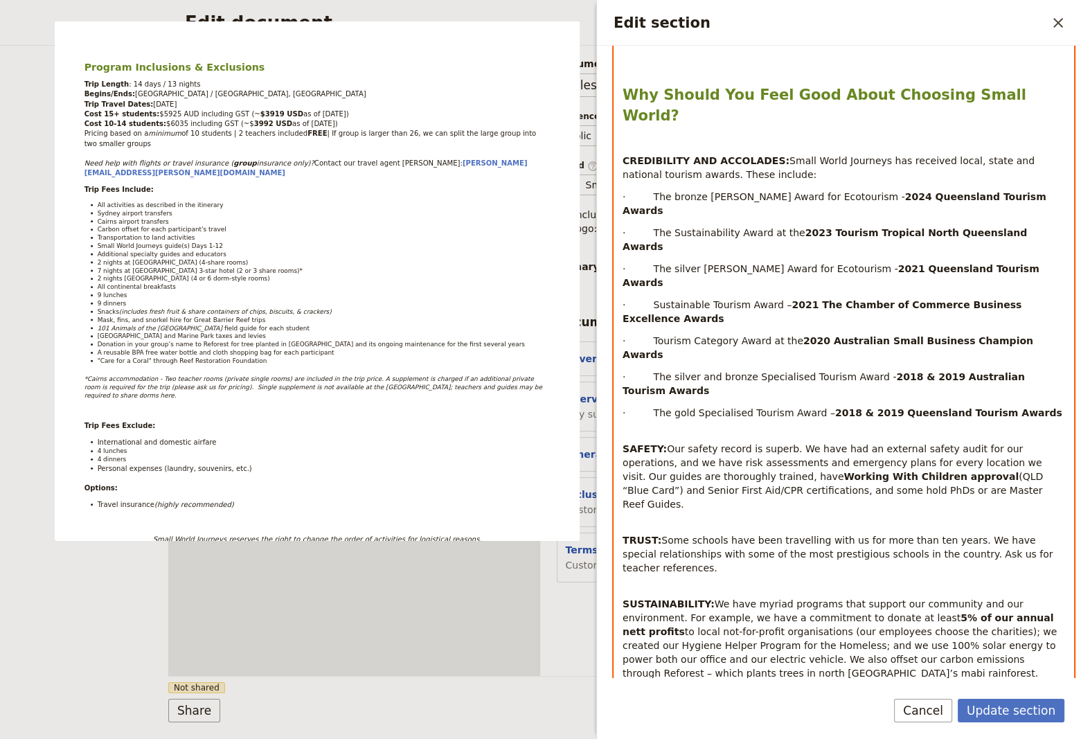
scroll to position [1078, 0]
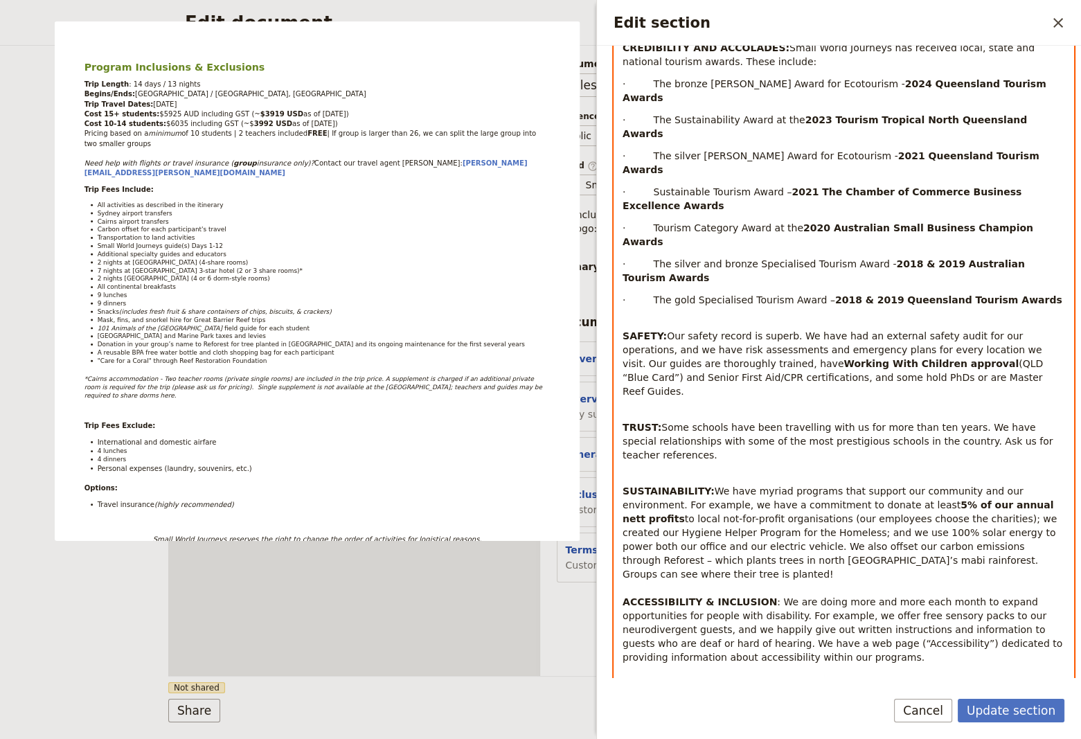
click option "Small text" at bounding box center [0, 0] width 0 height 0
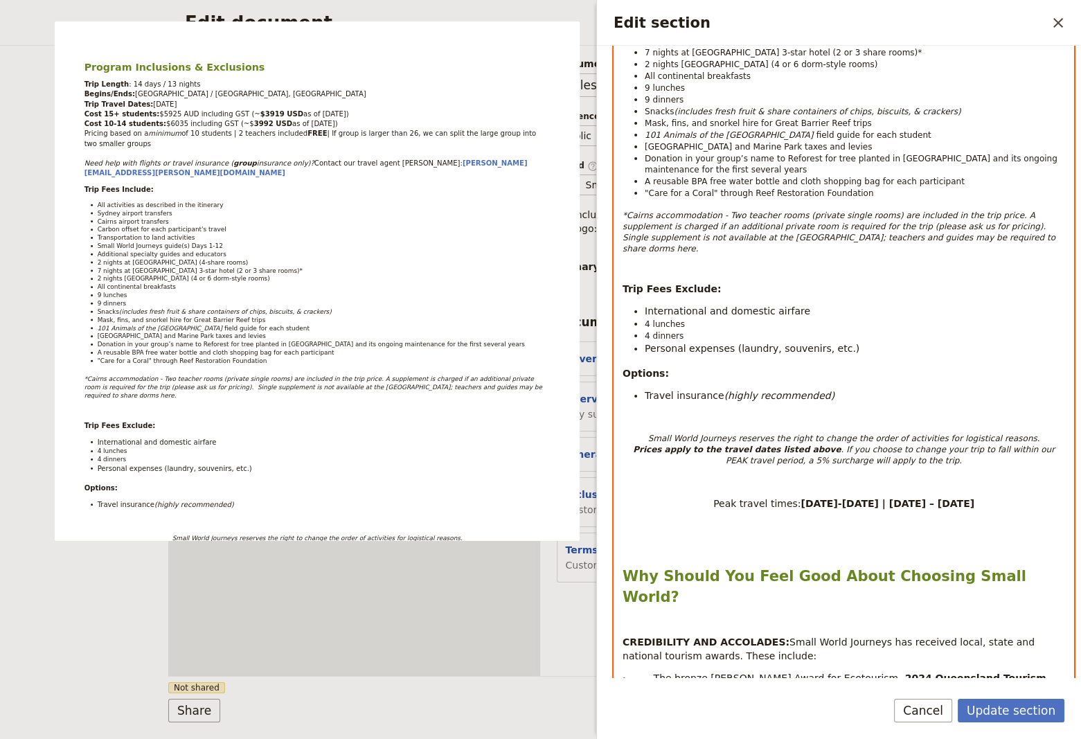
scroll to position [415, 0]
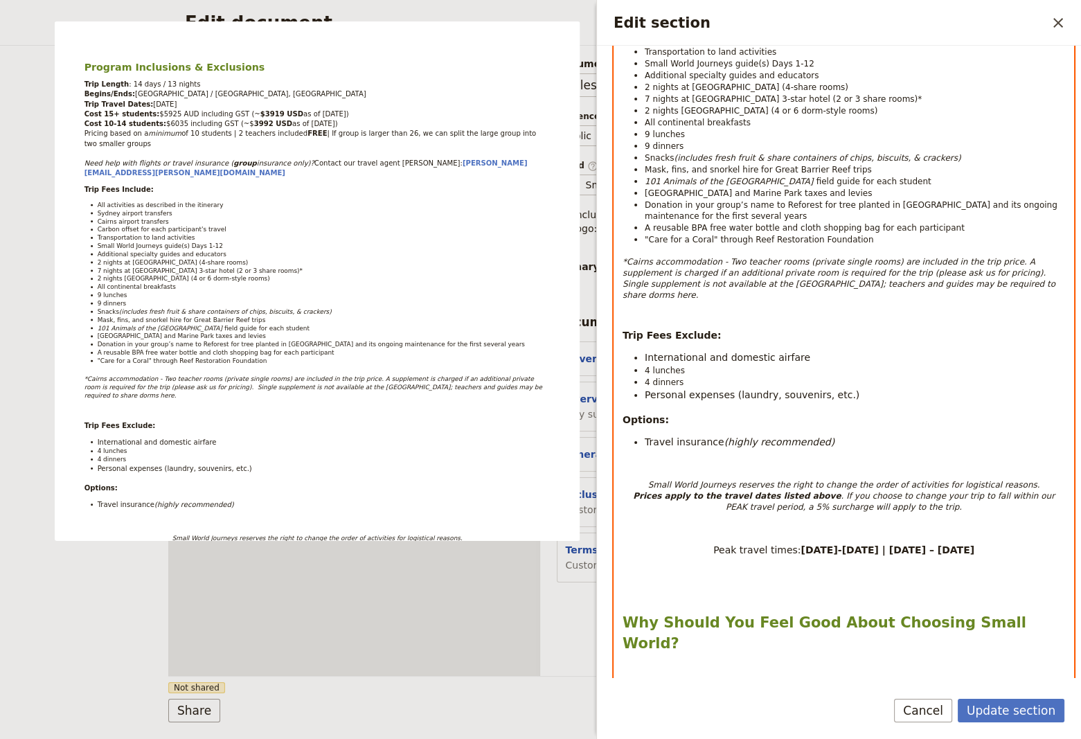
click at [917, 502] on em "to the trip." at bounding box center [939, 507] width 44 height 10
drag, startPoint x: 976, startPoint y: 525, endPoint x: 675, endPoint y: 527, distance: 301.1
click at [675, 543] on p "Peak travel times: [DATE]-[DATE] | [DATE] – [DATE]" at bounding box center [843, 550] width 442 height 14
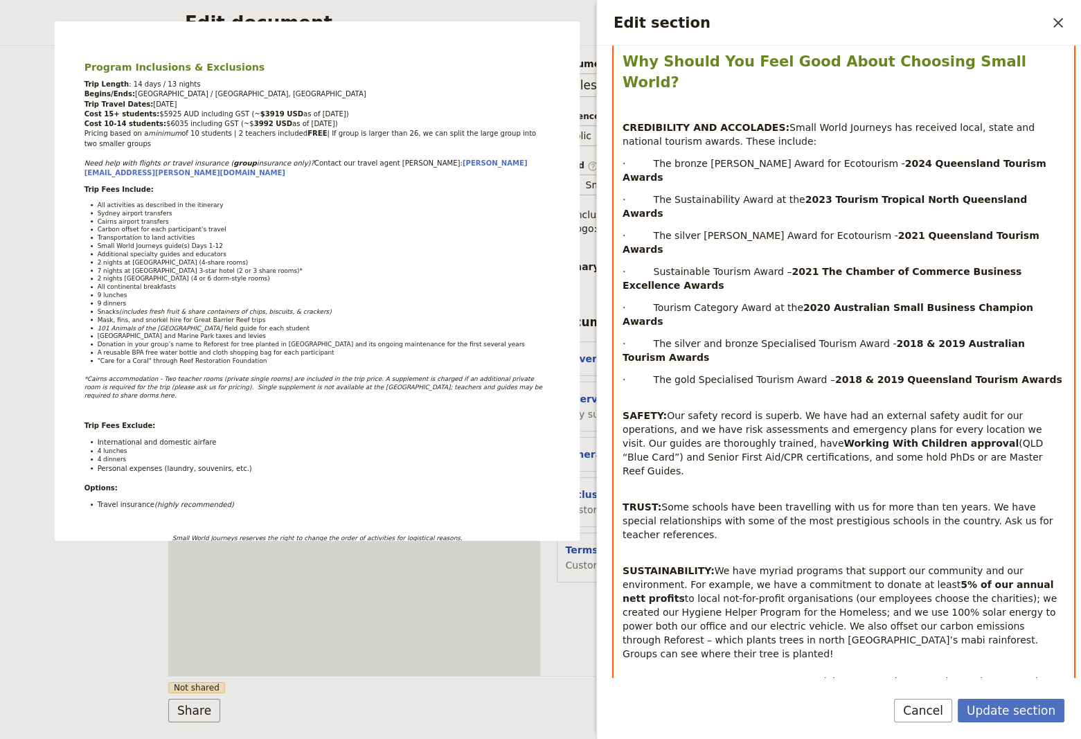
scroll to position [1069, 0]
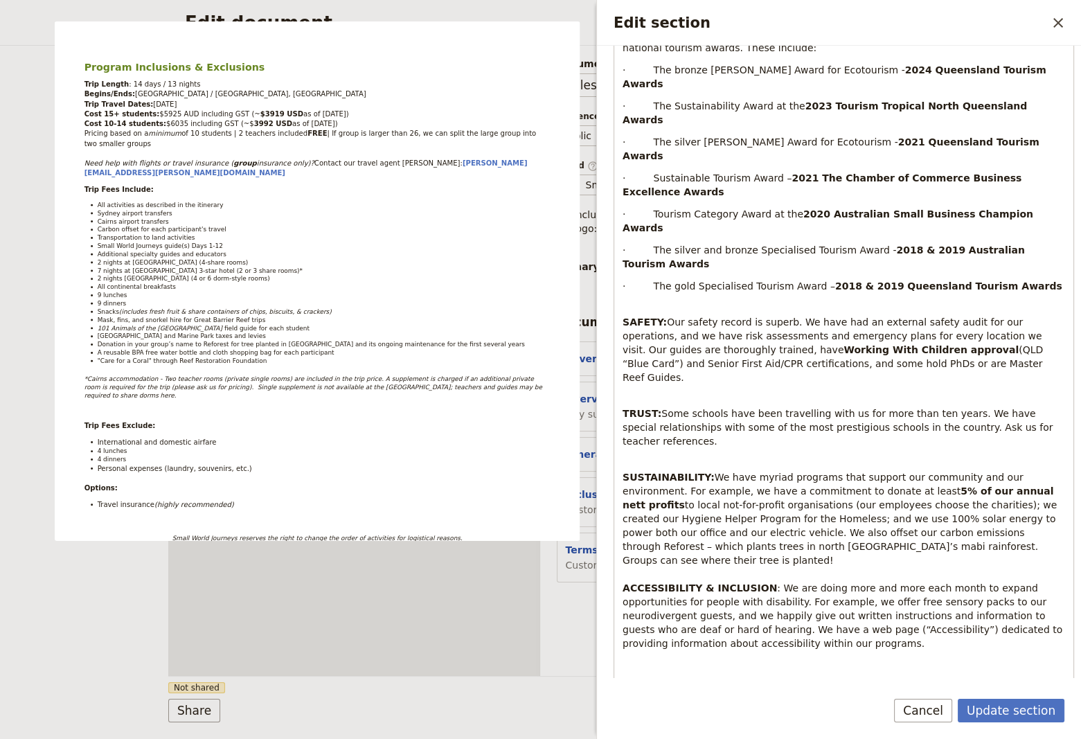
click option "Small" at bounding box center [0, 0] width 0 height 0
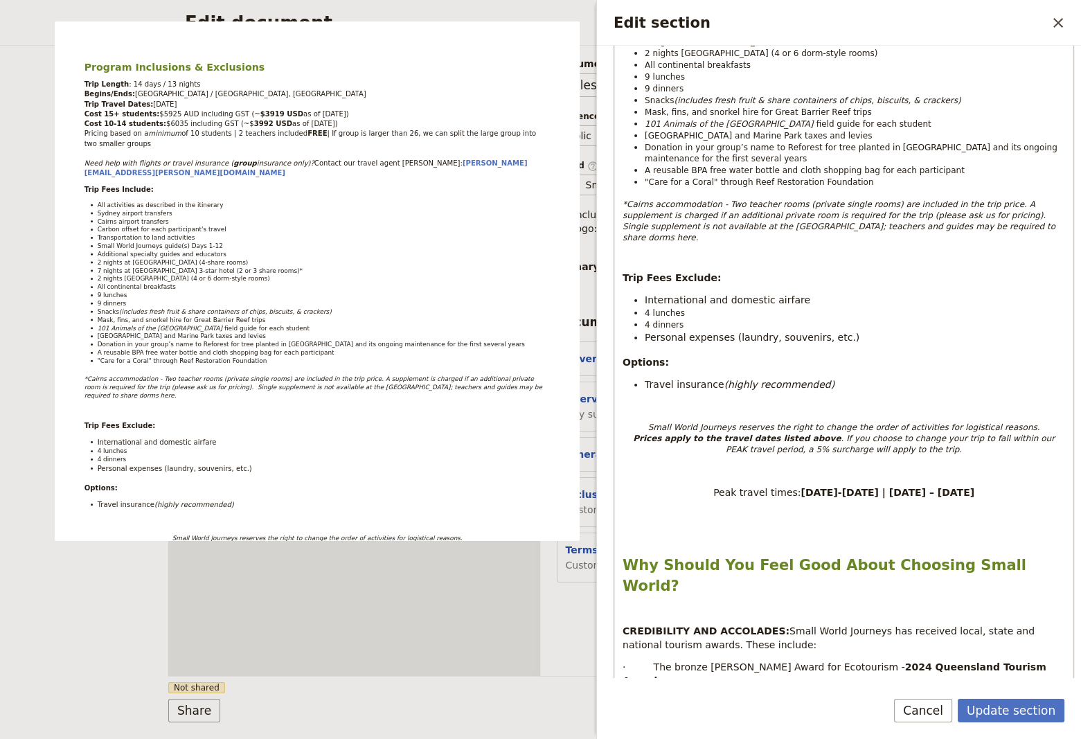
scroll to position [415, 0]
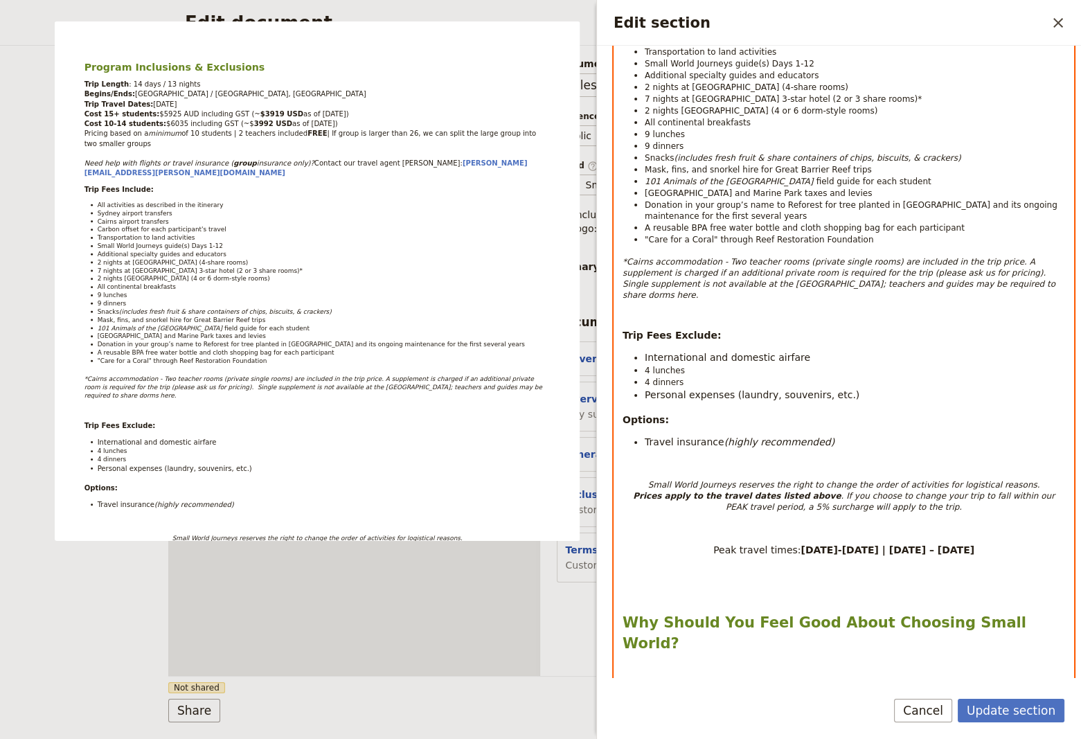
click at [845, 491] on em ". If you choose to change your trip to fall within our PEAK travel period, a 5%…" at bounding box center [891, 501] width 332 height 21
drag, startPoint x: 689, startPoint y: 356, endPoint x: 644, endPoint y: 345, distance: 46.5
click at [644, 350] on ul "International and domestic airfare 4 lunches 4 dinners Personal expenses (laund…" at bounding box center [843, 375] width 442 height 51
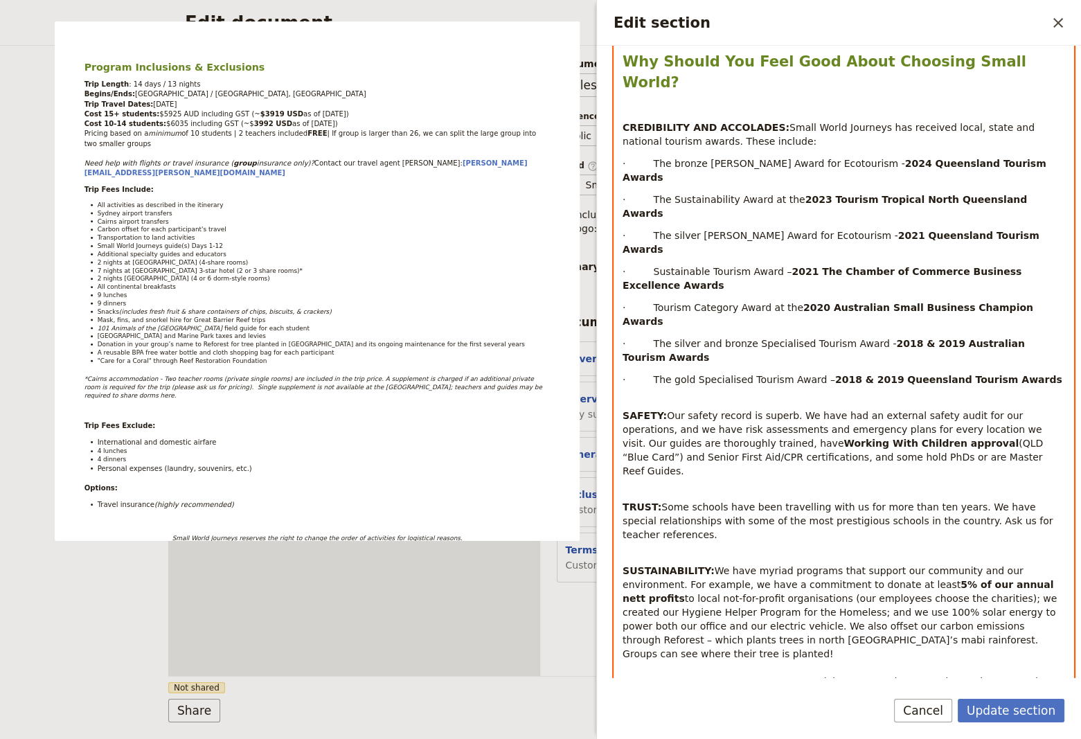
scroll to position [1069, 0]
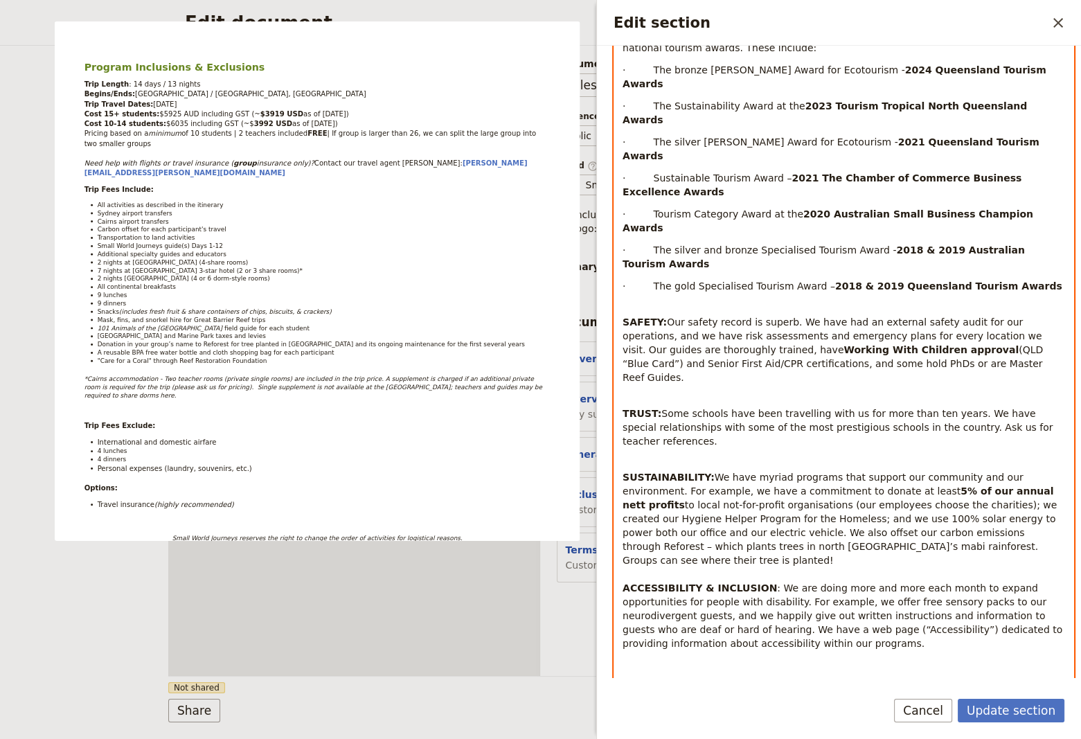
click option "Normal" at bounding box center [0, 0] width 0 height 0
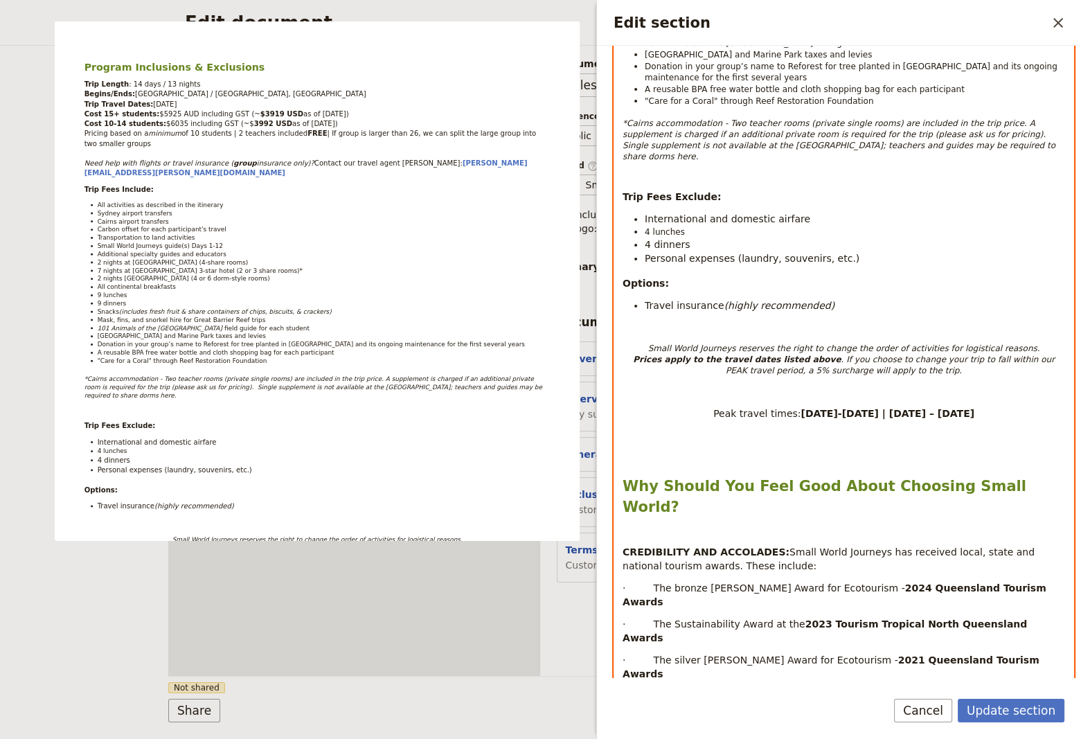
scroll to position [512, 0]
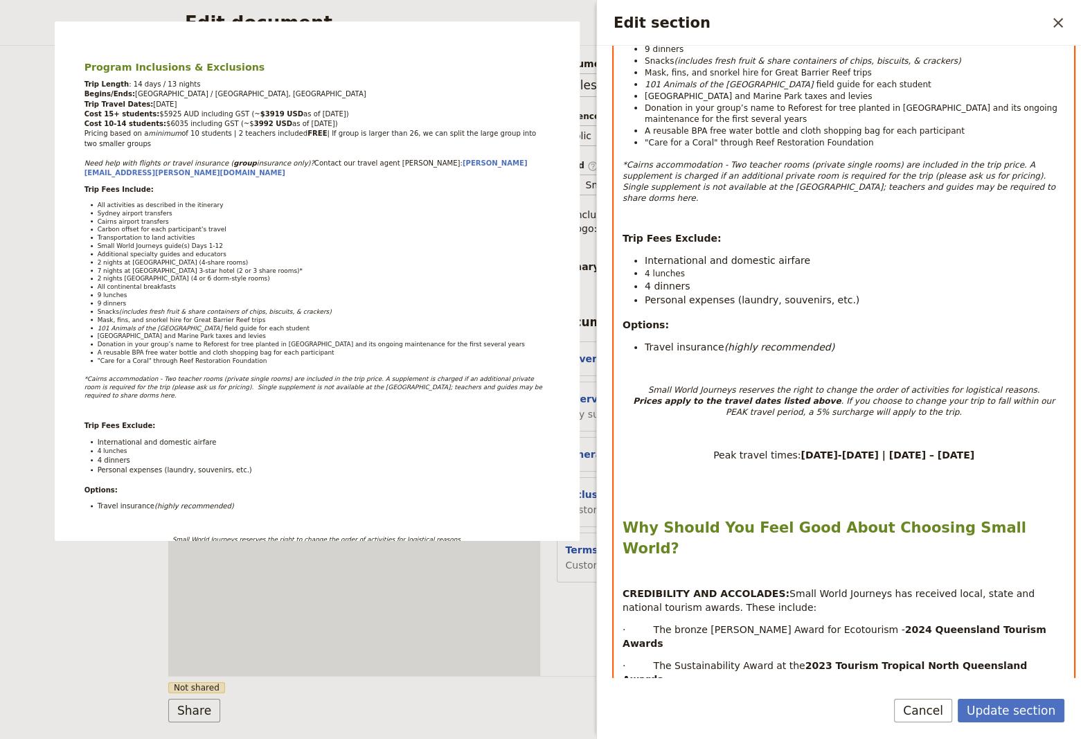
click at [777, 307] on div "Program Inclusions & Exclusions Trip Length : 14 days / 13 nights Begins/Ends: …" at bounding box center [843, 523] width 459 height 1644
drag, startPoint x: 691, startPoint y: 249, endPoint x: 642, endPoint y: 248, distance: 49.2
click at [644, 267] on li "4 lunches" at bounding box center [854, 273] width 420 height 12
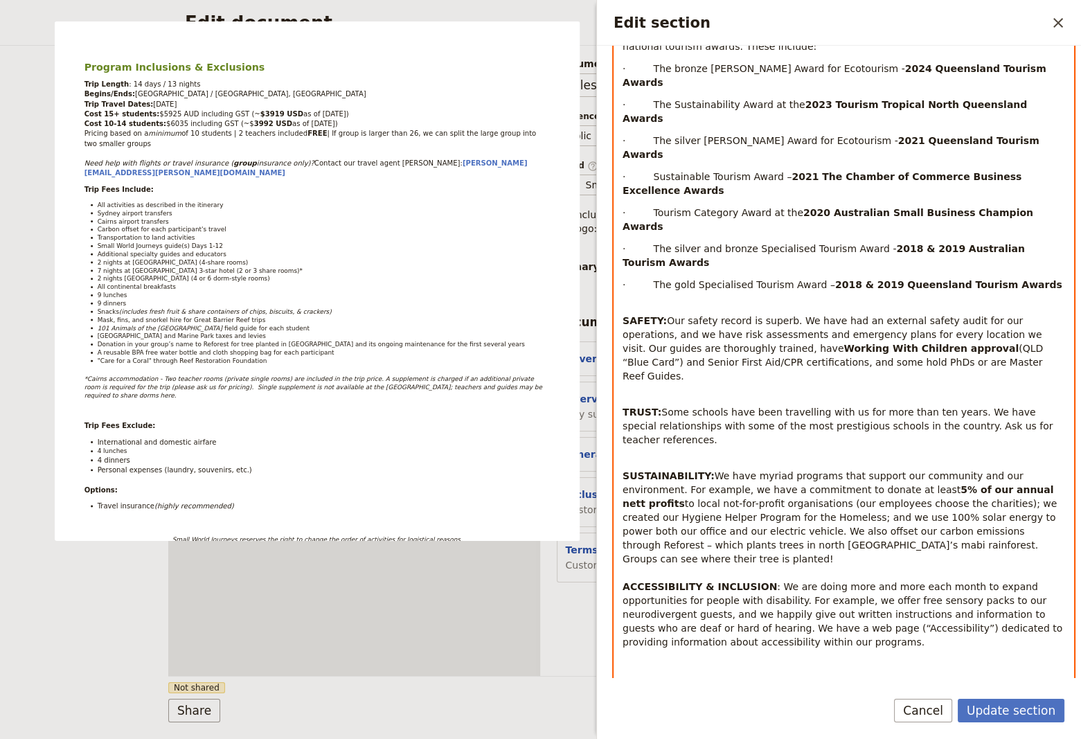
click option "Normal" at bounding box center [0, 0] width 0 height 0
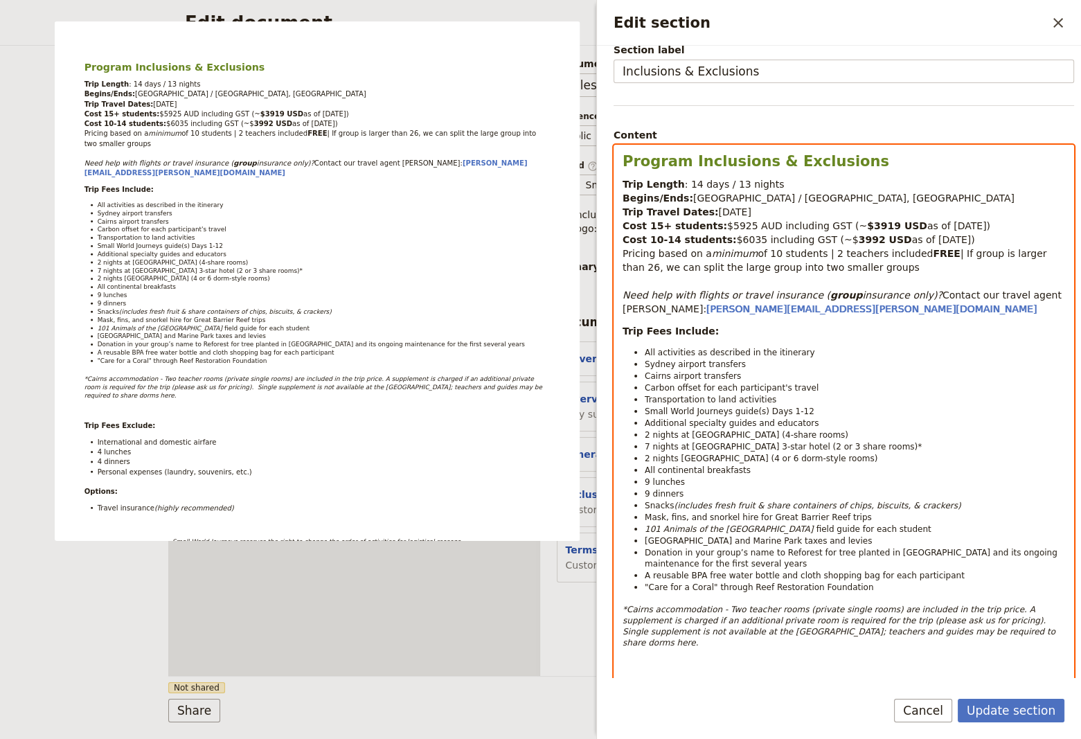
scroll to position [48, 0]
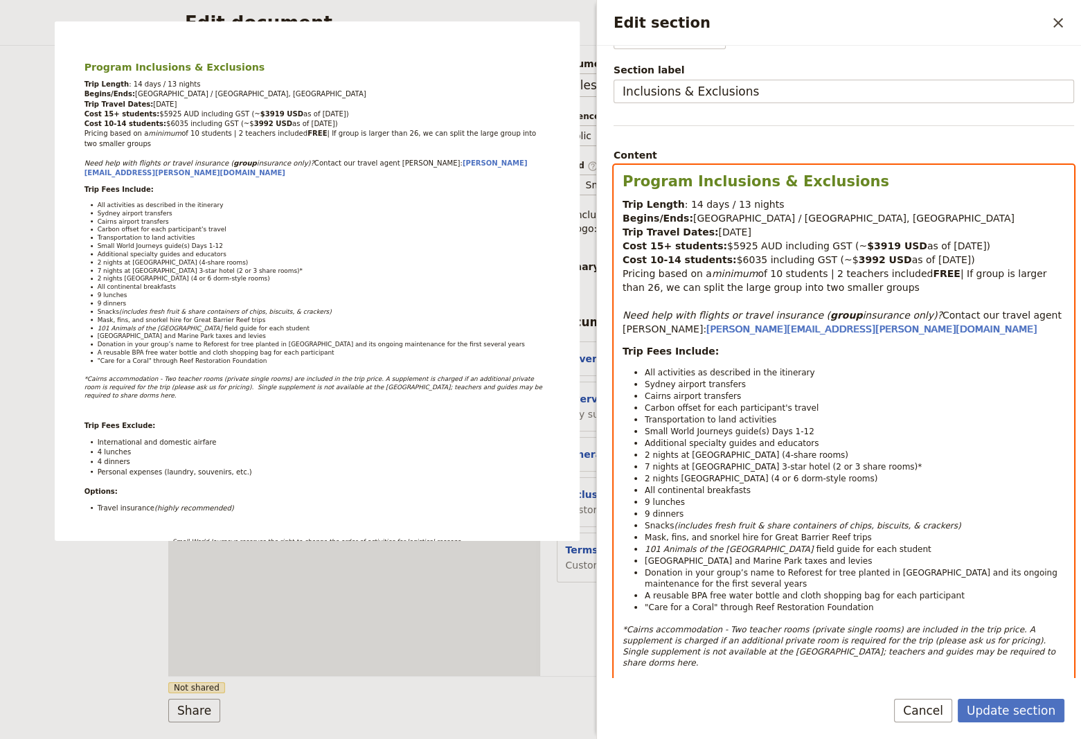
drag, startPoint x: 803, startPoint y: 589, endPoint x: 796, endPoint y: 581, distance: 10.3
click at [803, 602] on span ""Care for a Coral" through Reef Restoration Foundation" at bounding box center [758, 607] width 228 height 10
select select "paragraph-small"
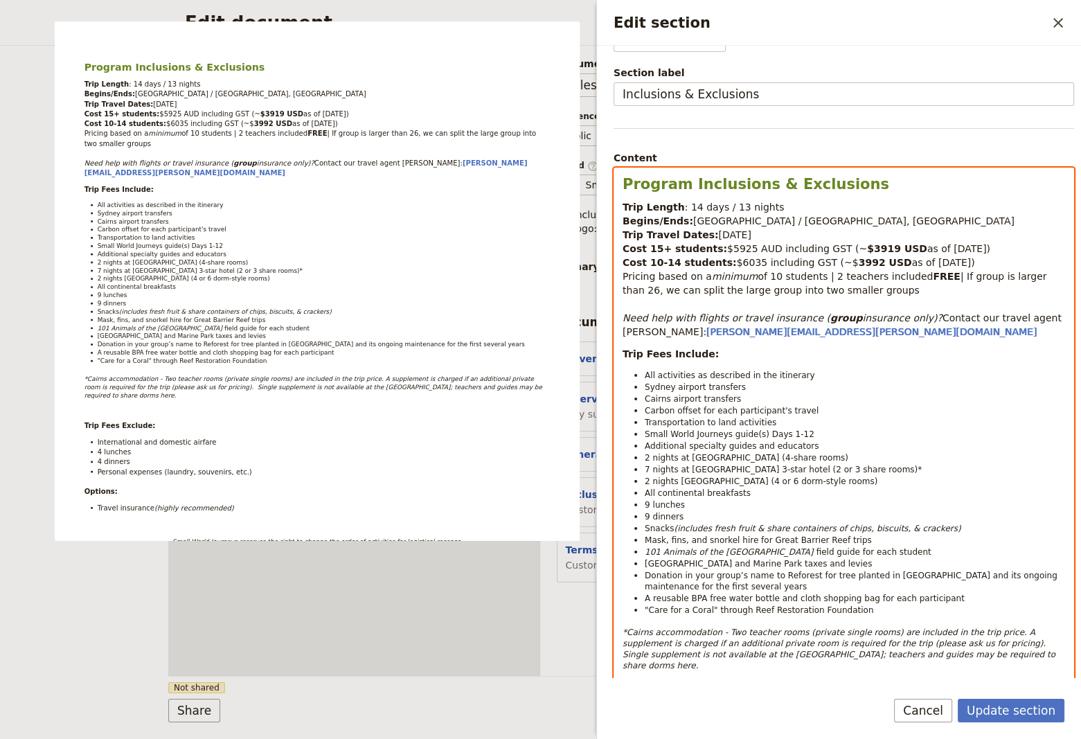
scroll to position [0, 0]
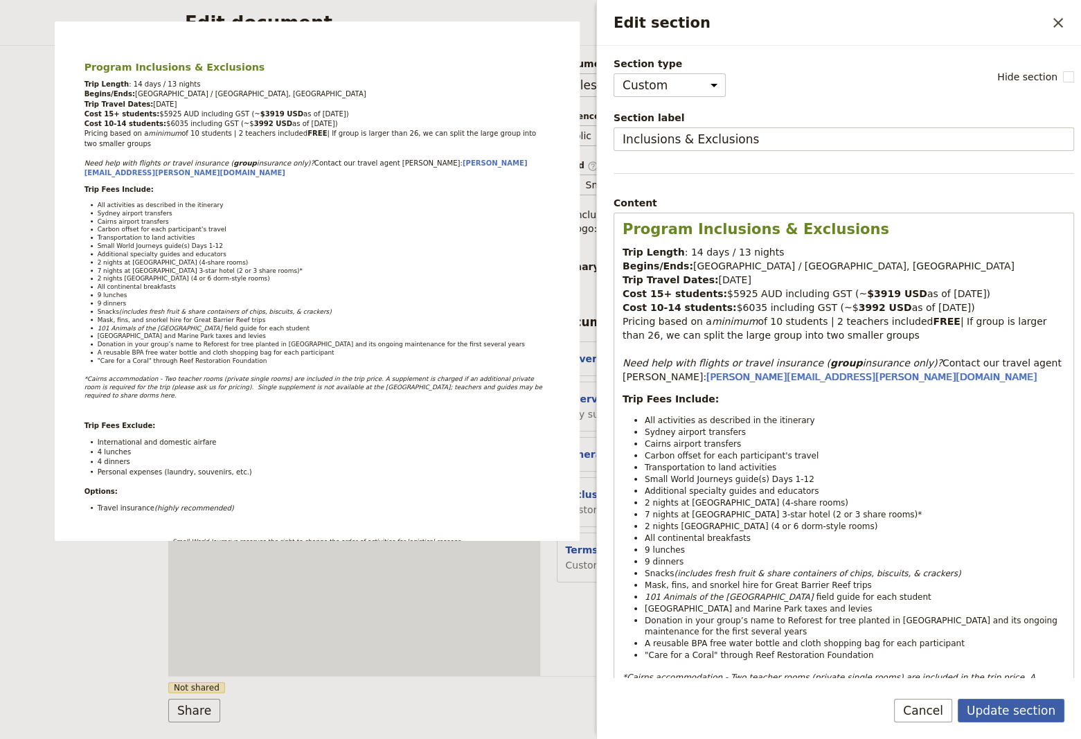
click at [1012, 712] on button "Update section" at bounding box center [1010, 710] width 107 height 24
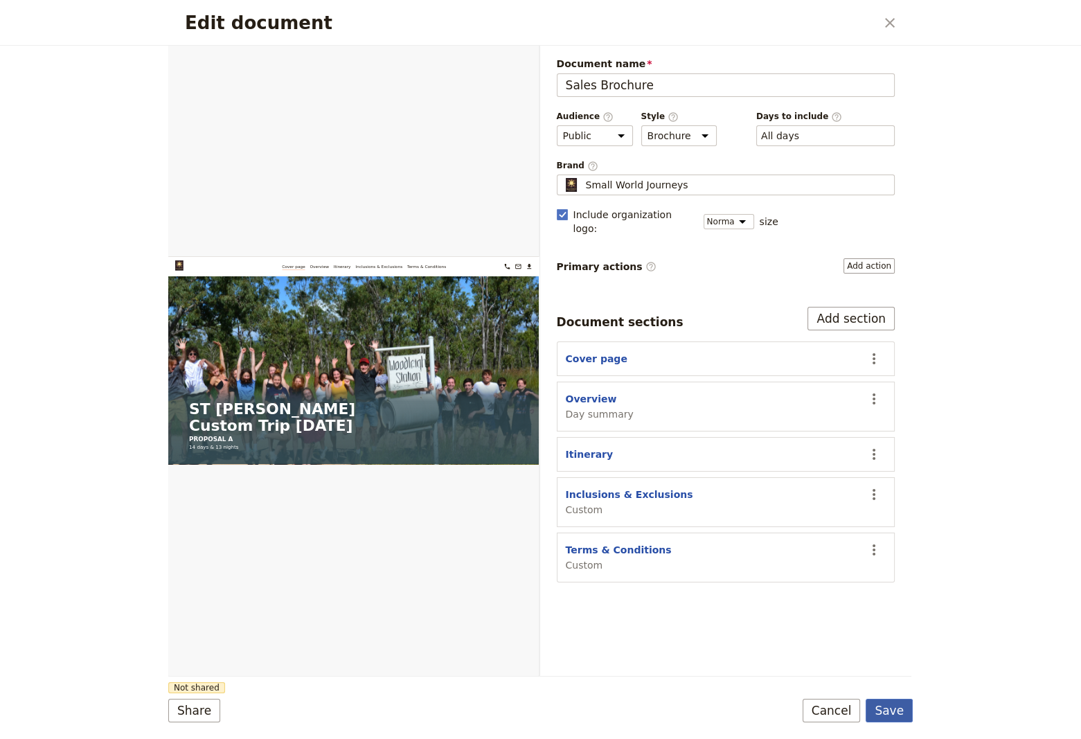
click at [887, 705] on button "Save" at bounding box center [888, 710] width 47 height 24
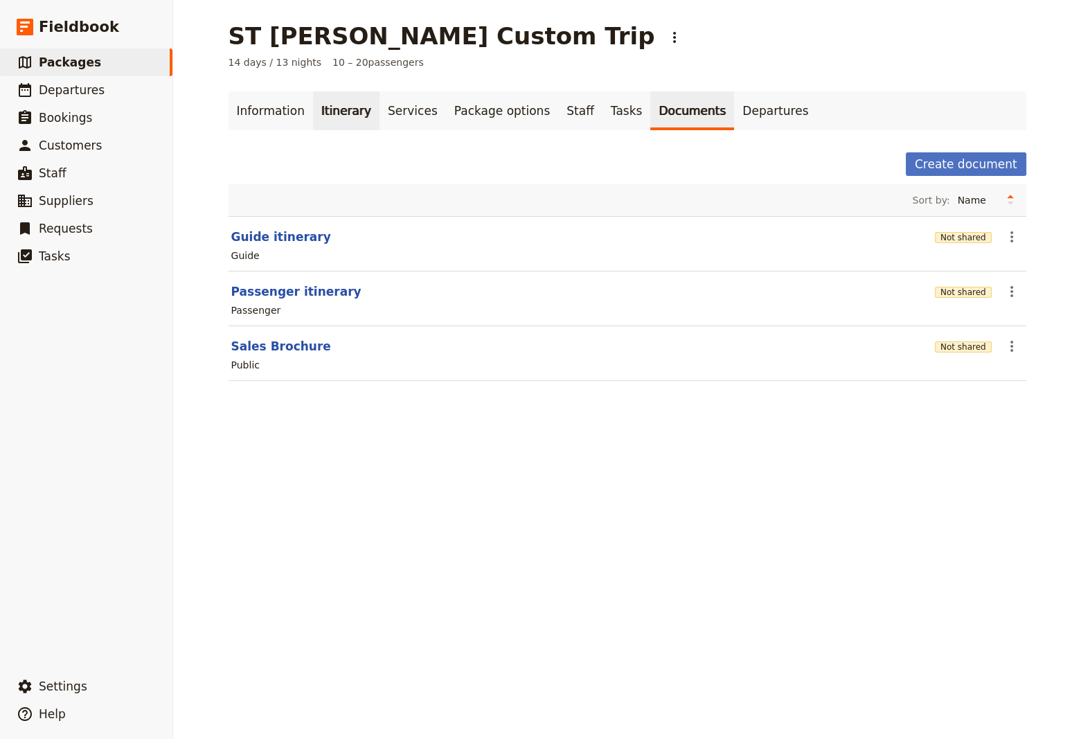
click at [327, 118] on link "Itinerary" at bounding box center [346, 110] width 66 height 39
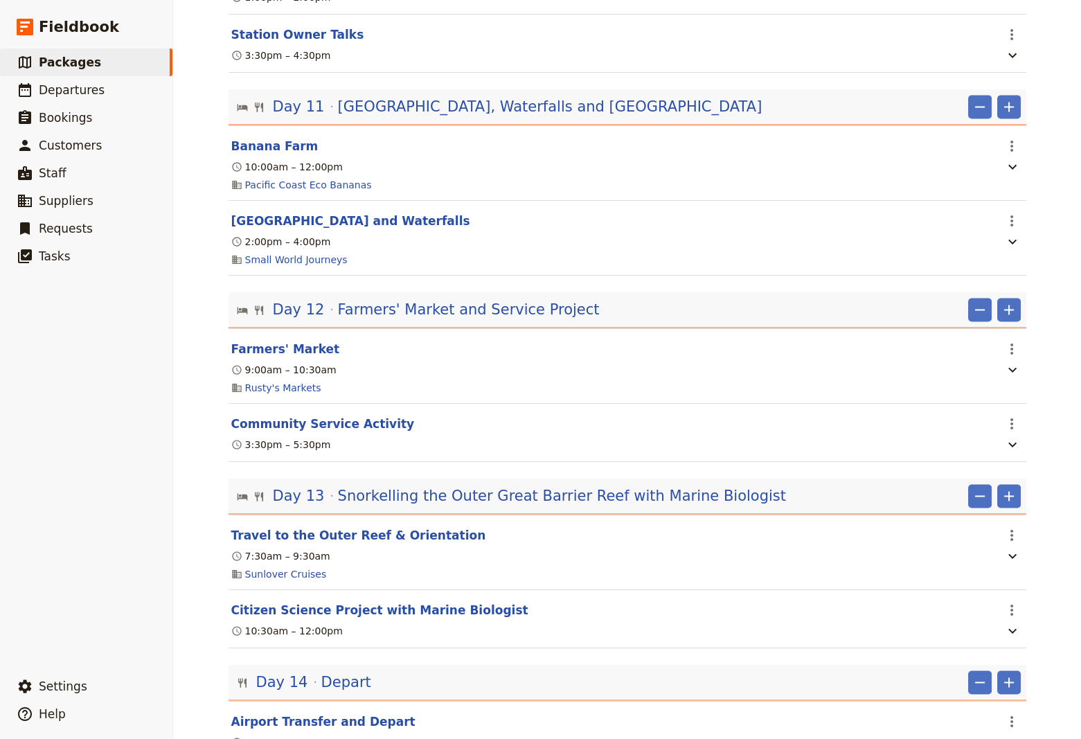
scroll to position [2388, 0]
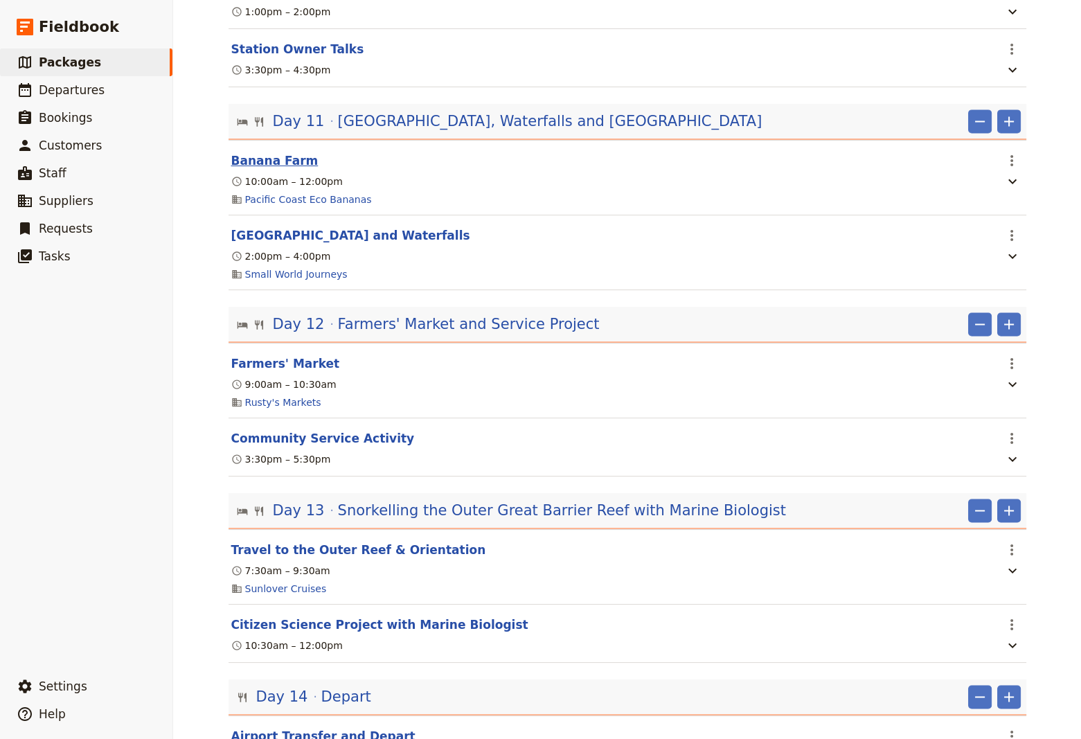
click at [246, 161] on button "Banana Farm" at bounding box center [274, 160] width 87 height 17
select select "11"
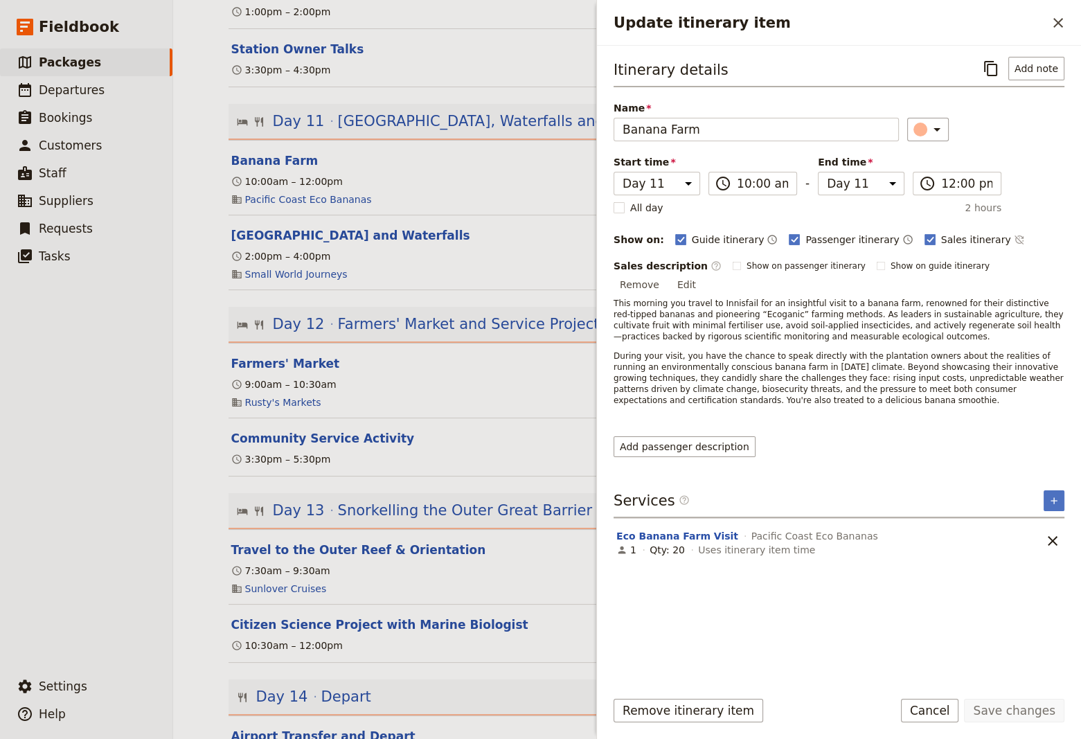
click at [702, 274] on button "Edit" at bounding box center [686, 284] width 31 height 21
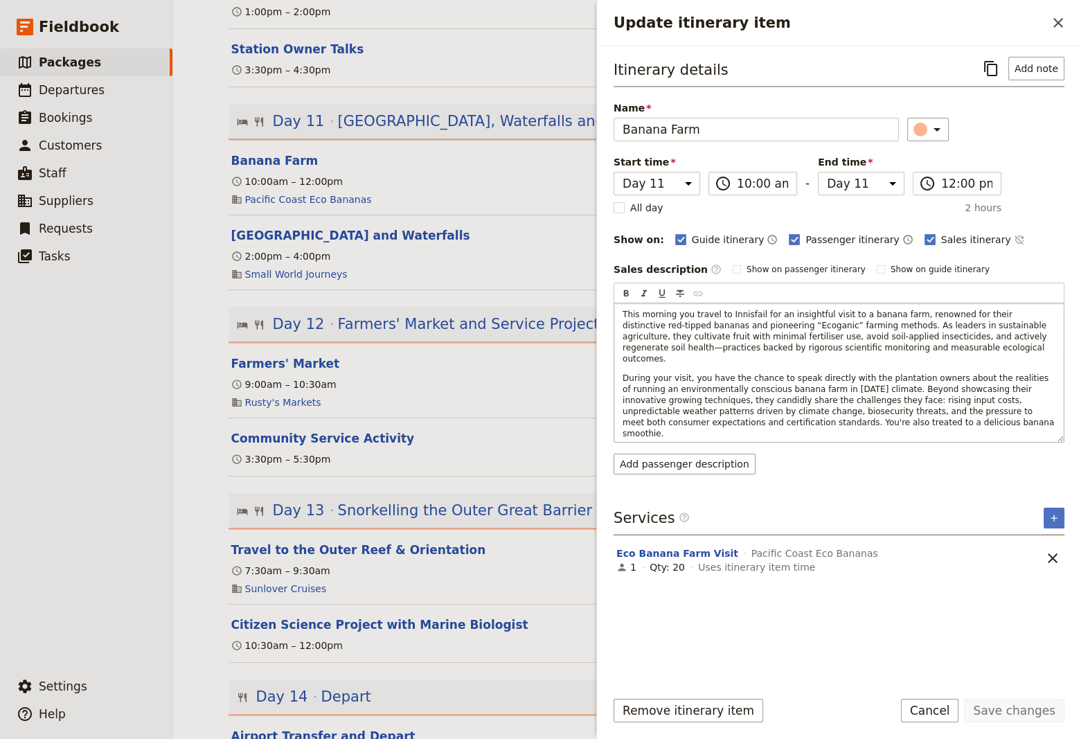
drag, startPoint x: 831, startPoint y: 417, endPoint x: 613, endPoint y: 315, distance: 240.9
click at [614, 315] on div "This morning you travel to Innisfail for an insightful visit to a banana farm, …" at bounding box center [838, 372] width 449 height 138
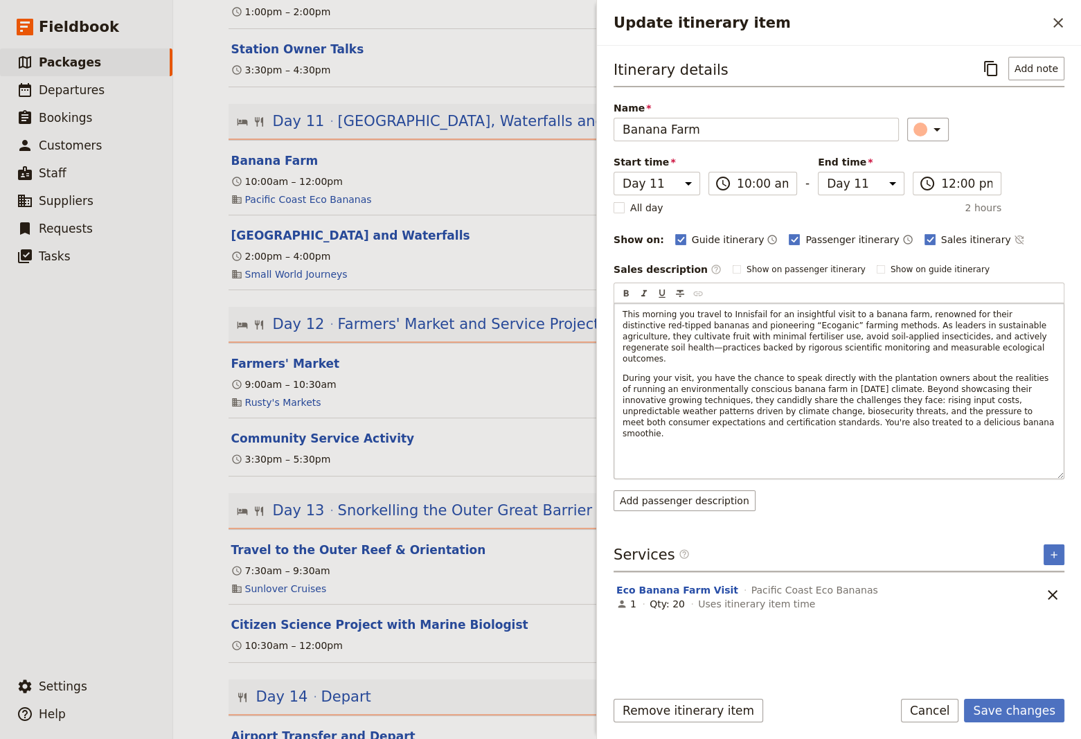
drag, startPoint x: 1058, startPoint y: 437, endPoint x: 1067, endPoint y: 474, distance: 37.6
click at [1063, 474] on div "This morning you travel to Innisfail for an insightful visit to a banana farm, …" at bounding box center [838, 390] width 449 height 175
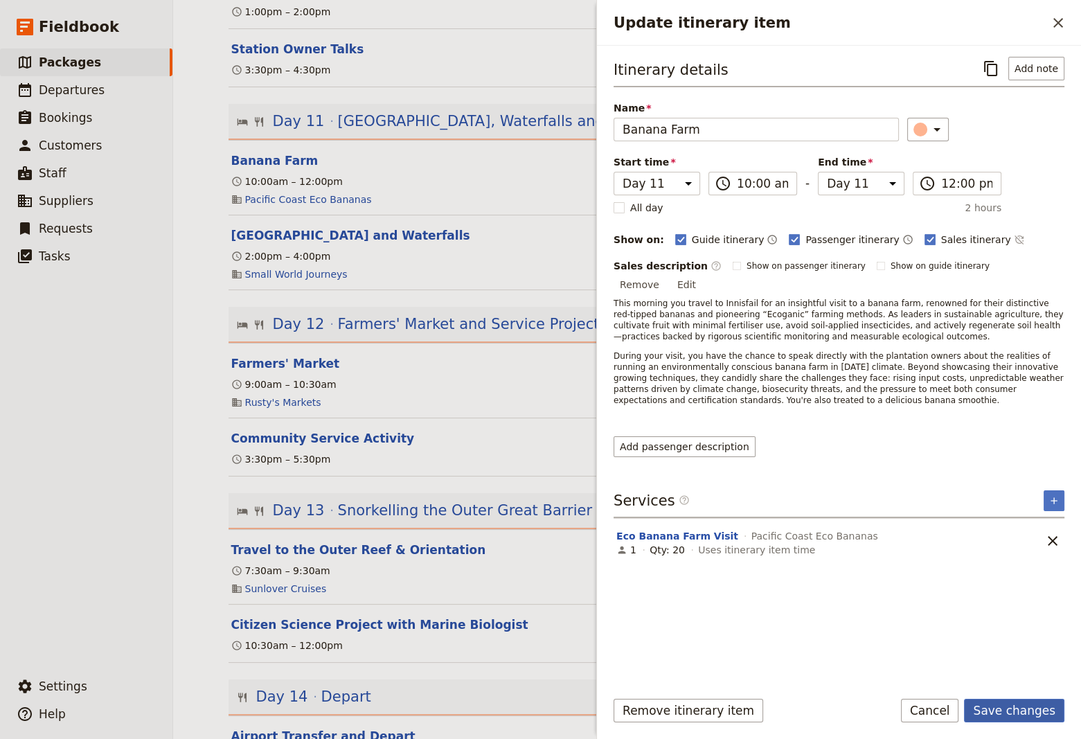
click at [1008, 714] on button "Save changes" at bounding box center [1014, 710] width 100 height 24
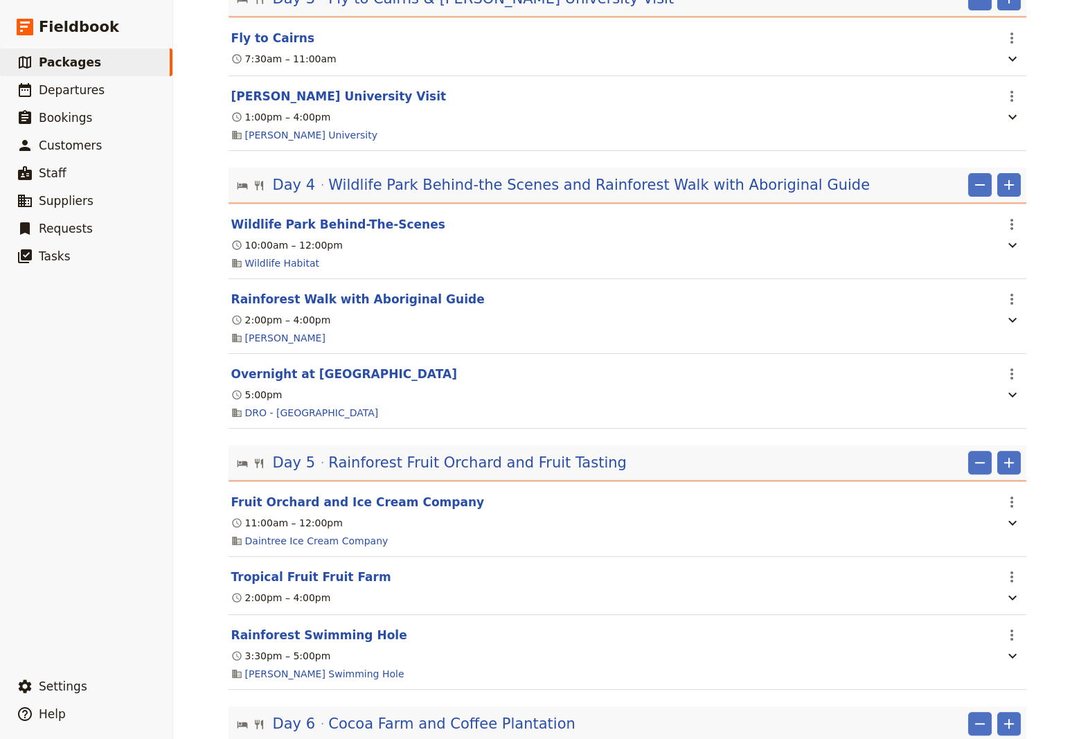
scroll to position [0, 0]
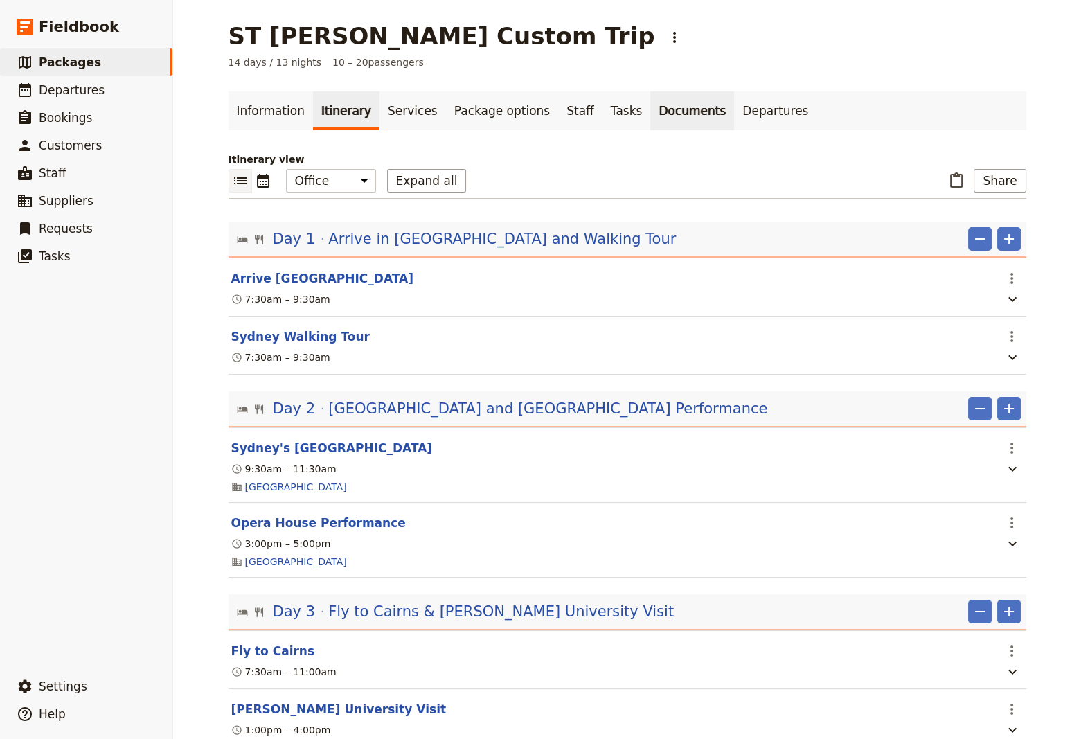
click at [650, 106] on link "Documents" at bounding box center [692, 110] width 84 height 39
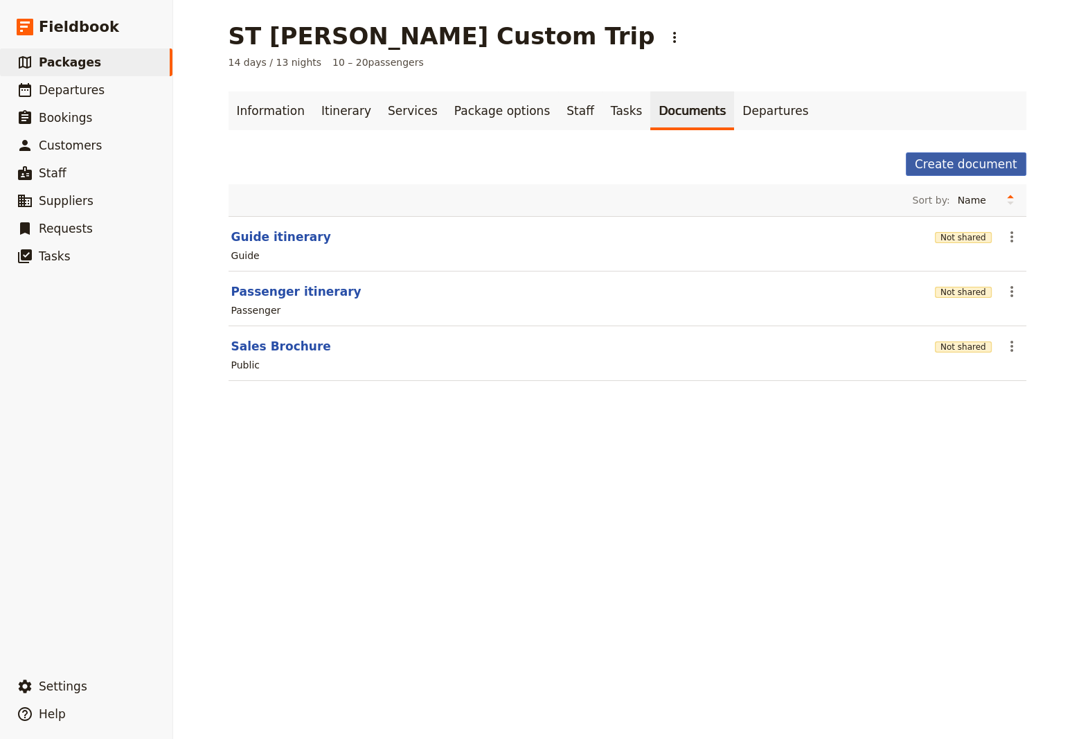
click at [939, 163] on button "Create document" at bounding box center [965, 164] width 120 height 24
select select "RUN_SHEET"
select select "DEFAULT"
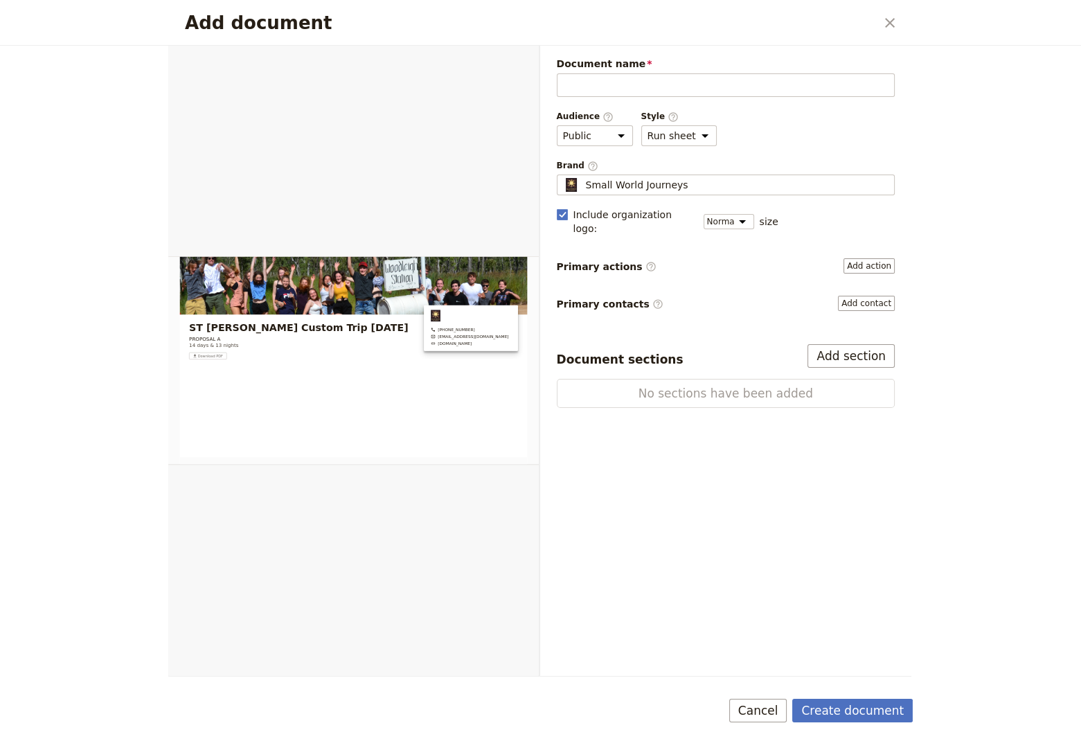
click at [777, 712] on button "Cancel" at bounding box center [758, 710] width 58 height 24
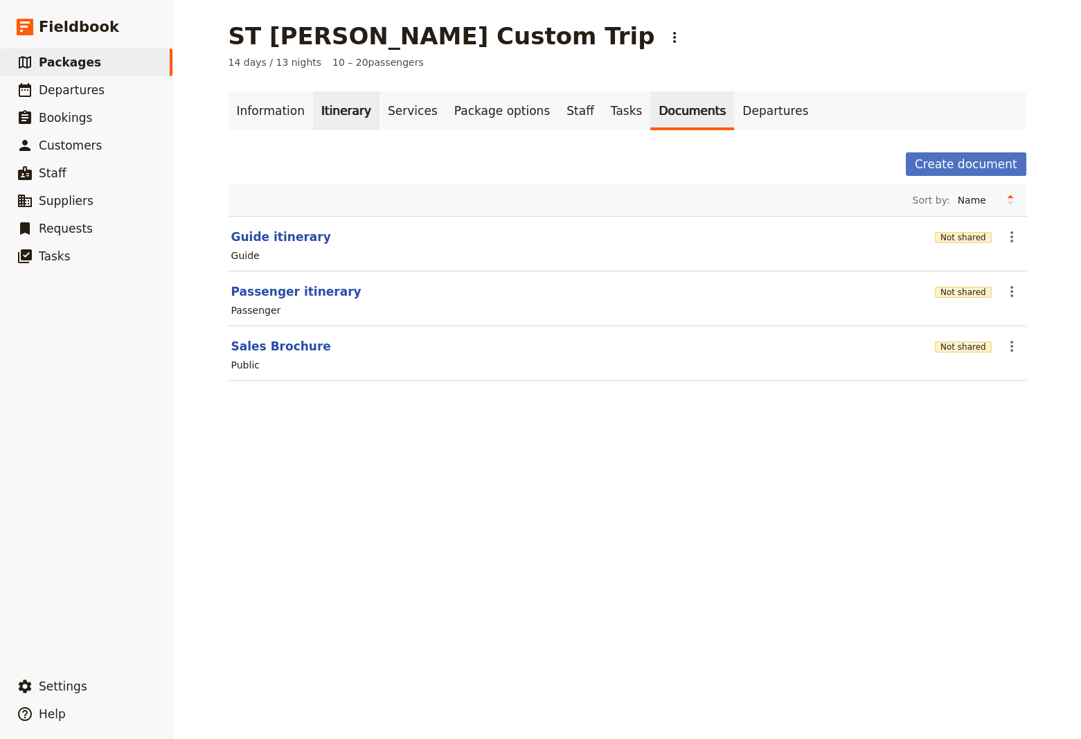
click at [333, 114] on link "Itinerary" at bounding box center [346, 110] width 66 height 39
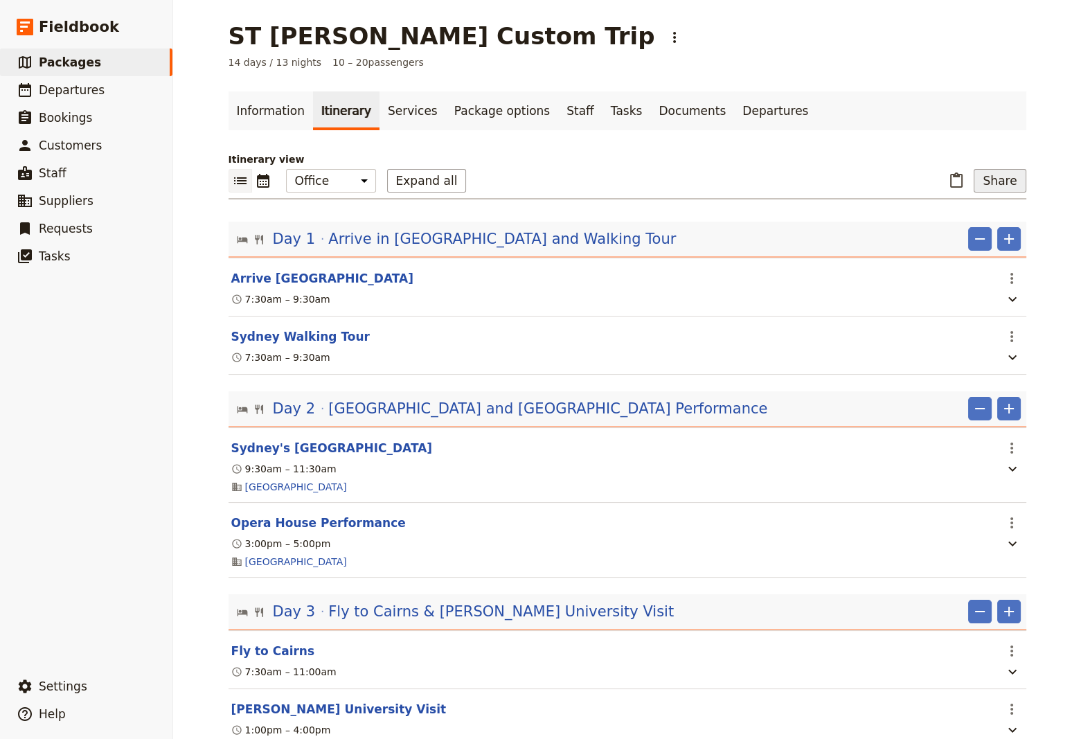
click at [995, 182] on button "Share" at bounding box center [999, 181] width 52 height 24
click at [961, 248] on span "Sales Brochure" at bounding box center [954, 250] width 73 height 14
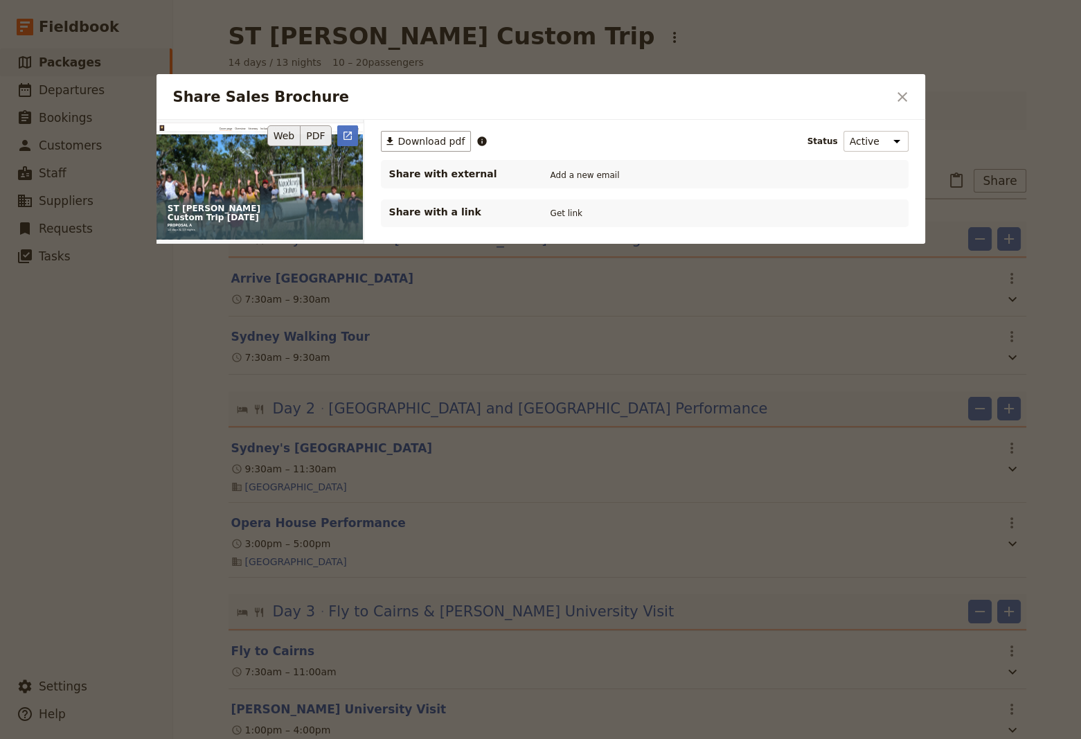
click at [323, 132] on button "PDF" at bounding box center [315, 135] width 30 height 21
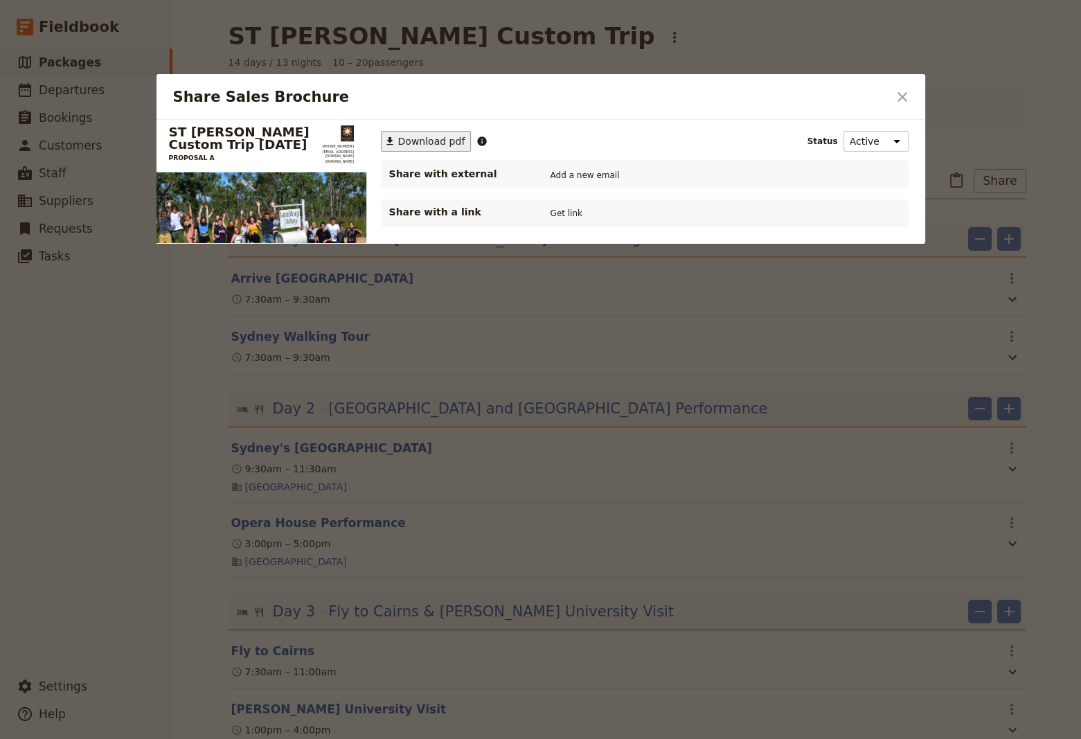
click at [406, 141] on span "Download pdf" at bounding box center [431, 141] width 67 height 14
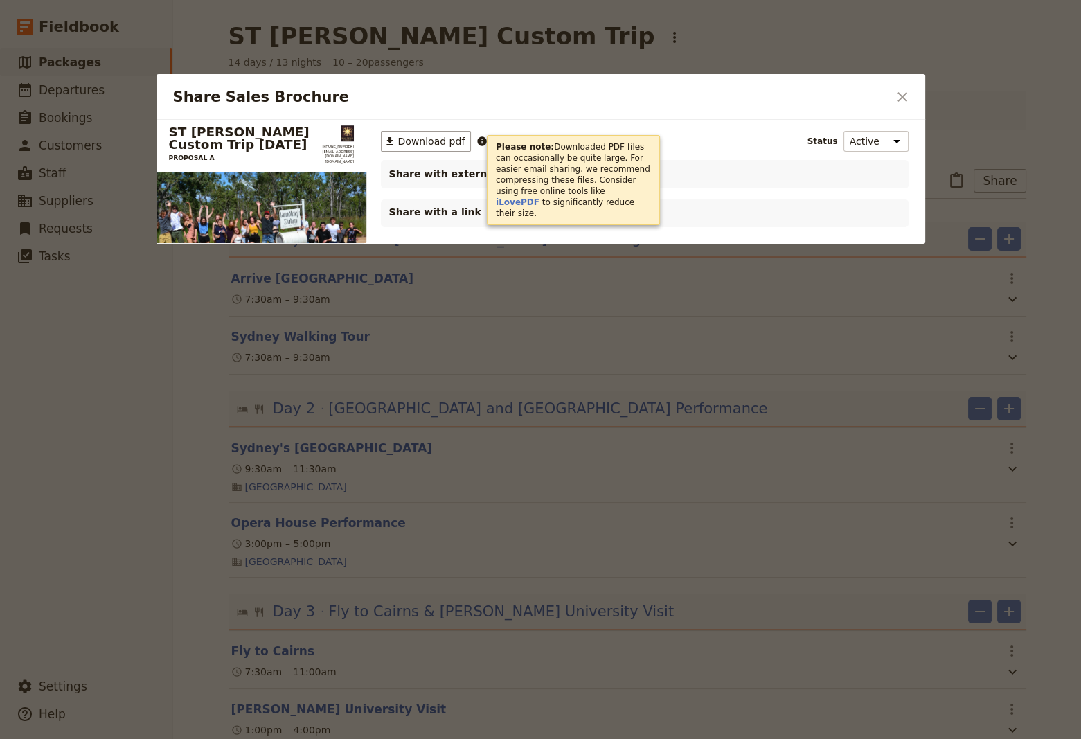
click at [478, 143] on icon "Share Sales Brochure" at bounding box center [482, 140] width 9 height 9
click at [539, 197] on link "iLovePDF" at bounding box center [518, 202] width 44 height 10
